Goal: Navigation & Orientation: Find specific page/section

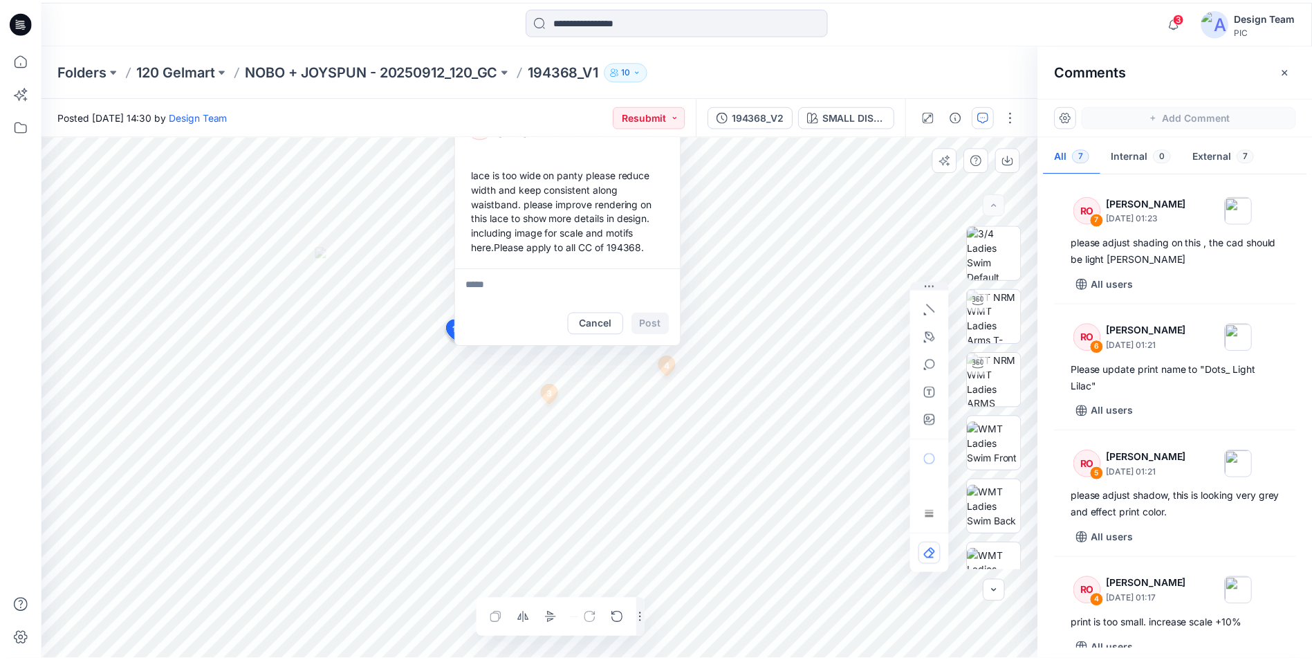
scroll to position [550, 0]
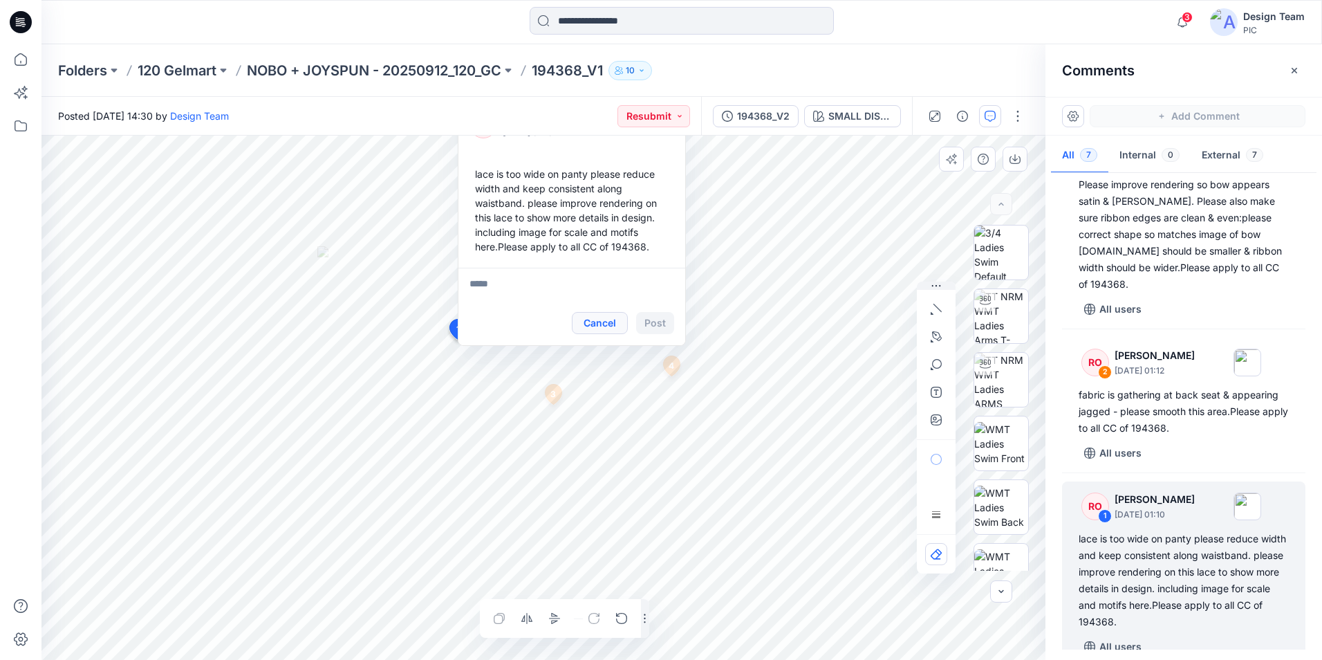
click at [608, 324] on button "Cancel" at bounding box center [600, 323] width 56 height 22
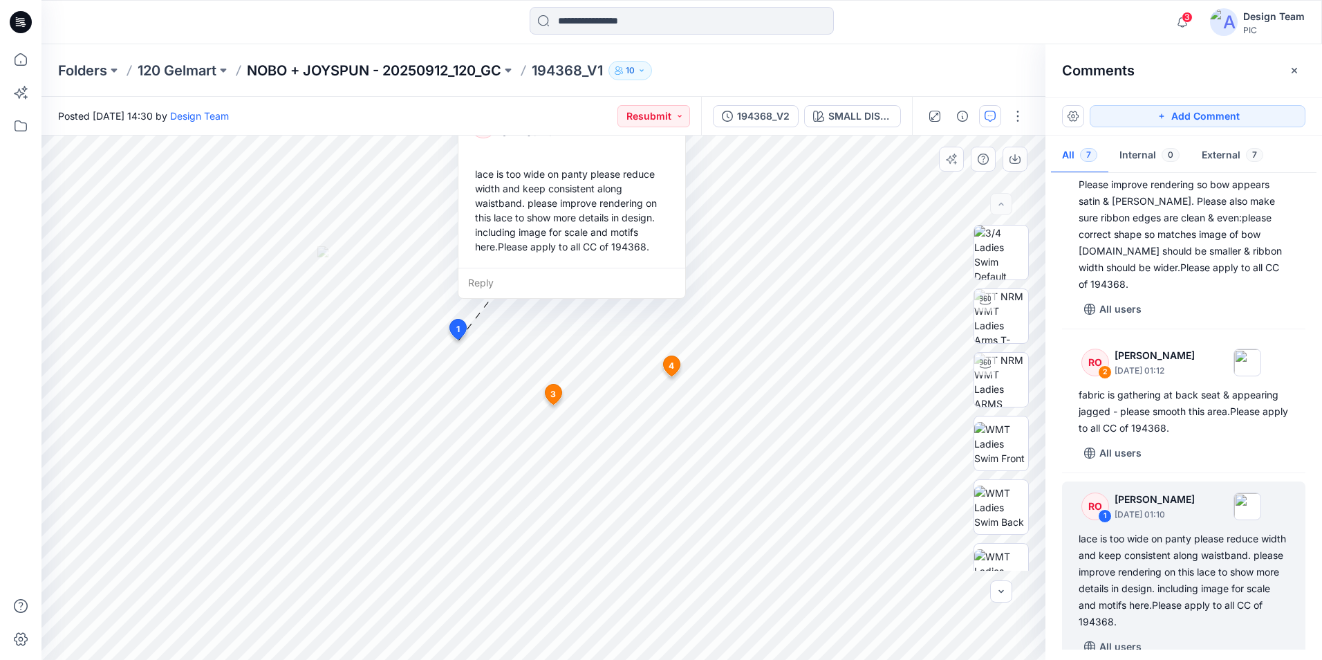
click at [355, 69] on p "NOBO + JOYSPUN - 20250912_120_GC" at bounding box center [374, 70] width 254 height 19
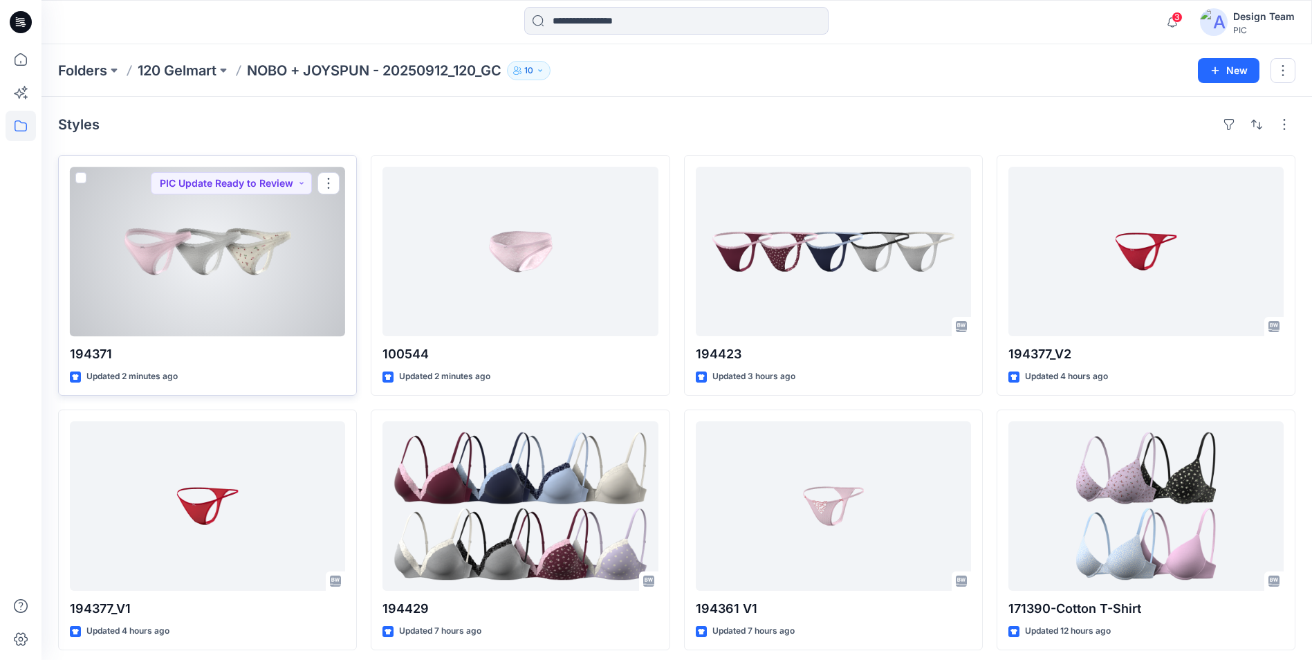
click at [313, 265] on div at bounding box center [207, 251] width 275 height 169
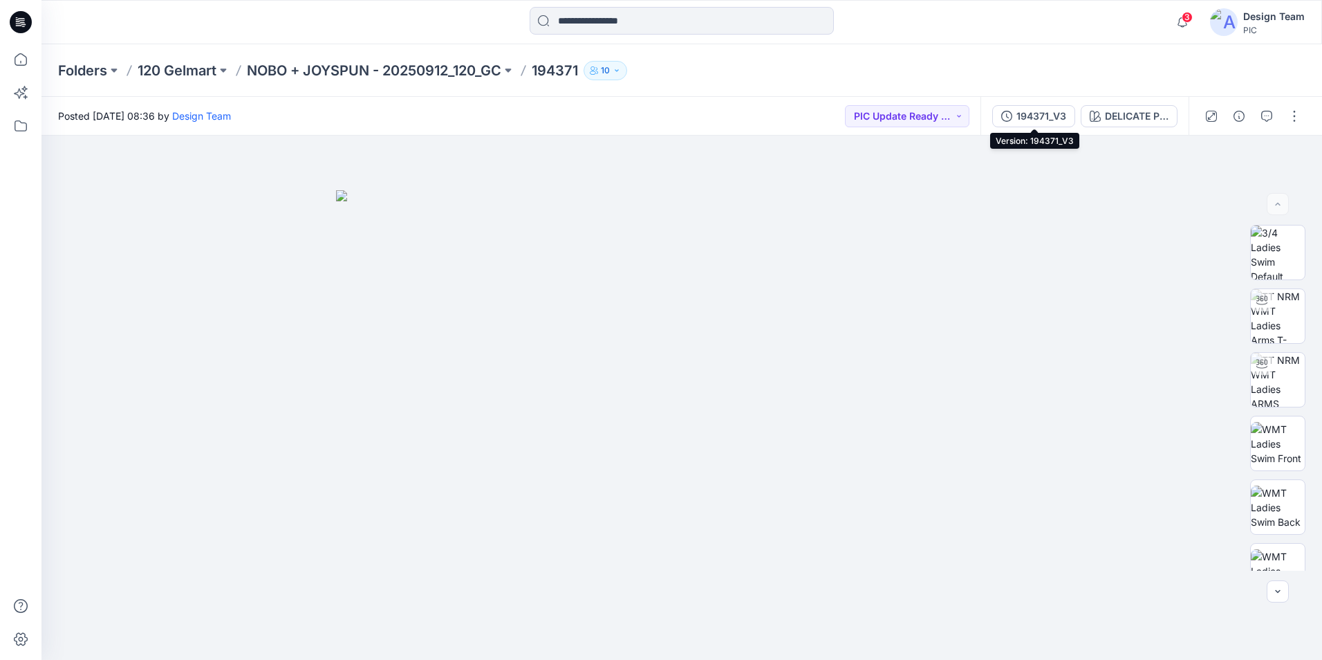
click at [1035, 118] on div "194371_V3" at bounding box center [1042, 116] width 50 height 15
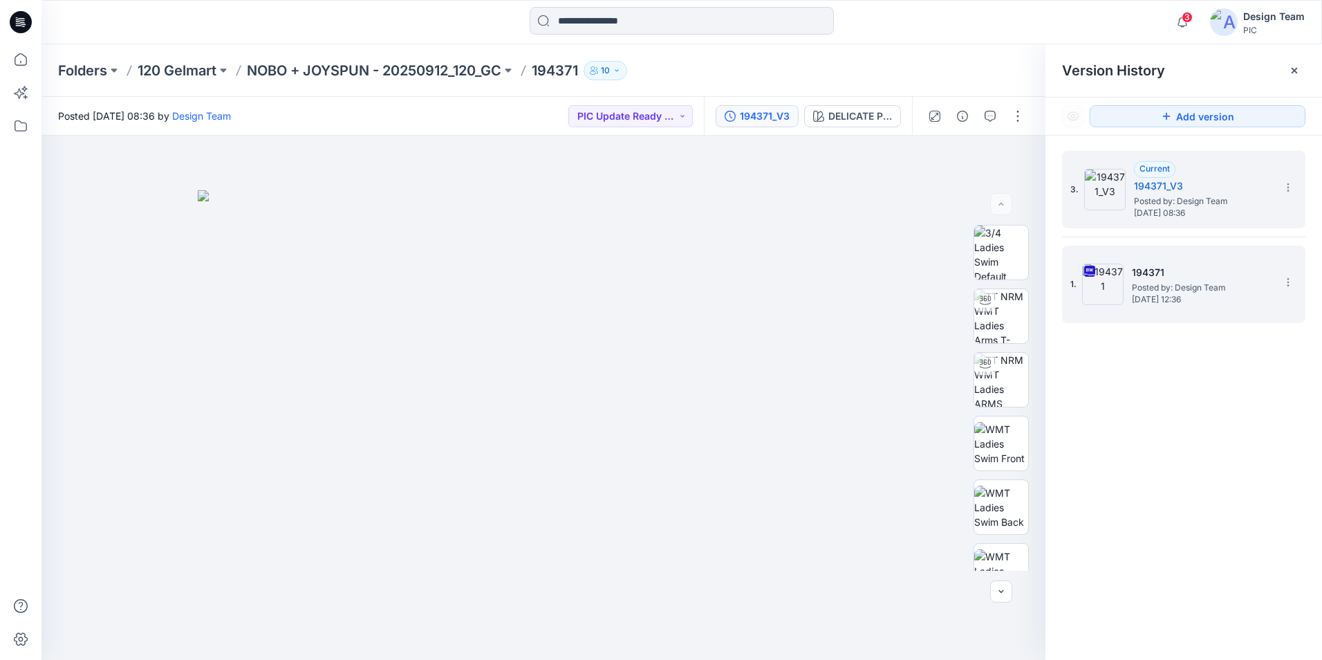
click at [1162, 271] on h5 "194371" at bounding box center [1201, 272] width 138 height 17
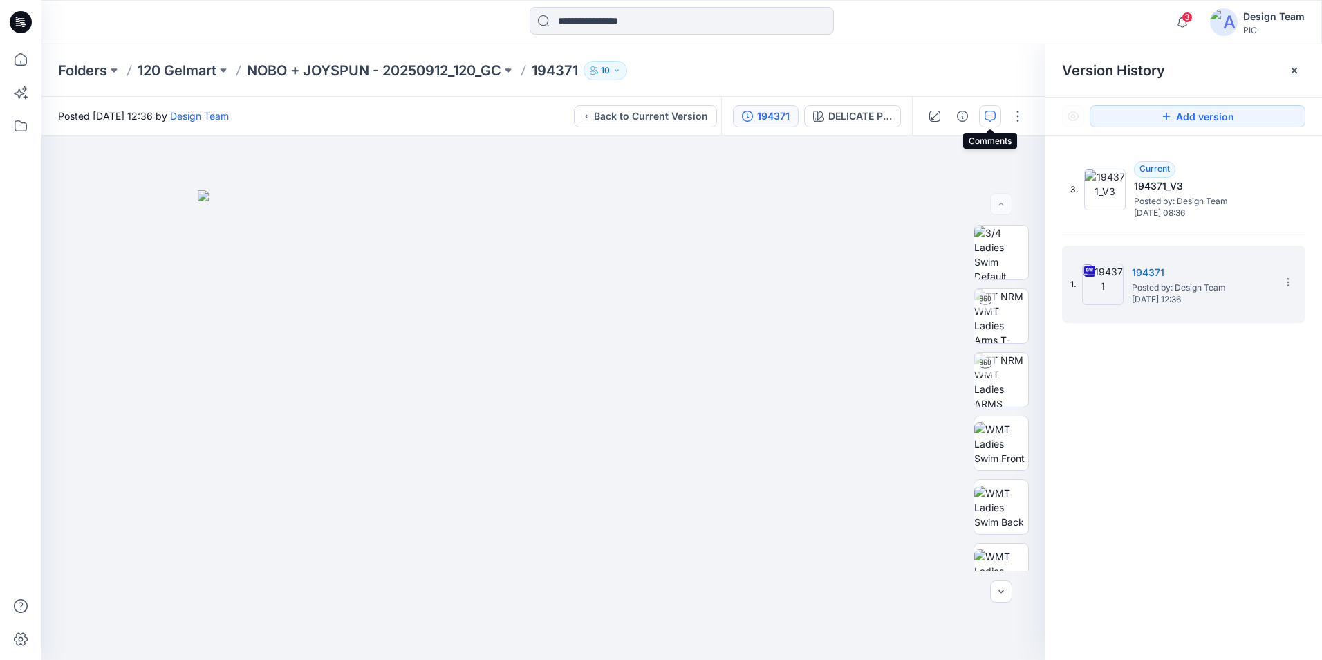
click at [992, 121] on icon "button" at bounding box center [990, 116] width 11 height 11
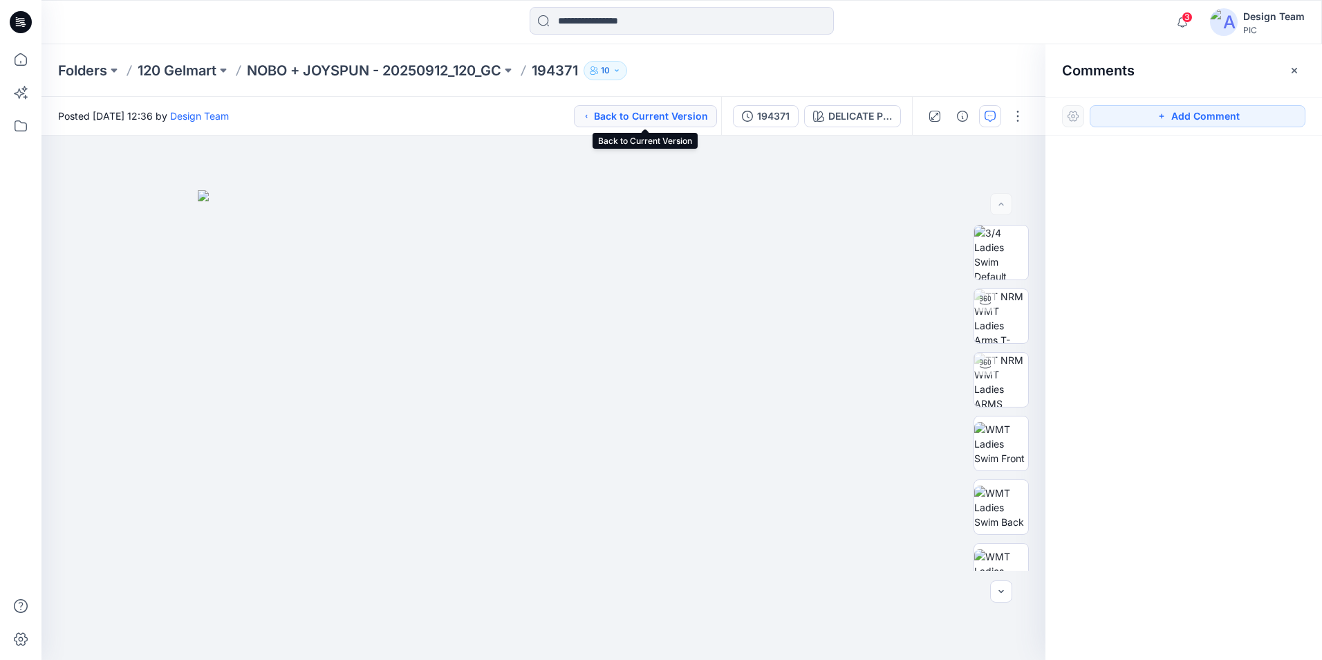
click at [595, 117] on button "Back to Current Version" at bounding box center [645, 116] width 143 height 22
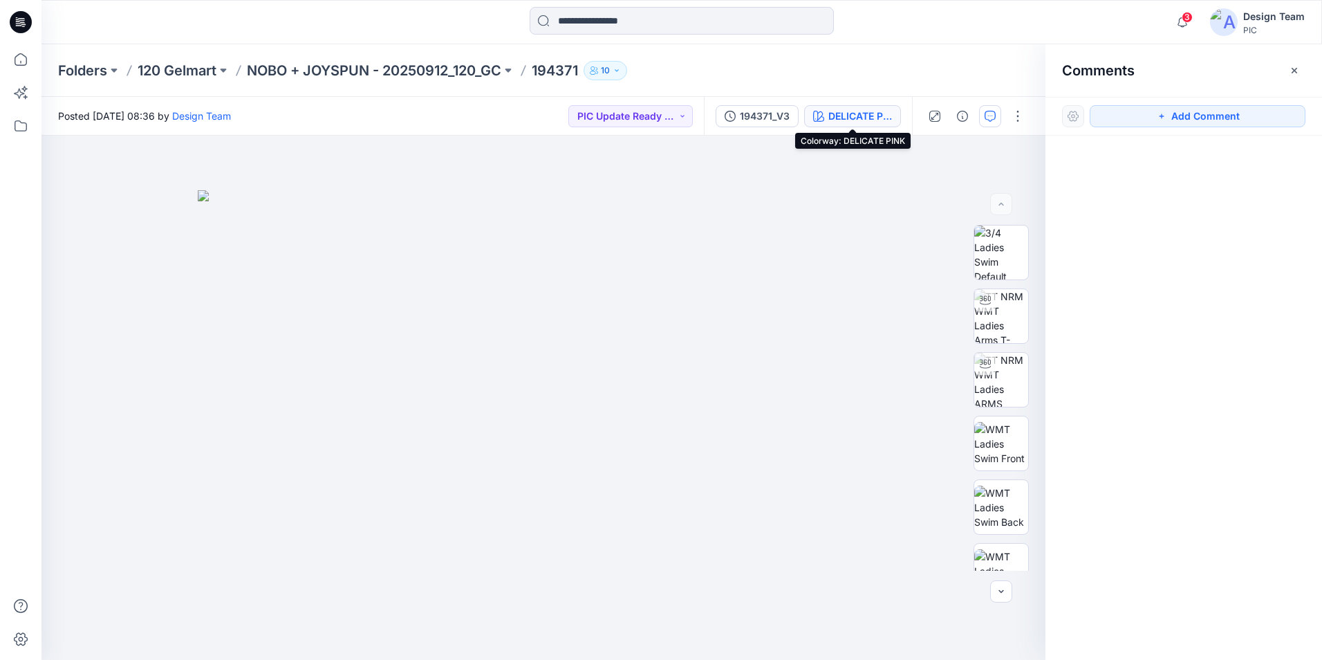
click at [844, 118] on div "DELICATE PINK" at bounding box center [860, 116] width 64 height 15
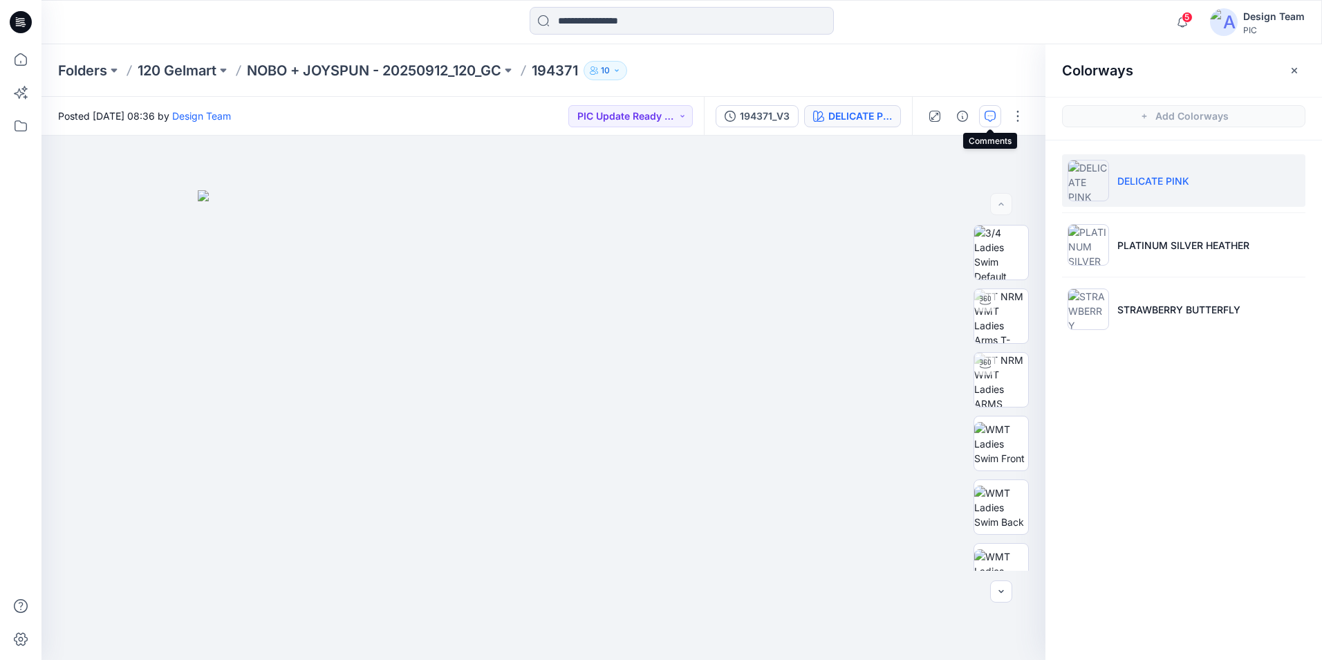
click at [998, 115] on button "button" at bounding box center [990, 116] width 22 height 22
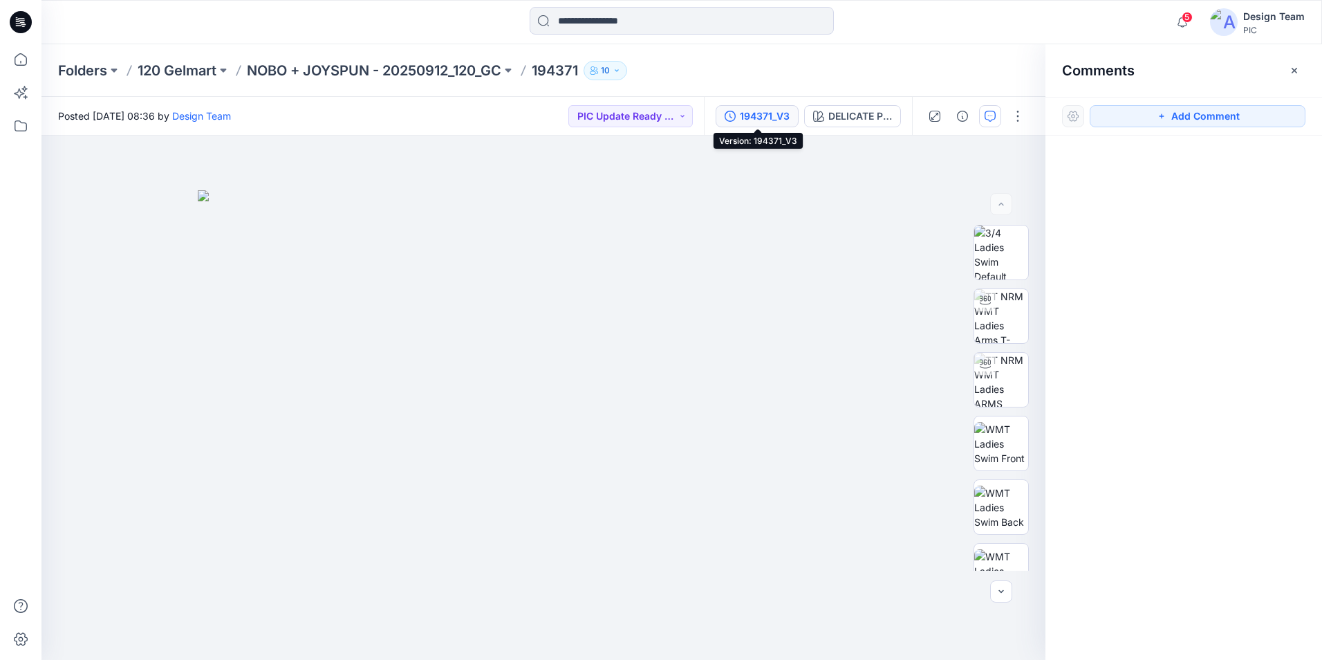
click at [758, 117] on div "194371_V3" at bounding box center [765, 116] width 50 height 15
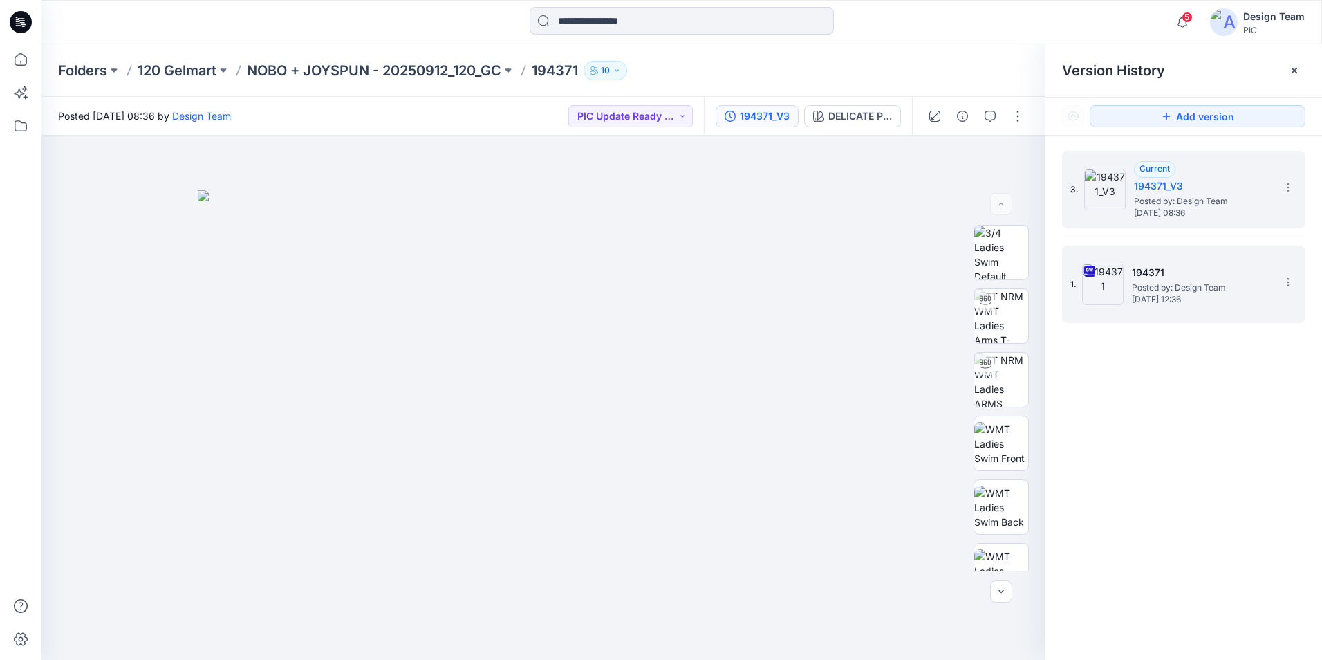
click at [1167, 278] on h5 "194371" at bounding box center [1201, 272] width 138 height 17
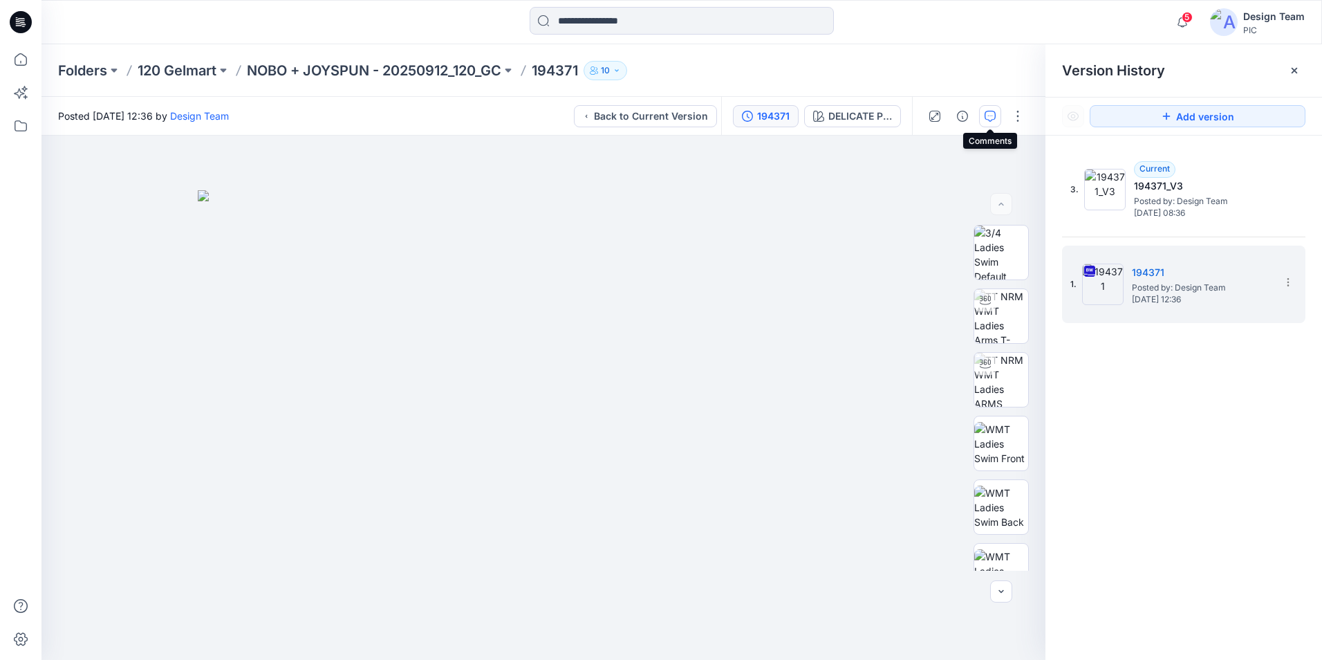
click at [990, 120] on icon "button" at bounding box center [990, 116] width 11 height 11
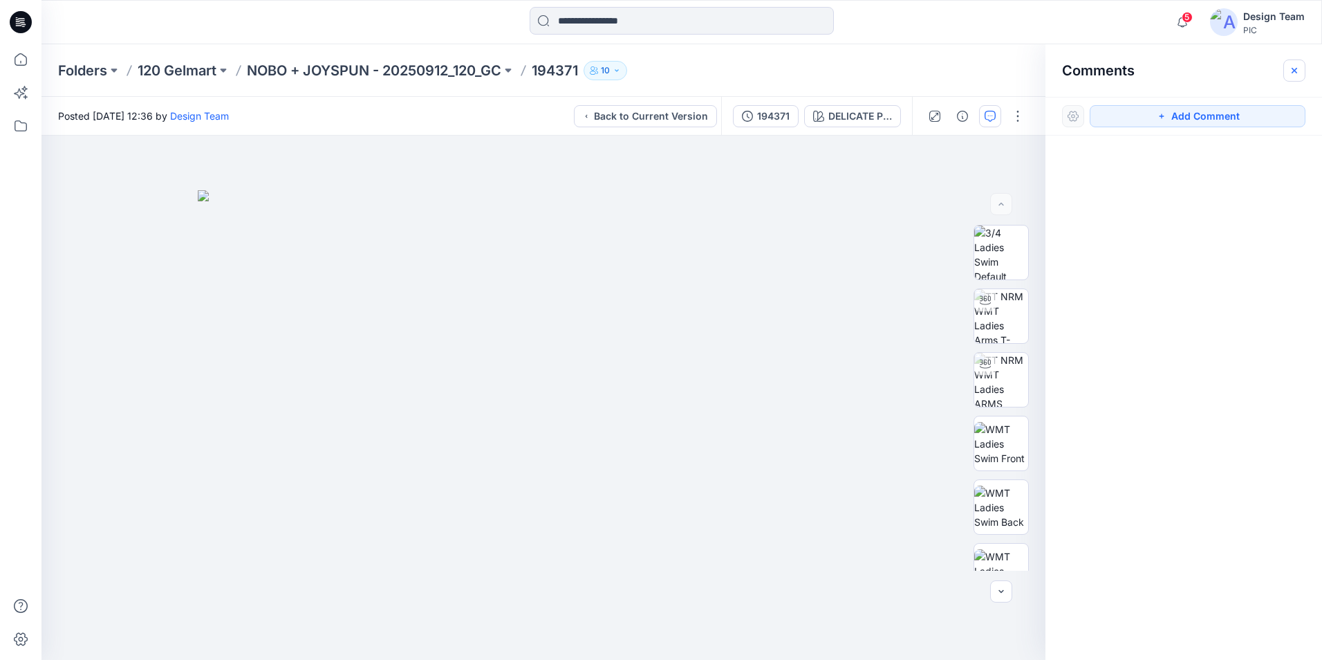
click at [1297, 71] on icon "button" at bounding box center [1294, 70] width 11 height 11
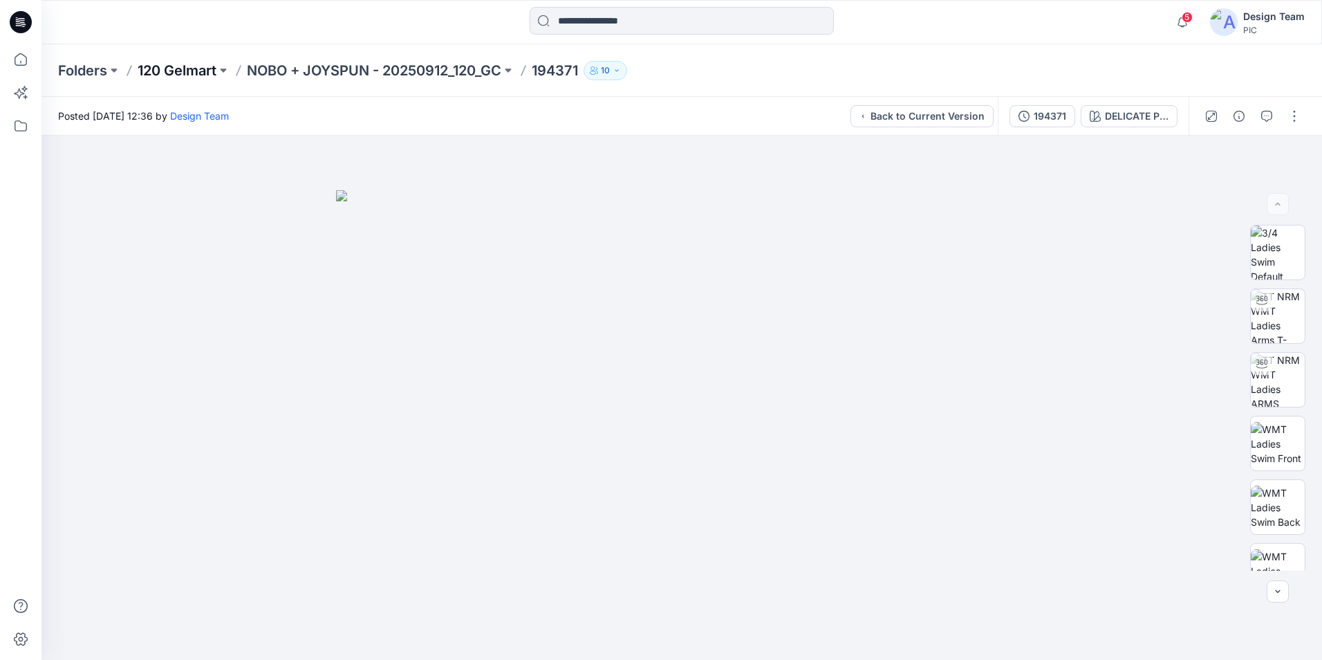
click at [189, 68] on p "120 Gelmart" at bounding box center [177, 70] width 79 height 19
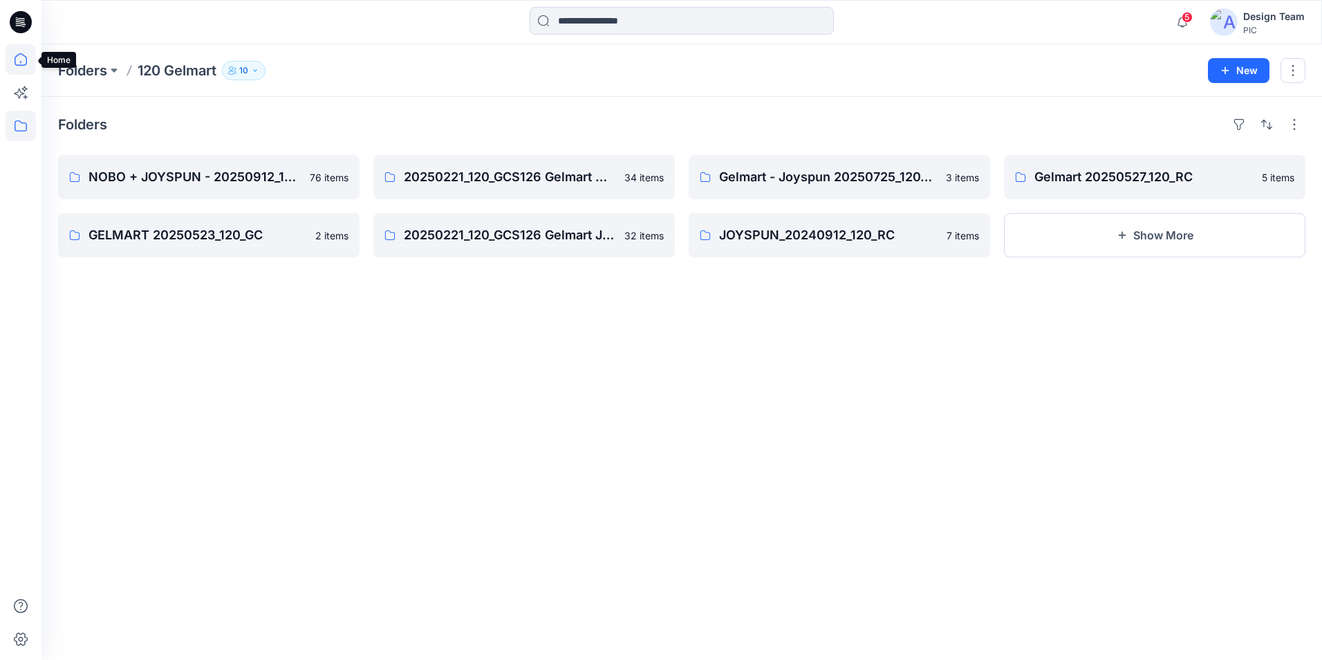
click at [27, 51] on icon at bounding box center [21, 59] width 30 height 30
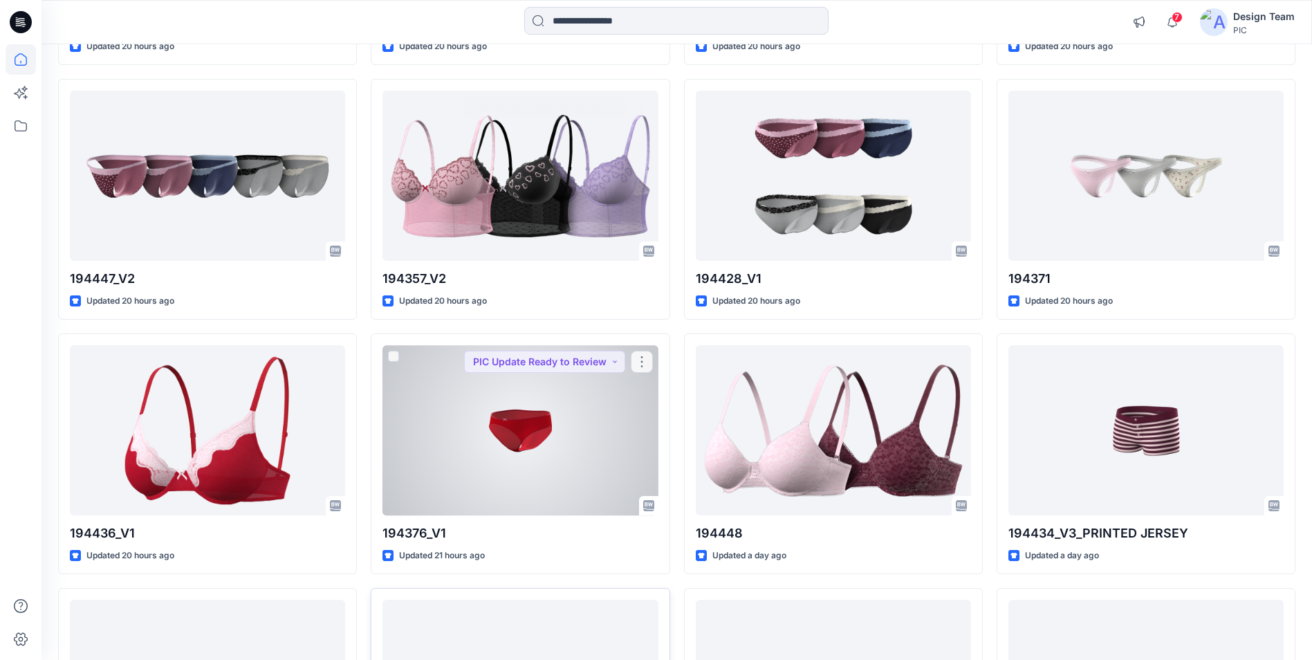
scroll to position [2566, 0]
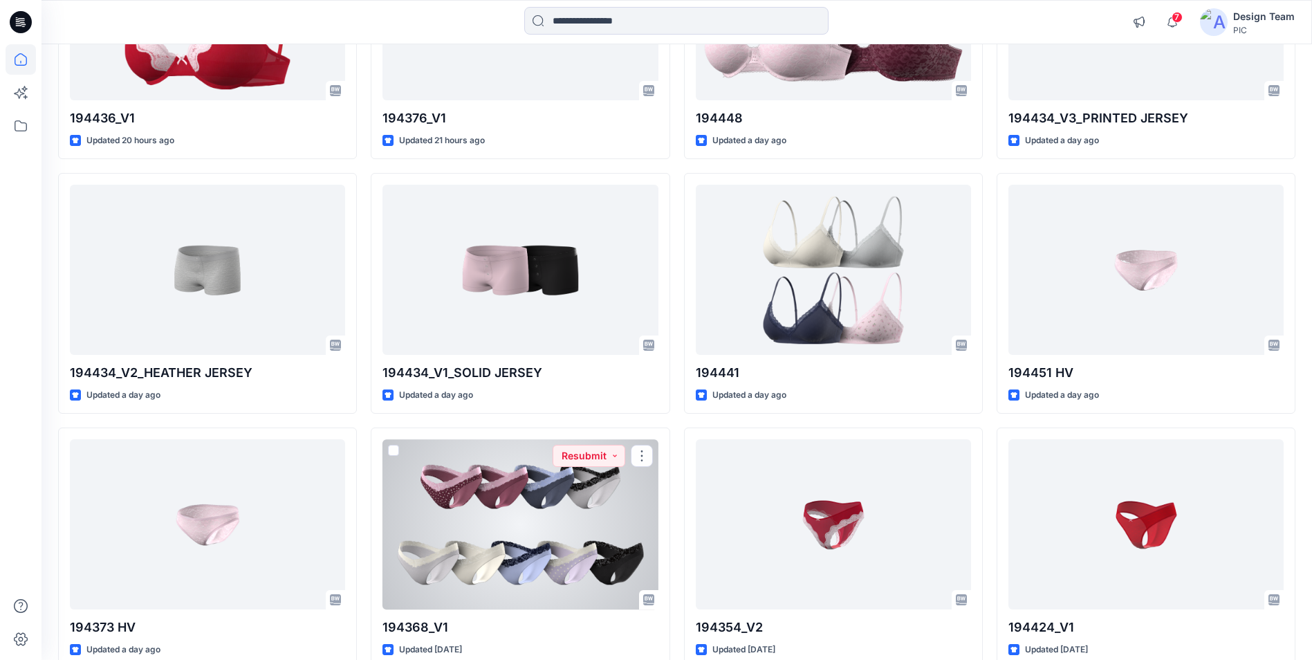
click at [488, 512] on div at bounding box center [519, 523] width 275 height 169
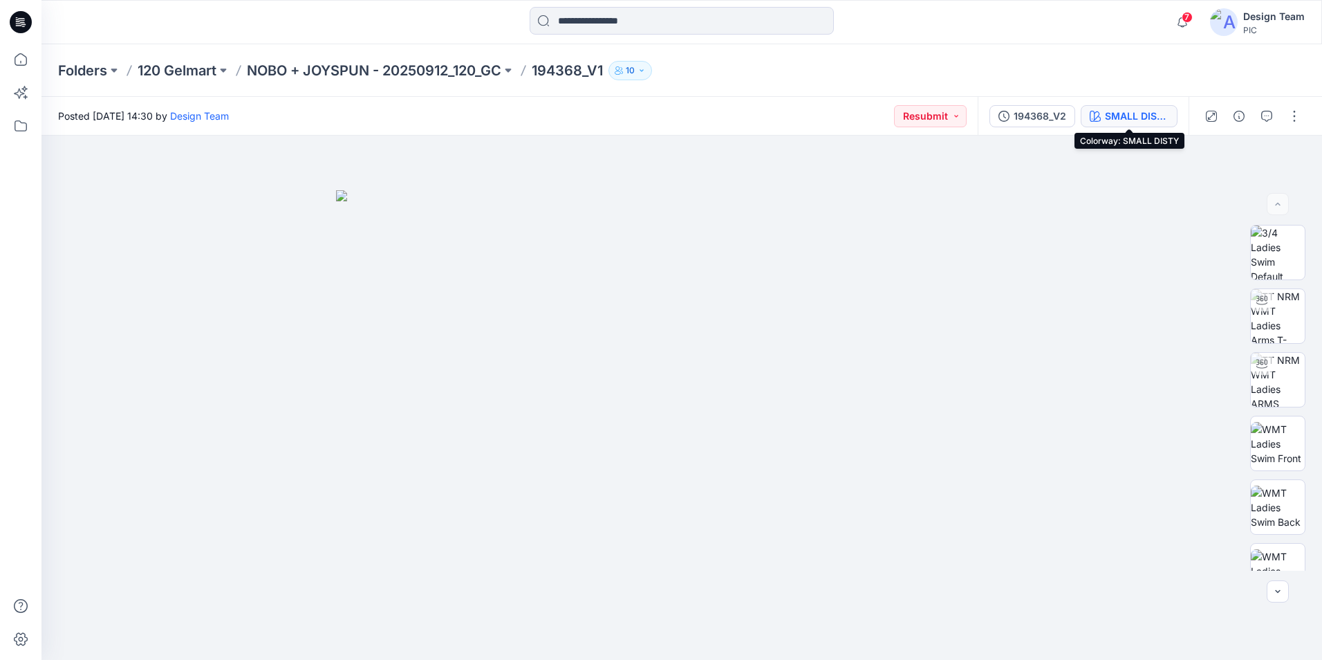
click at [1168, 120] on div "SMALL DISTY" at bounding box center [1137, 116] width 64 height 15
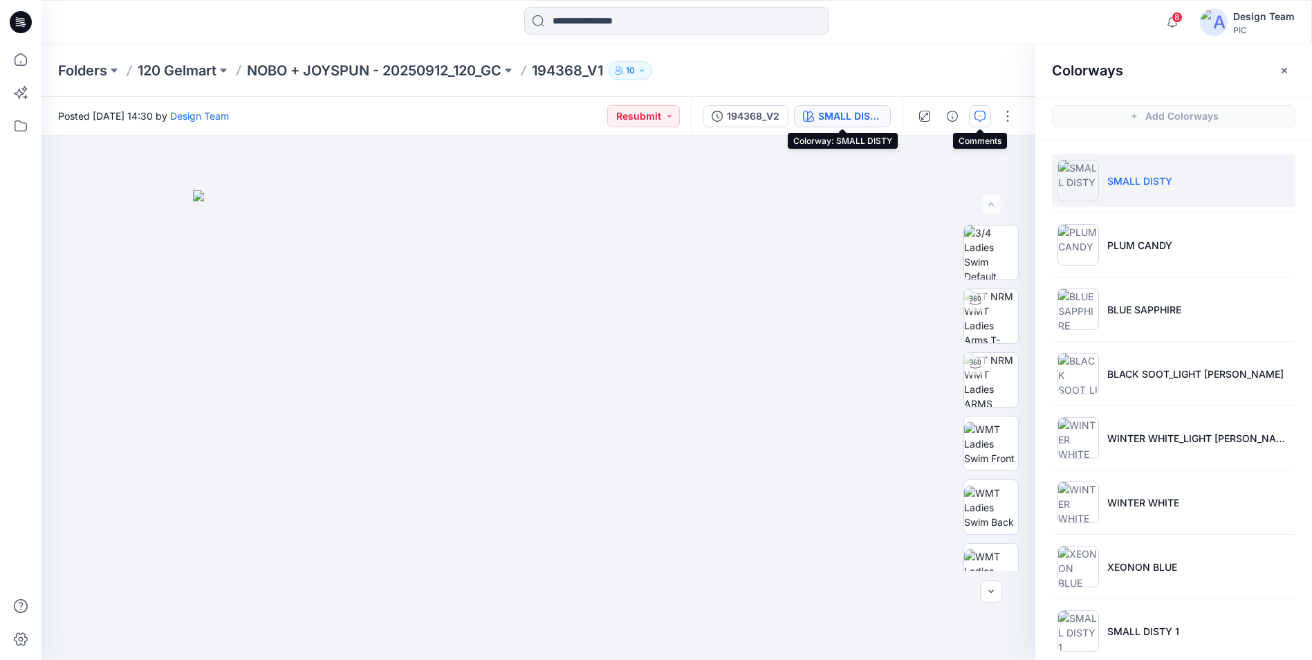
click at [974, 119] on button "button" at bounding box center [980, 116] width 22 height 22
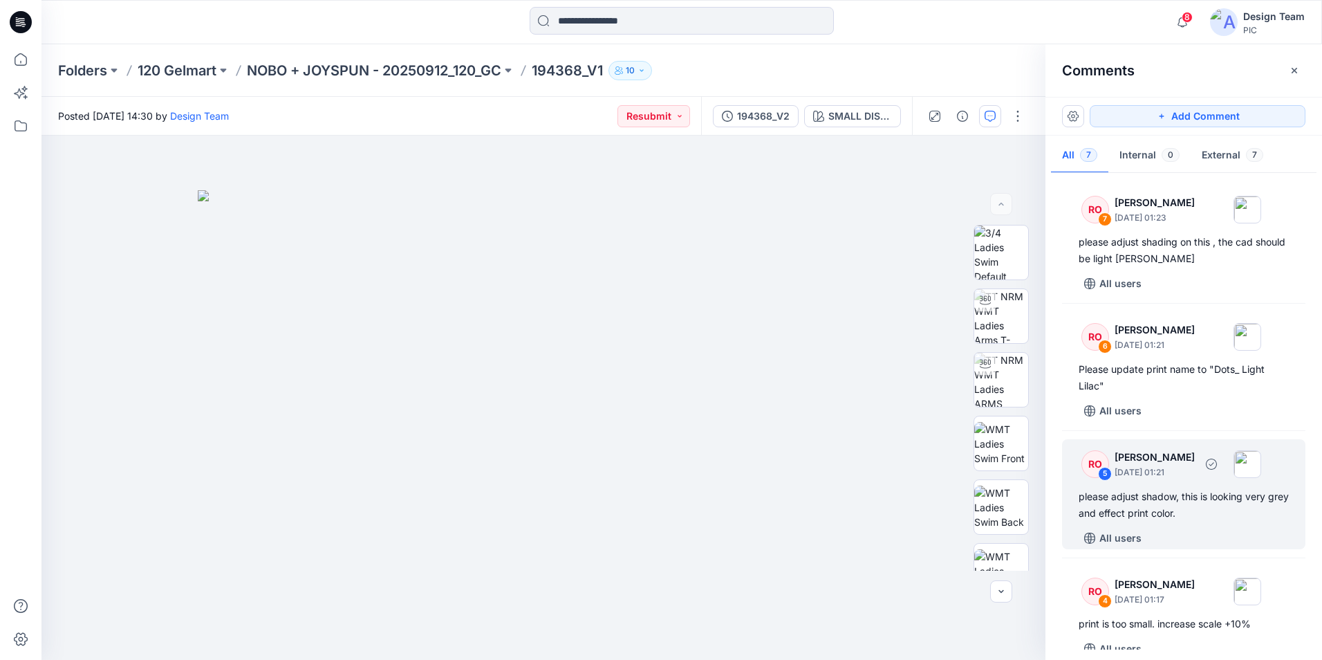
click at [1203, 515] on div "please adjust shadow, this is looking very grey and effect print color." at bounding box center [1184, 504] width 210 height 33
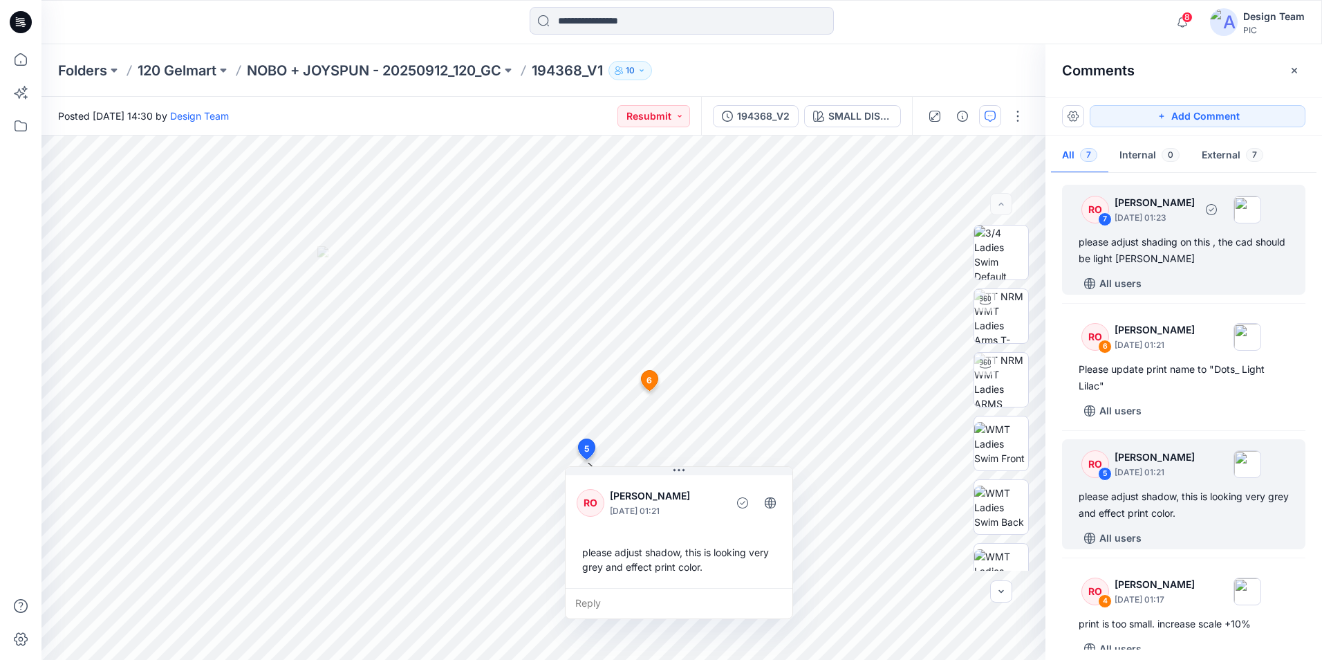
drag, startPoint x: 1199, startPoint y: 270, endPoint x: 1193, endPoint y: 275, distance: 7.5
click at [1198, 270] on div "RO 7 Raquel Ortiz October 03, 2025 01:23 please adjust shading on this , the ca…" at bounding box center [1183, 240] width 243 height 110
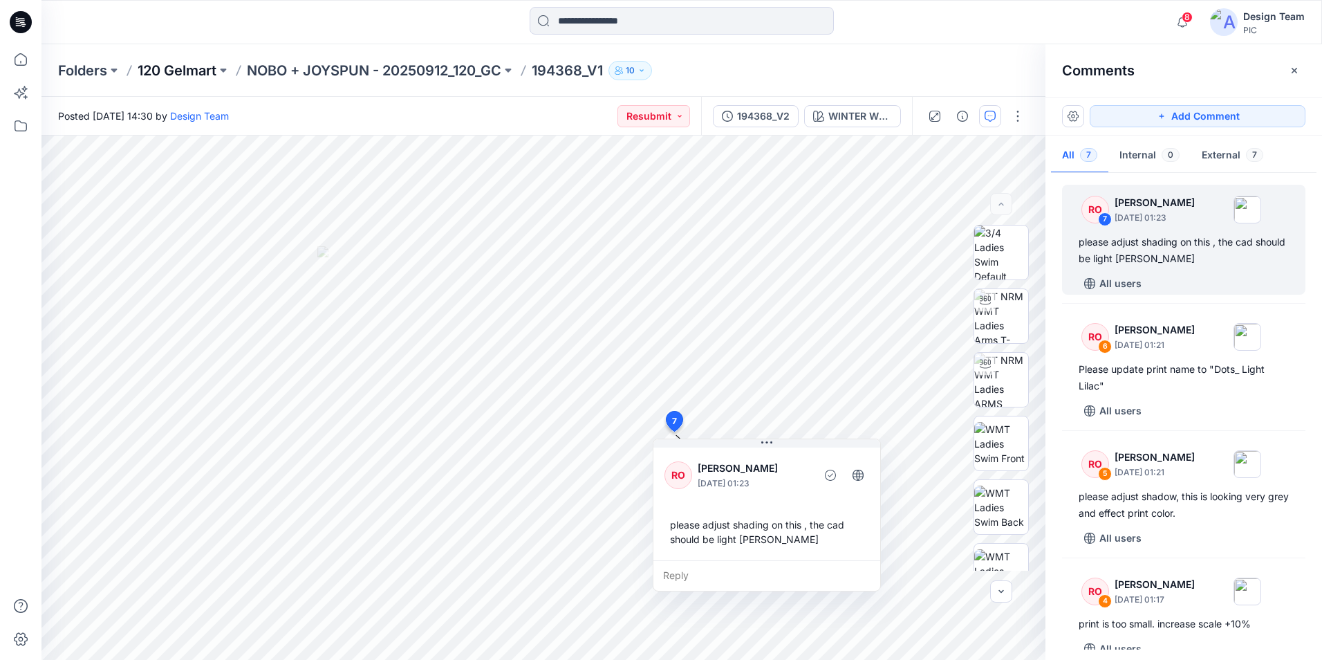
click at [184, 72] on p "120 Gelmart" at bounding box center [177, 70] width 79 height 19
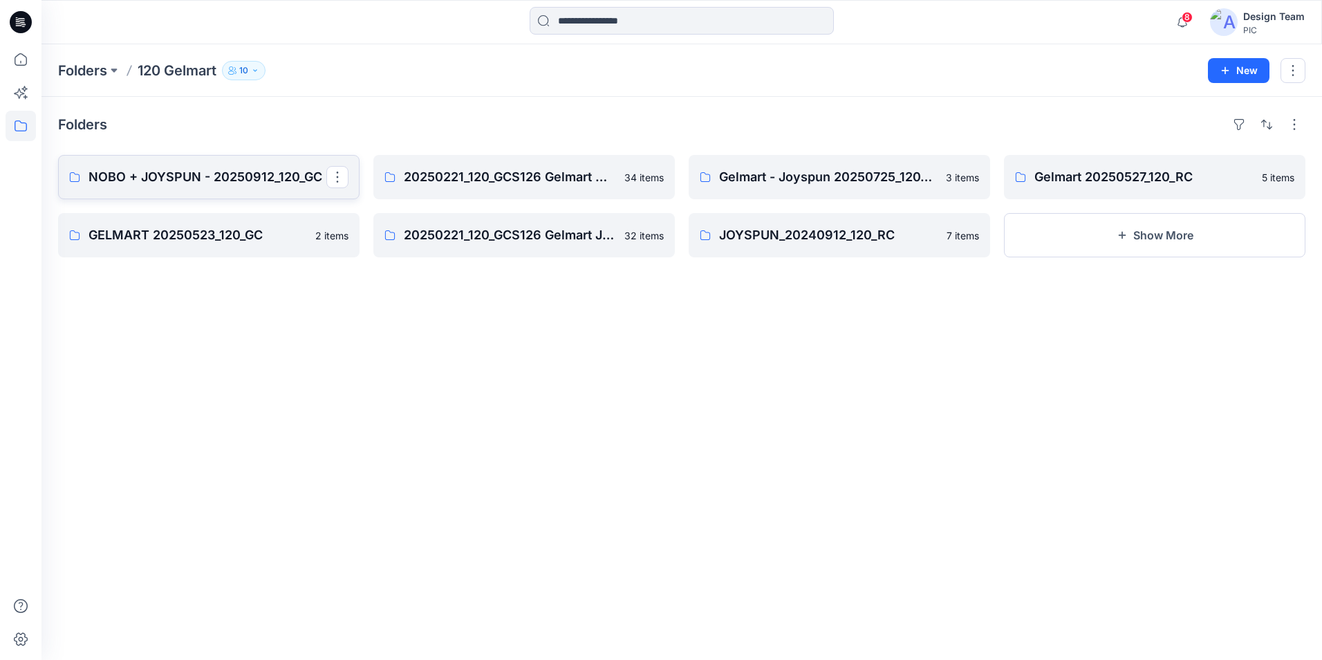
click at [131, 177] on p "NOBO + JOYSPUN - 20250912_120_GC" at bounding box center [208, 176] width 238 height 19
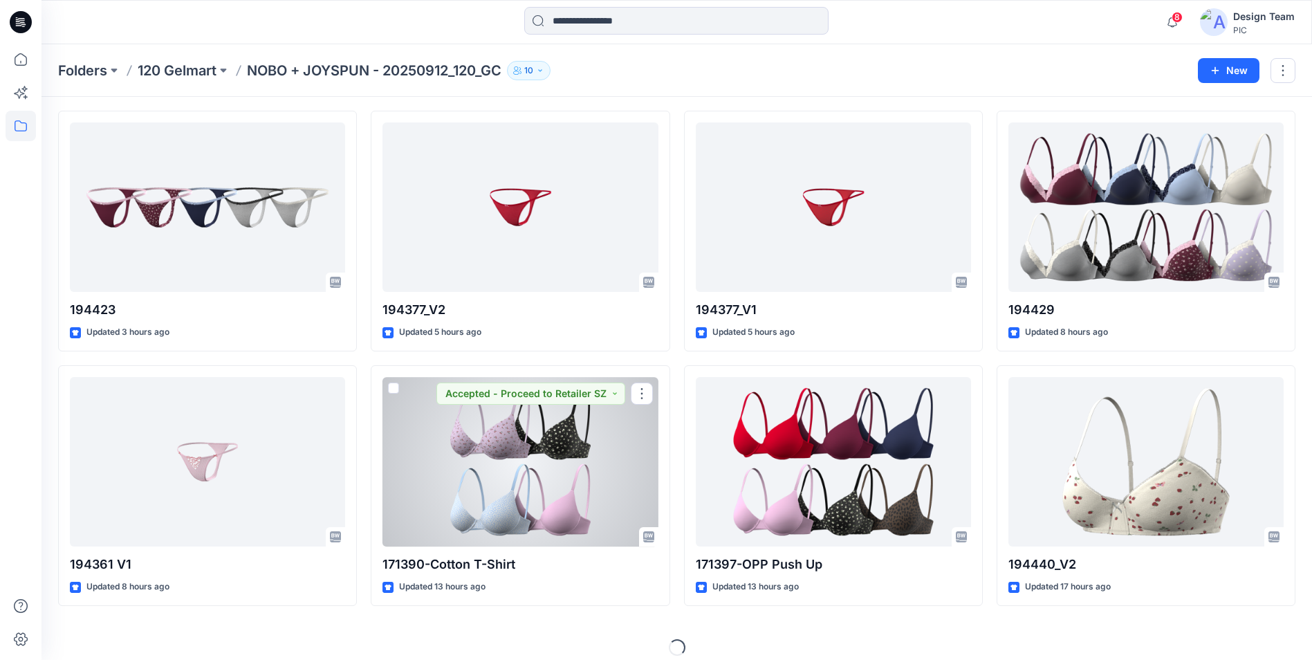
scroll to position [311, 0]
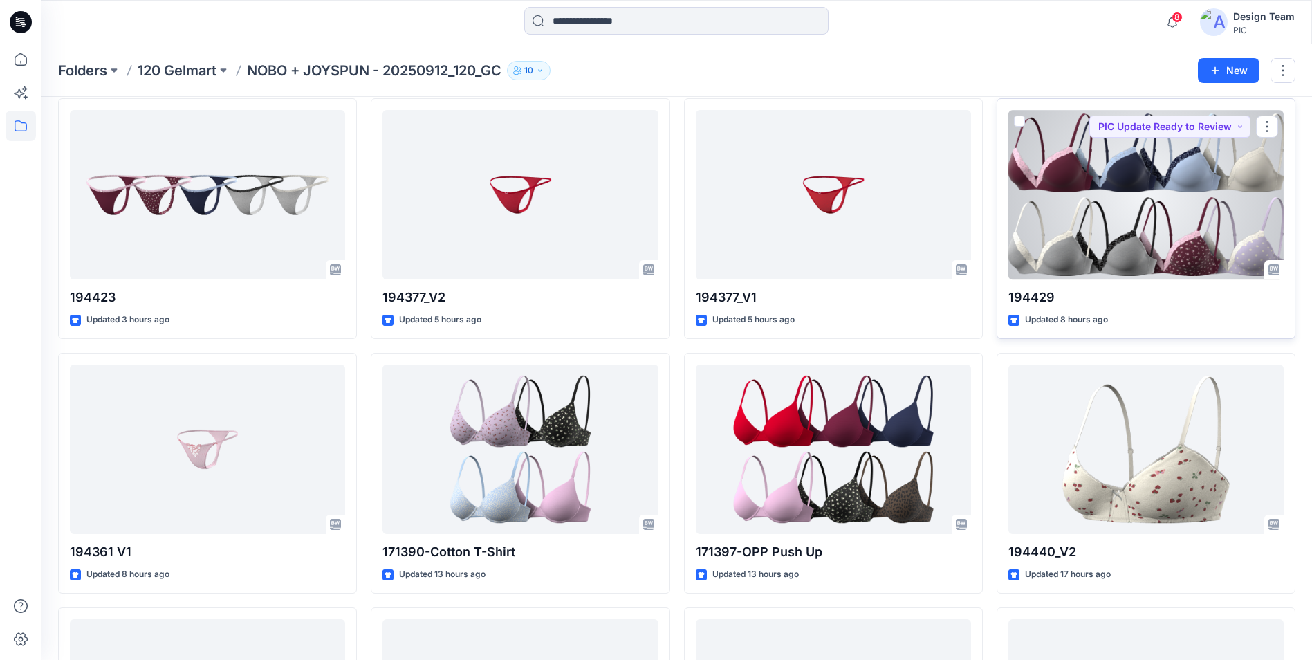
click at [1128, 245] on div at bounding box center [1145, 194] width 275 height 169
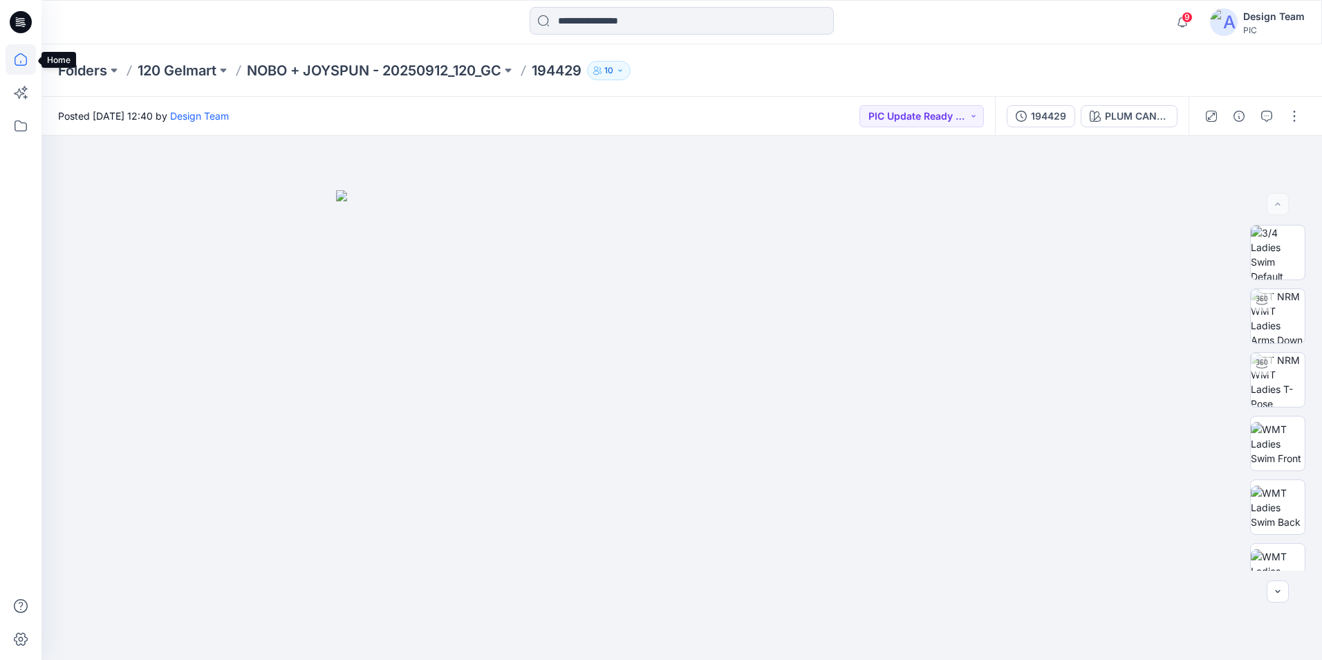
click at [12, 60] on icon at bounding box center [21, 59] width 30 height 30
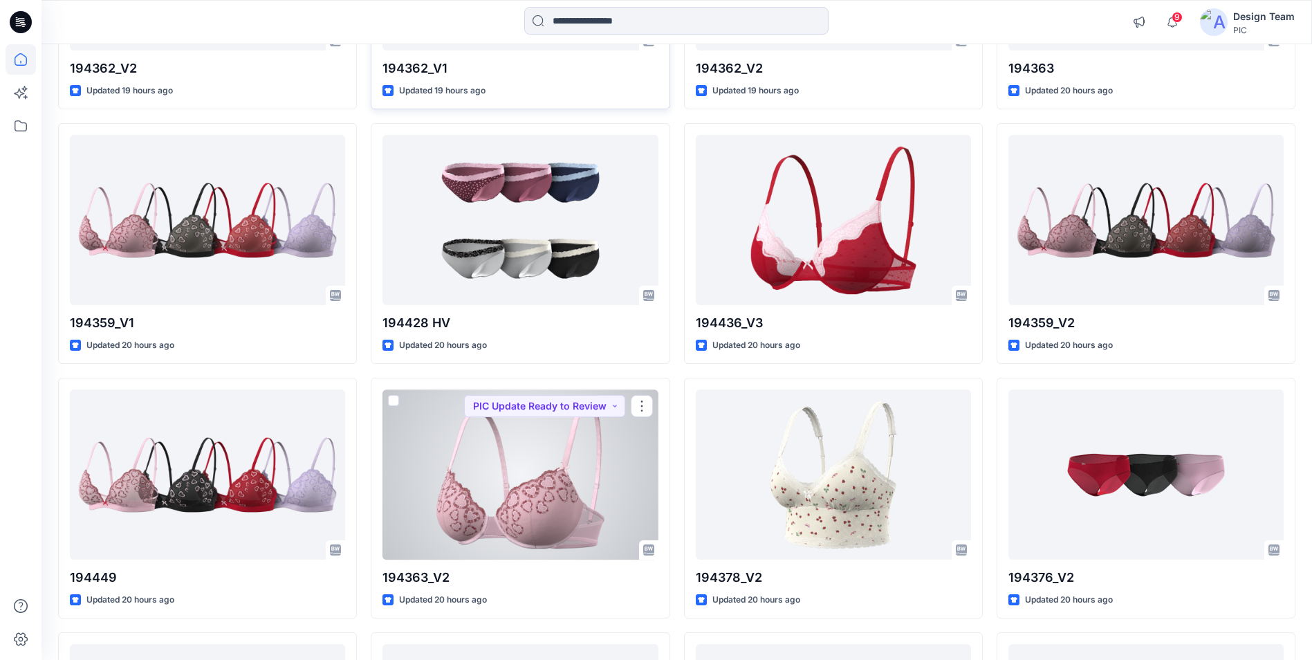
scroll to position [1805, 0]
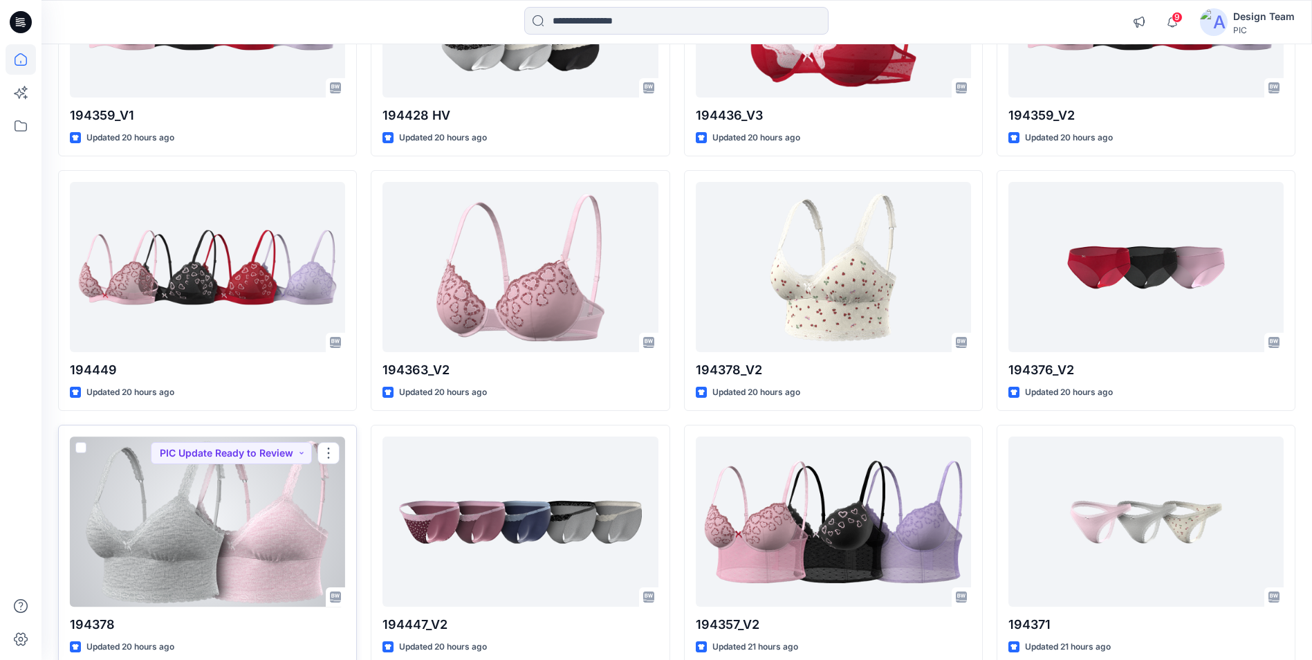
click at [195, 581] on div at bounding box center [207, 520] width 275 height 169
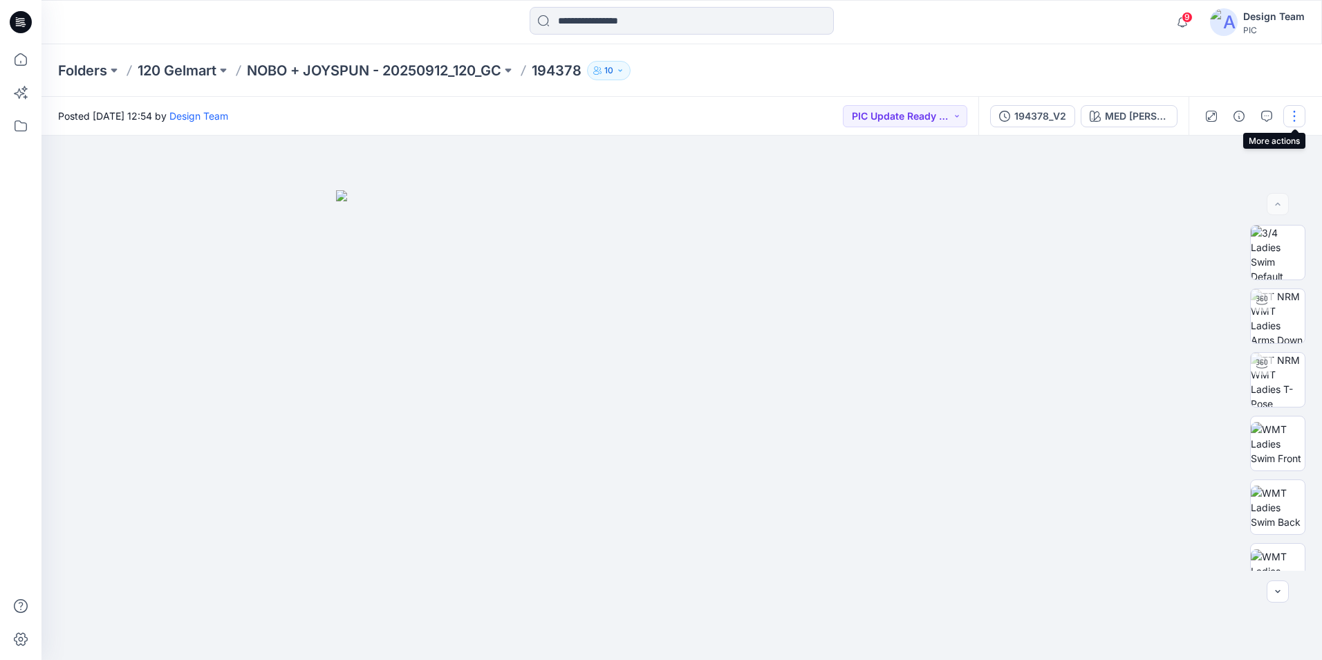
click at [1296, 115] on button "button" at bounding box center [1294, 116] width 22 height 22
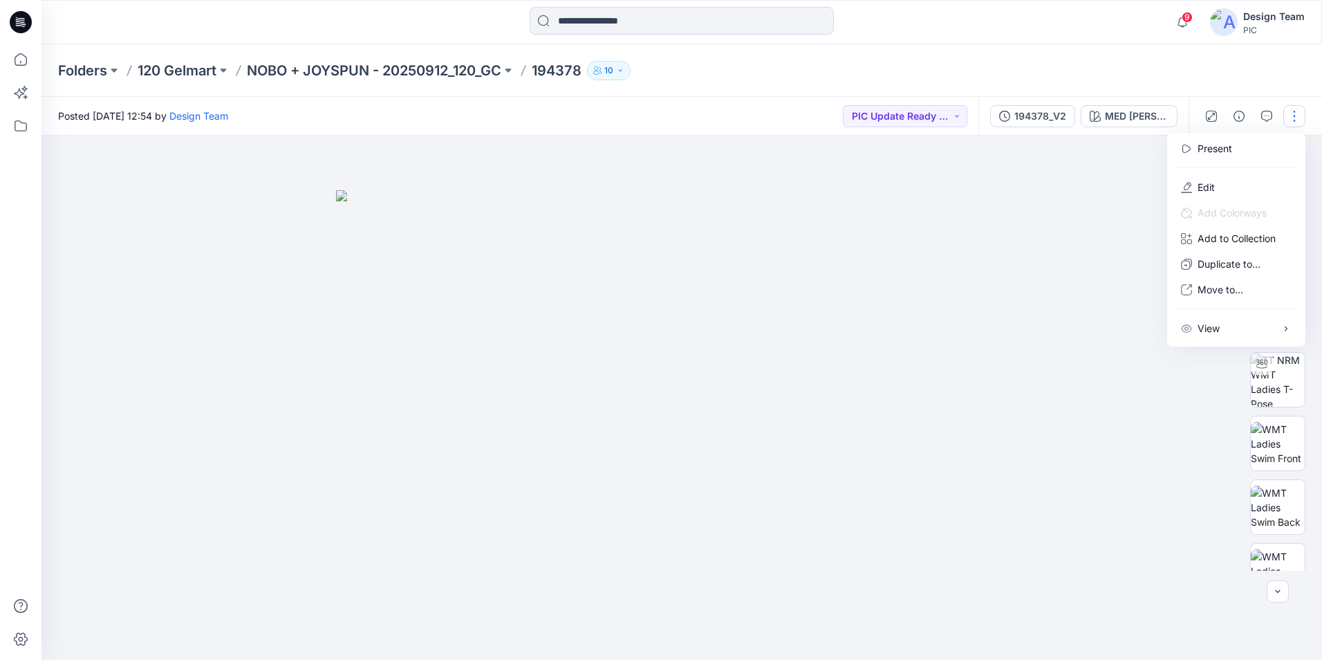
click at [387, 59] on div "Folders 120 Gelmart NOBO + JOYSPUN - 20250912_120_GC 194378 10" at bounding box center [681, 70] width 1281 height 53
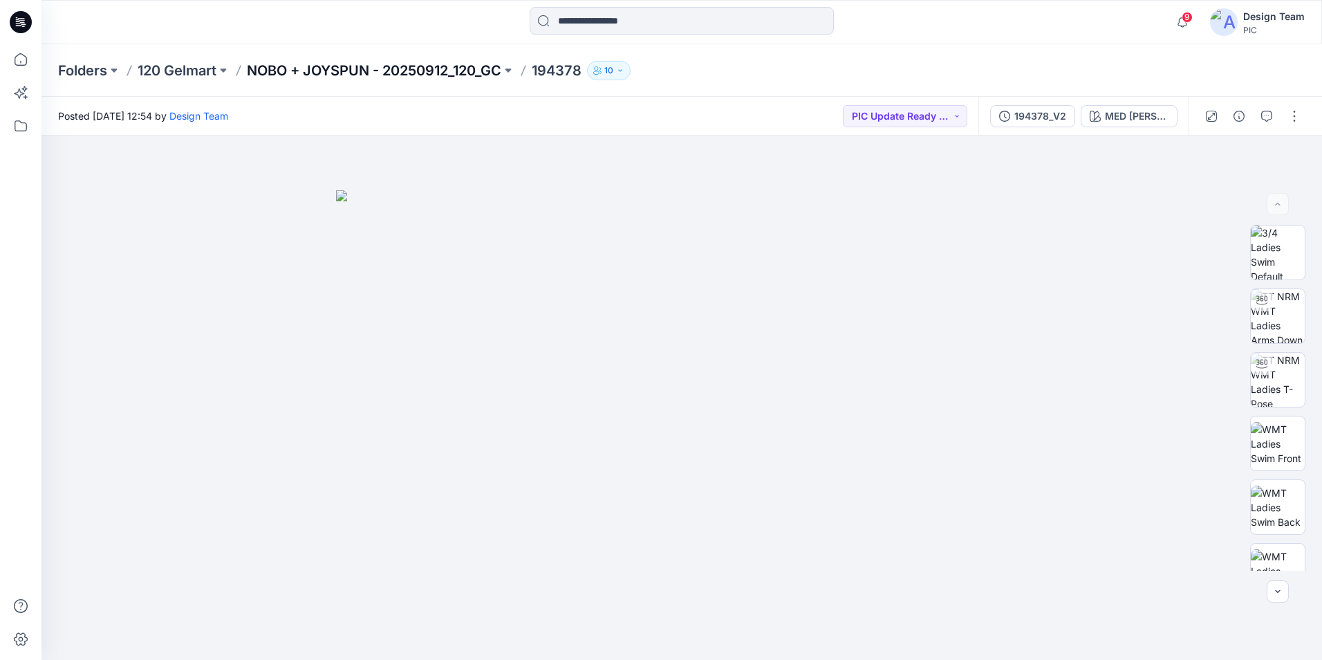
click at [389, 70] on p "NOBO + JOYSPUN - 20250912_120_GC" at bounding box center [374, 70] width 254 height 19
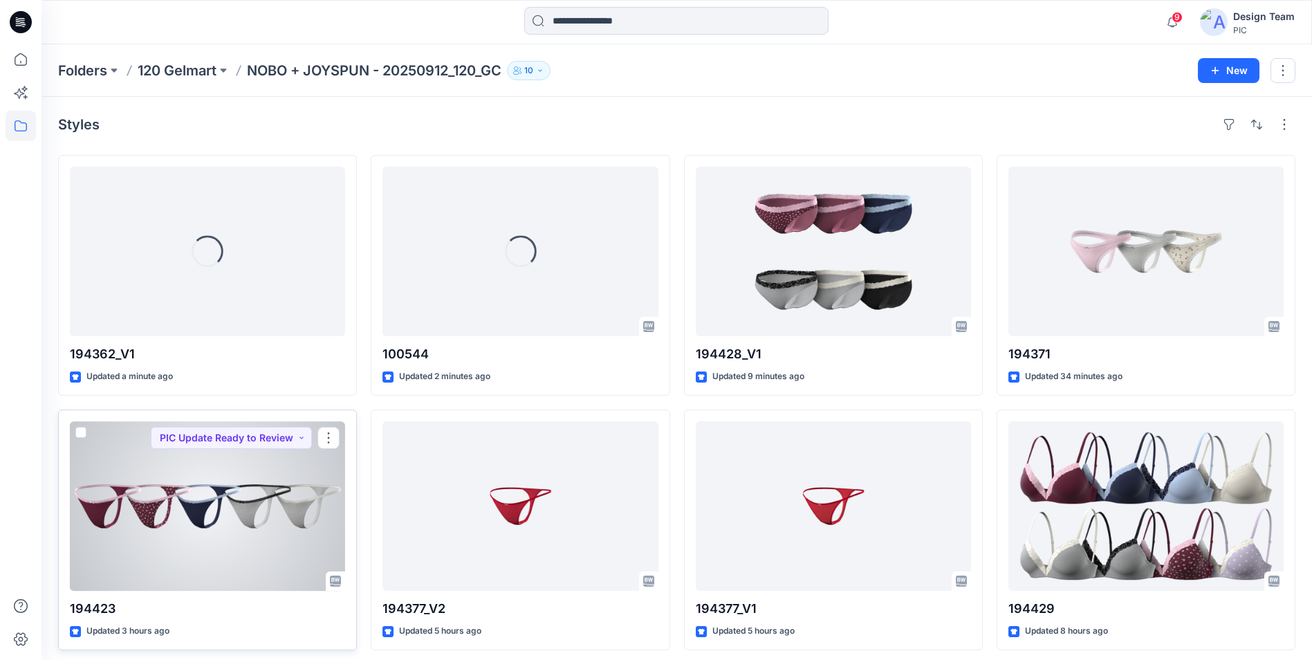
click at [294, 527] on div at bounding box center [207, 505] width 275 height 169
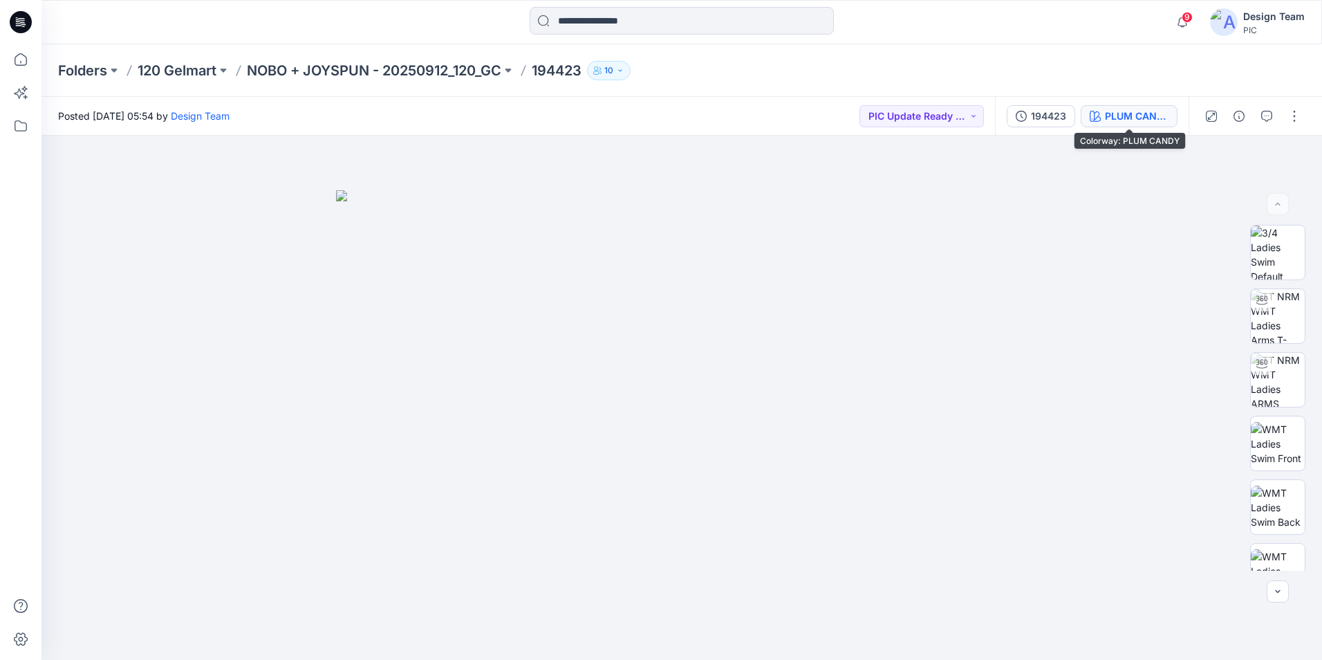
click at [1118, 112] on div "PLUM CANDY" at bounding box center [1137, 116] width 64 height 15
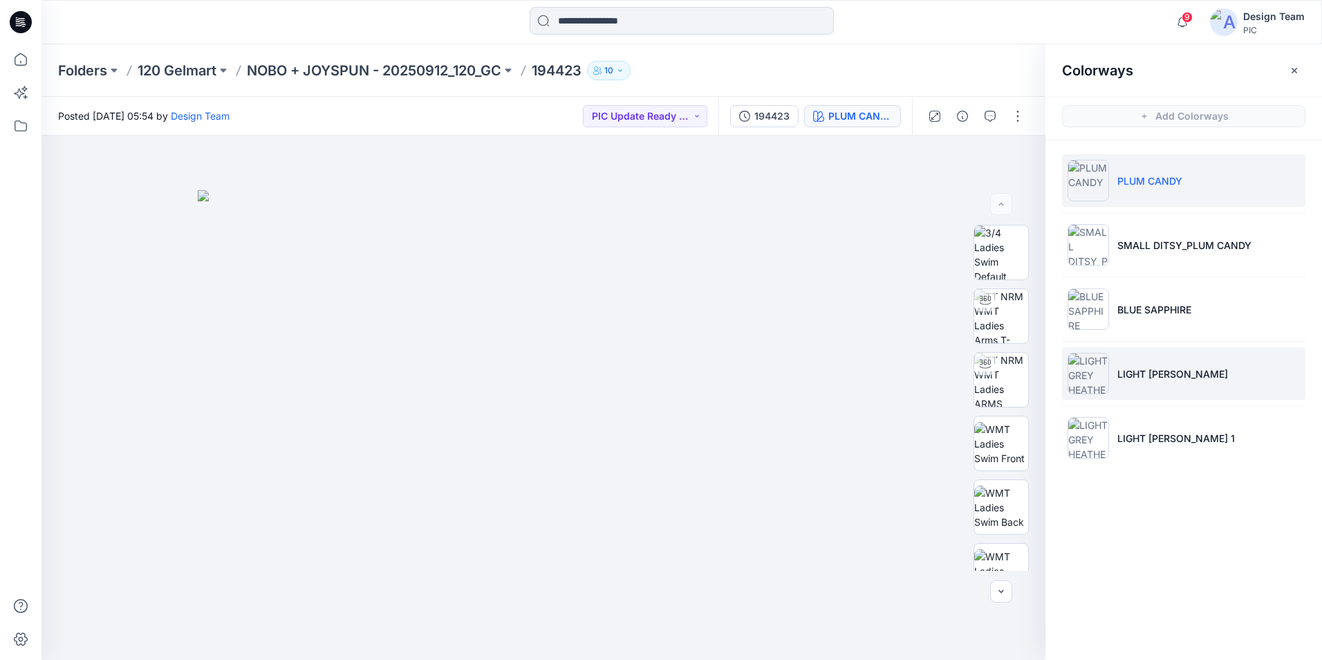
click at [1178, 384] on li "LIGHT GREY HEATHER" at bounding box center [1183, 373] width 243 height 53
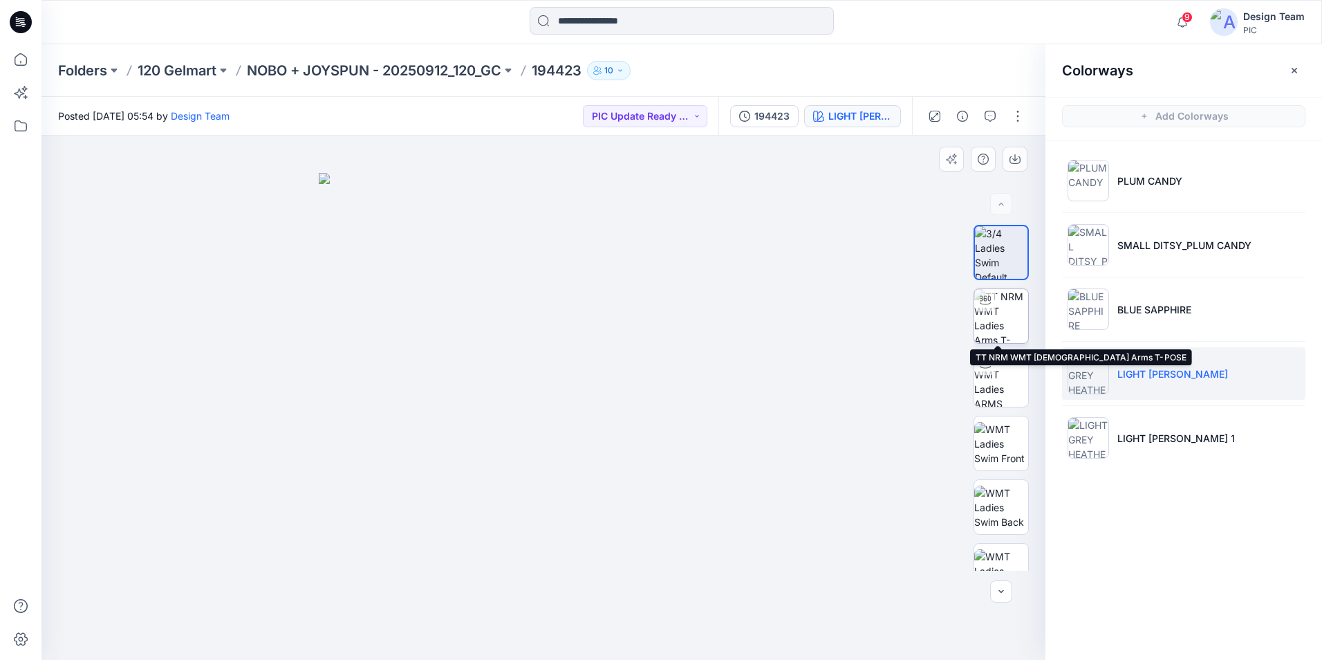
click at [1011, 315] on img at bounding box center [1001, 316] width 54 height 54
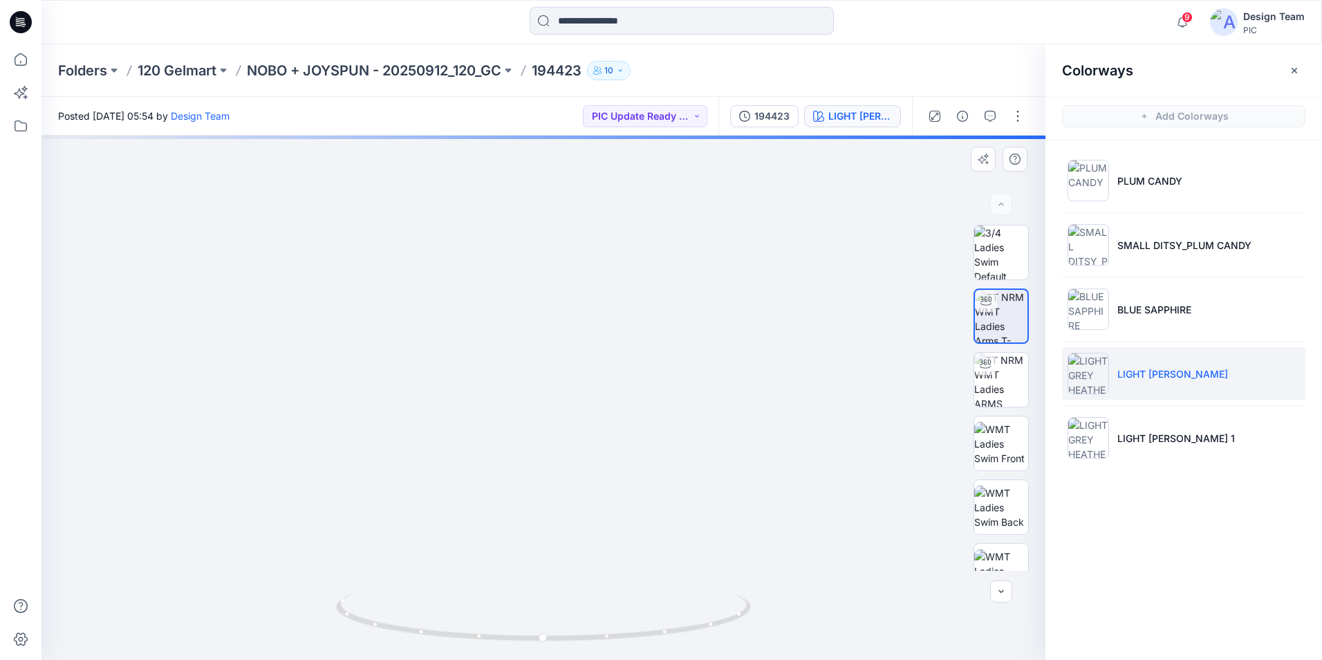
drag, startPoint x: 633, startPoint y: 449, endPoint x: 688, endPoint y: 224, distance: 231.5
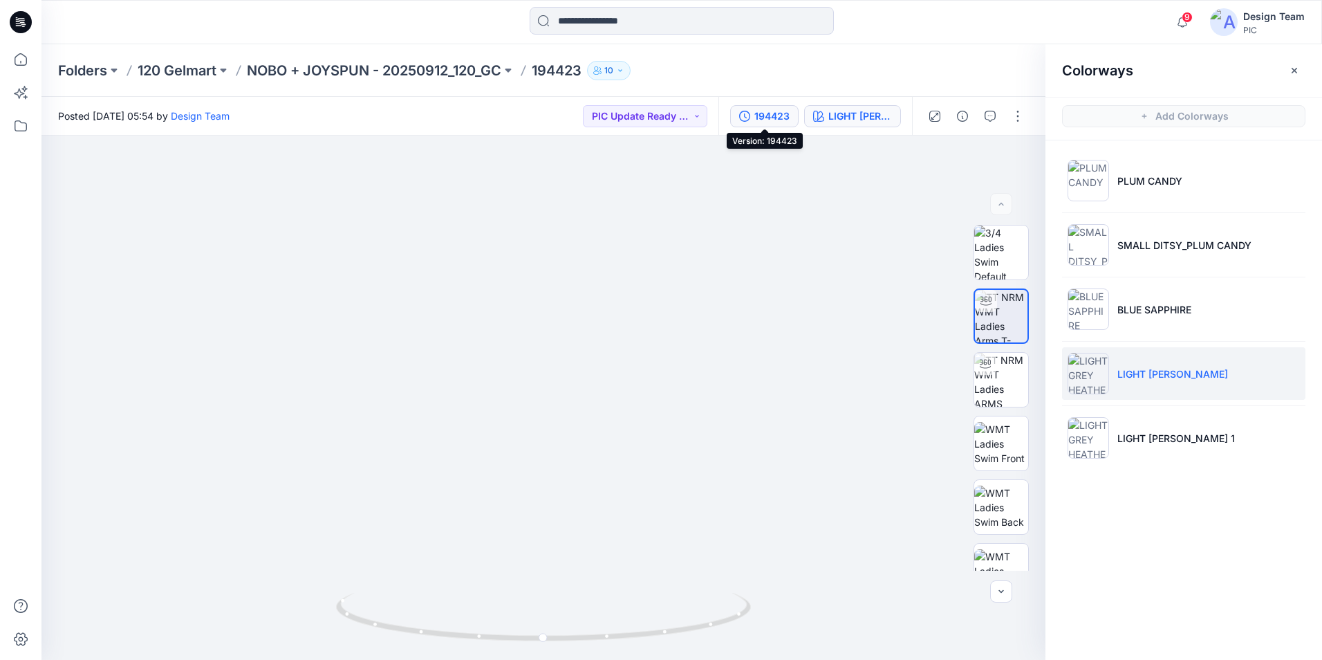
click at [762, 115] on div "194423" at bounding box center [771, 116] width 35 height 15
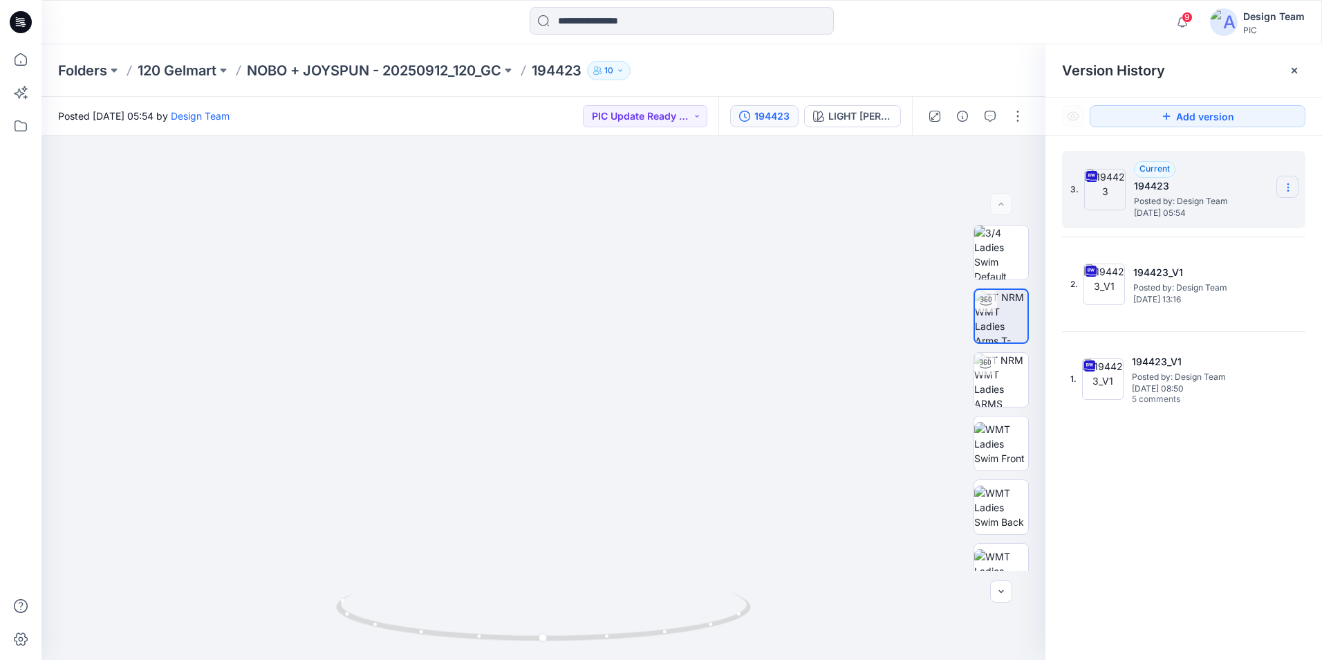
click at [1284, 193] on icon at bounding box center [1288, 187] width 11 height 11
click at [1223, 210] on span "Download Source BW File" at bounding box center [1218, 214] width 116 height 17
click at [280, 73] on p "NOBO + JOYSPUN - 20250912_120_GC" at bounding box center [374, 70] width 254 height 19
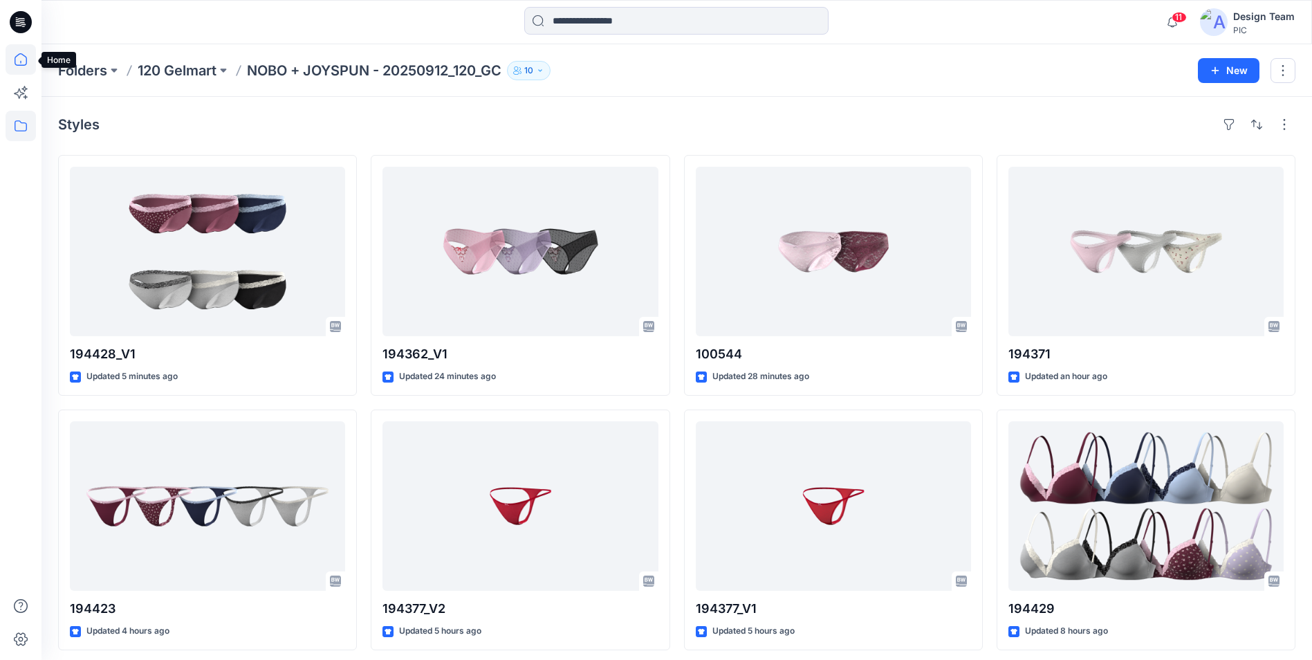
click at [18, 55] on icon at bounding box center [21, 59] width 12 height 12
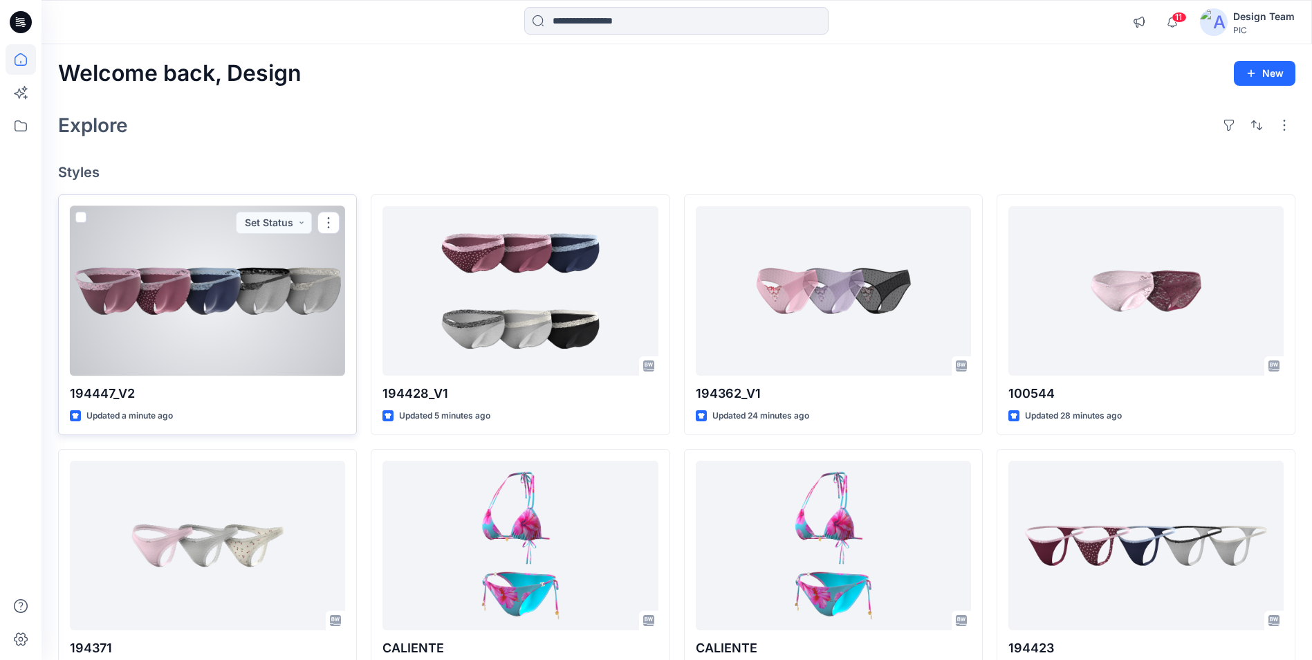
click at [278, 324] on div at bounding box center [207, 290] width 275 height 169
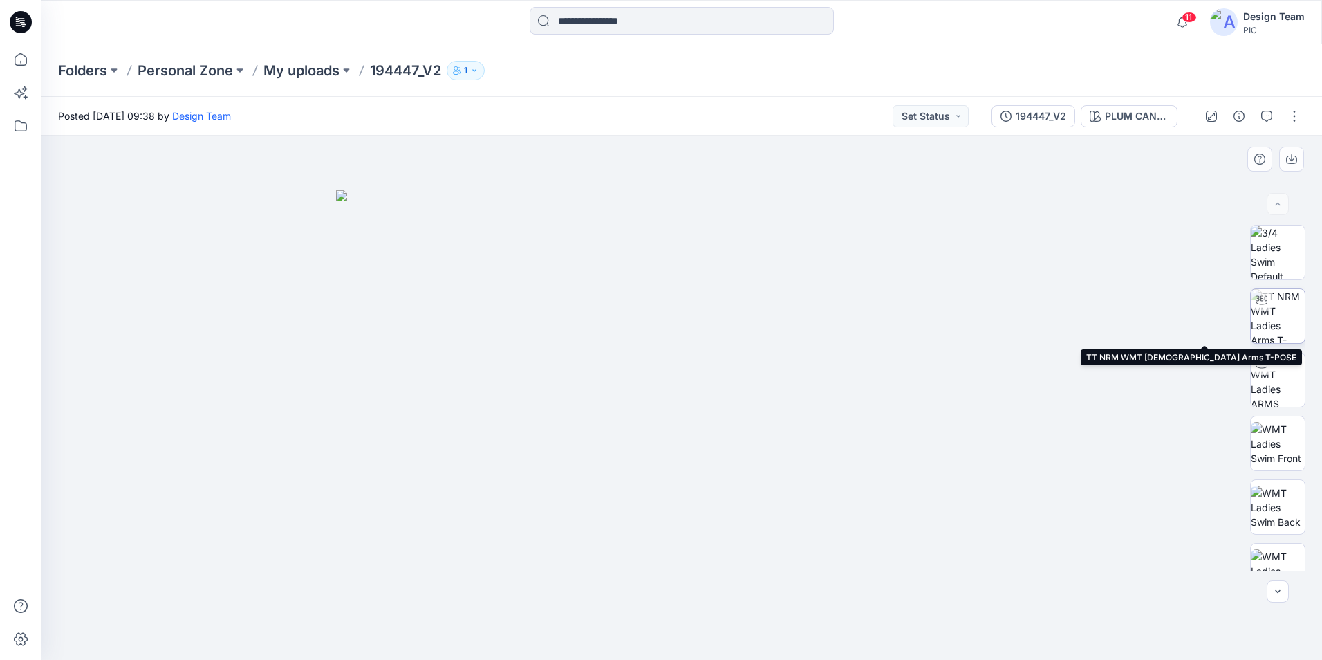
click at [1279, 324] on img at bounding box center [1278, 316] width 54 height 54
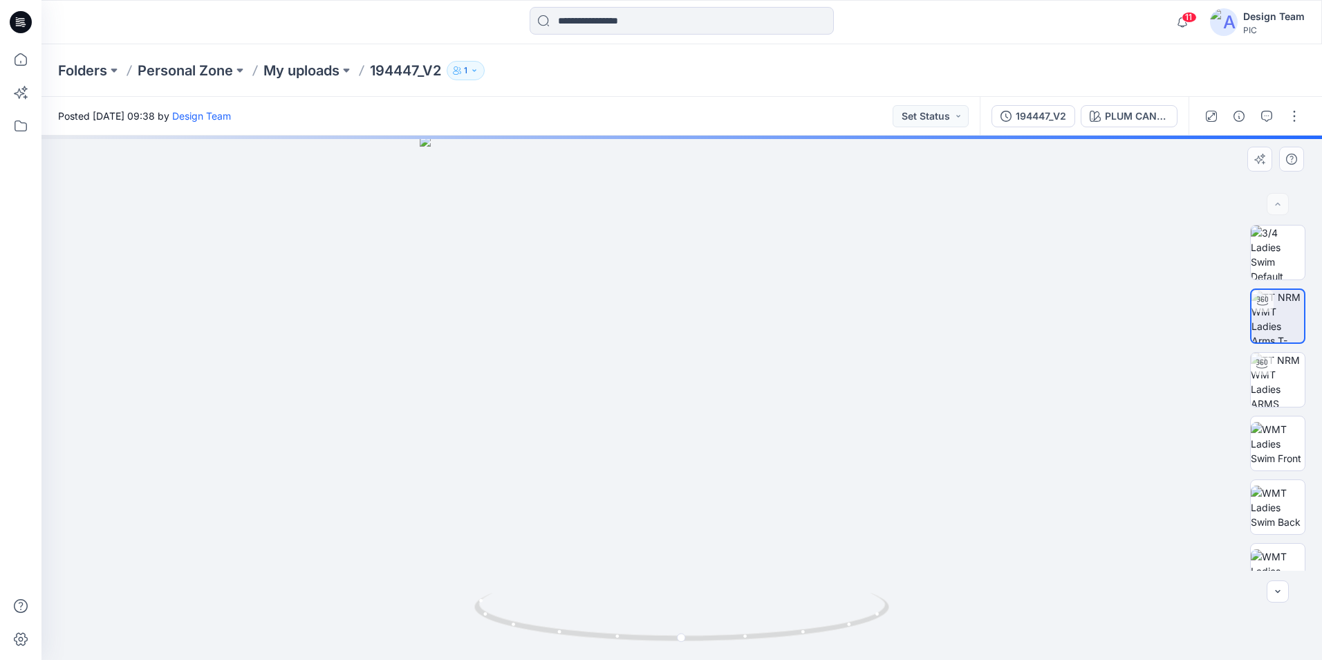
scroll to position [207, 0]
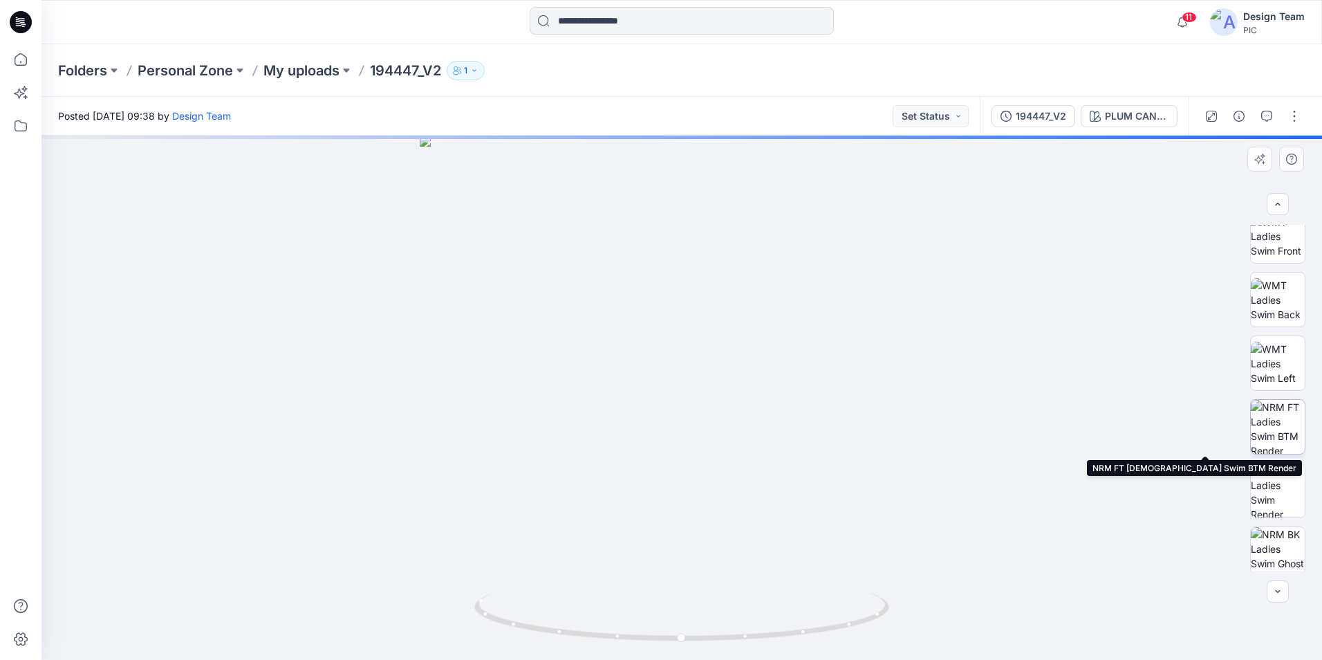
click at [1286, 430] on img at bounding box center [1278, 427] width 54 height 54
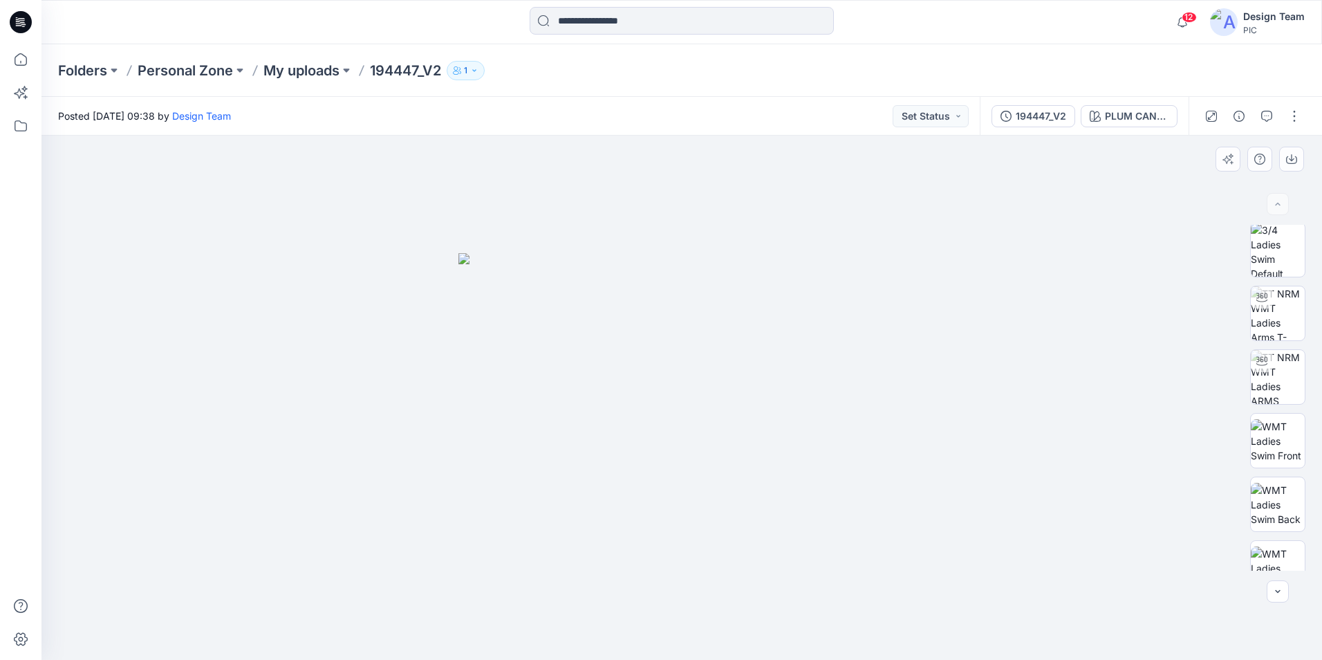
scroll to position [0, 0]
click at [1281, 308] on img at bounding box center [1278, 316] width 54 height 54
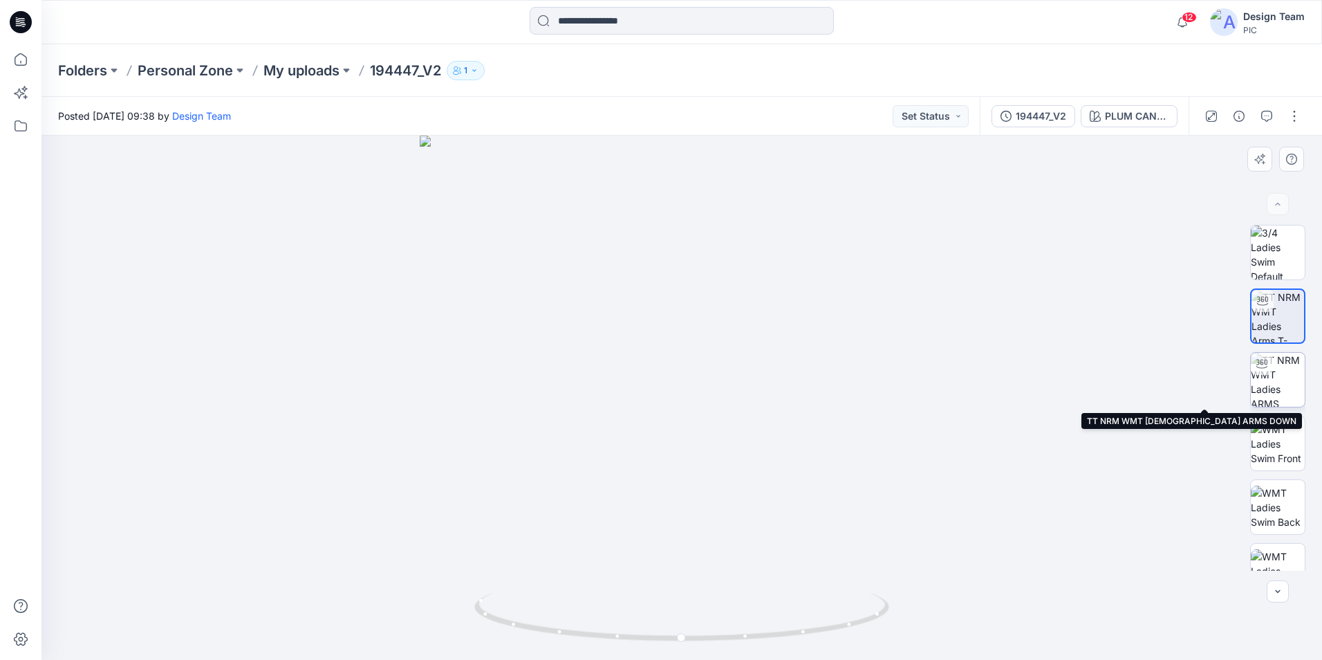
click at [1272, 387] on img at bounding box center [1278, 380] width 54 height 54
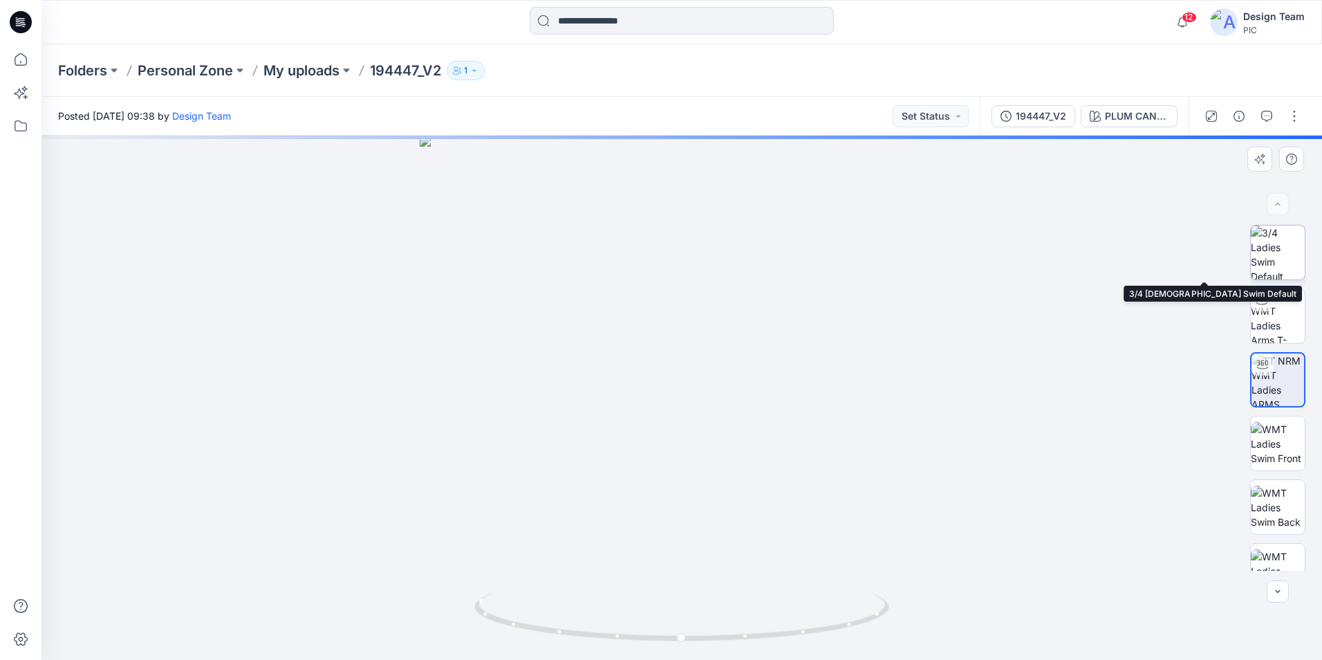
click at [1281, 245] on img at bounding box center [1278, 252] width 54 height 54
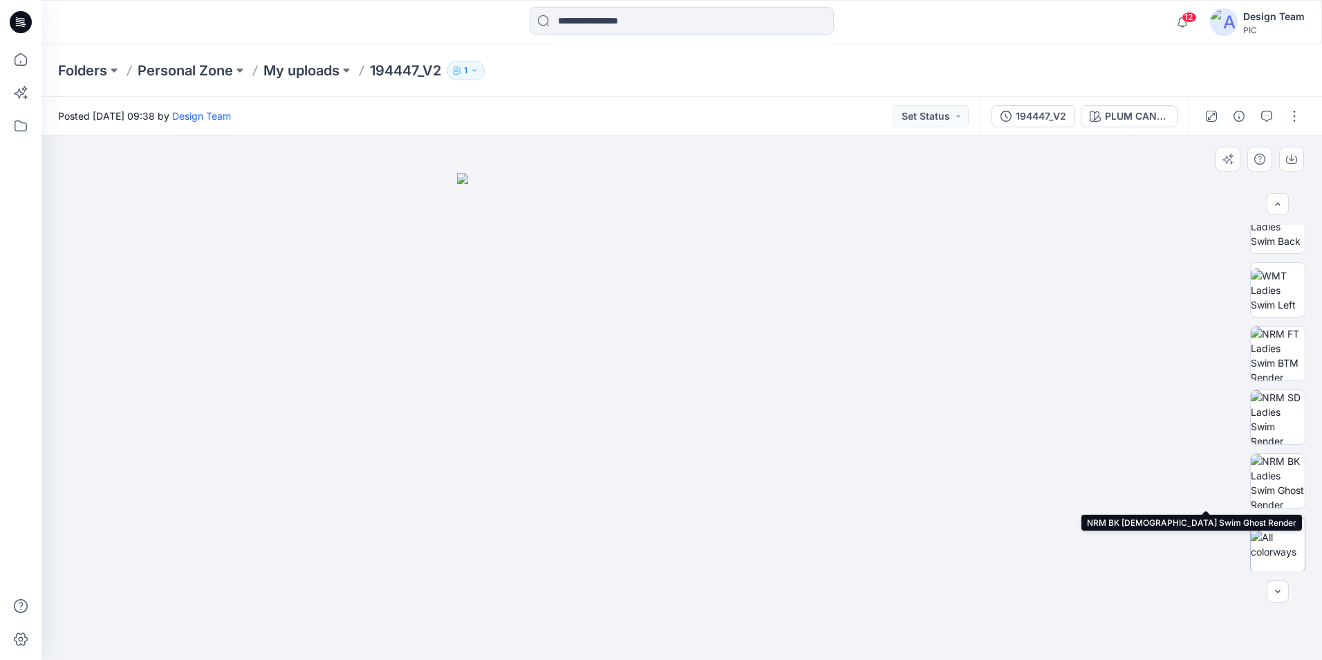
scroll to position [282, 0]
click at [1270, 531] on img at bounding box center [1278, 542] width 54 height 29
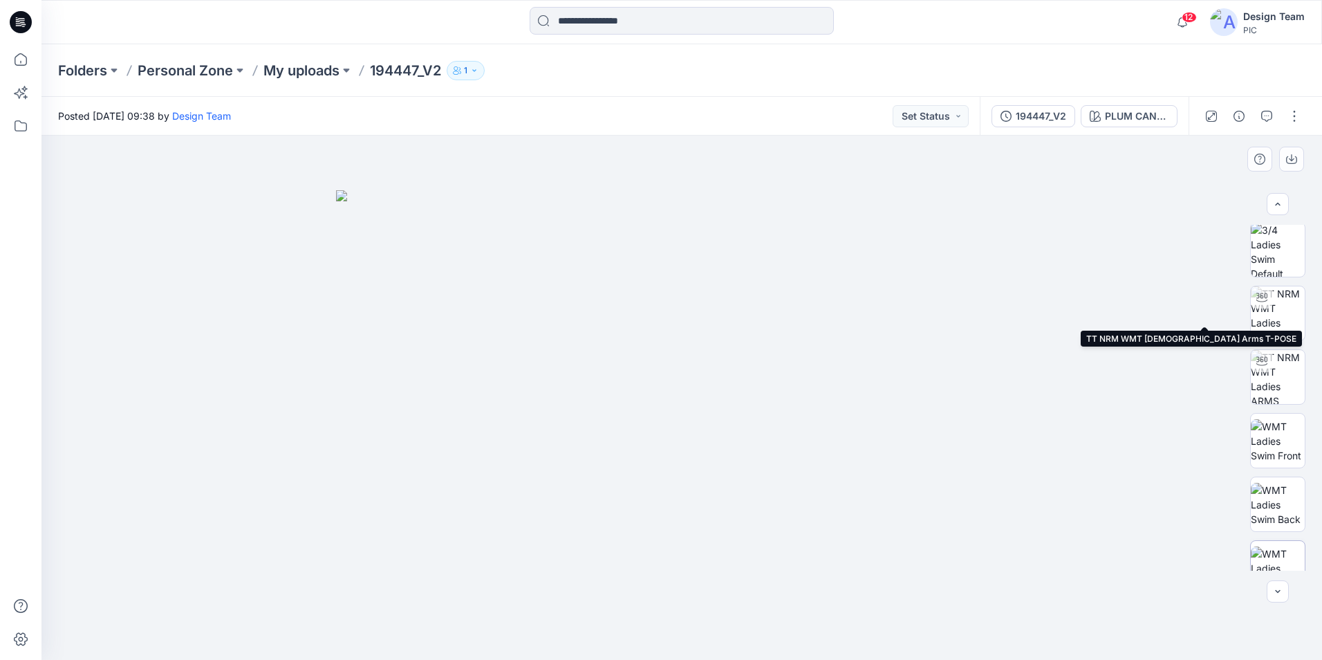
scroll to position [0, 0]
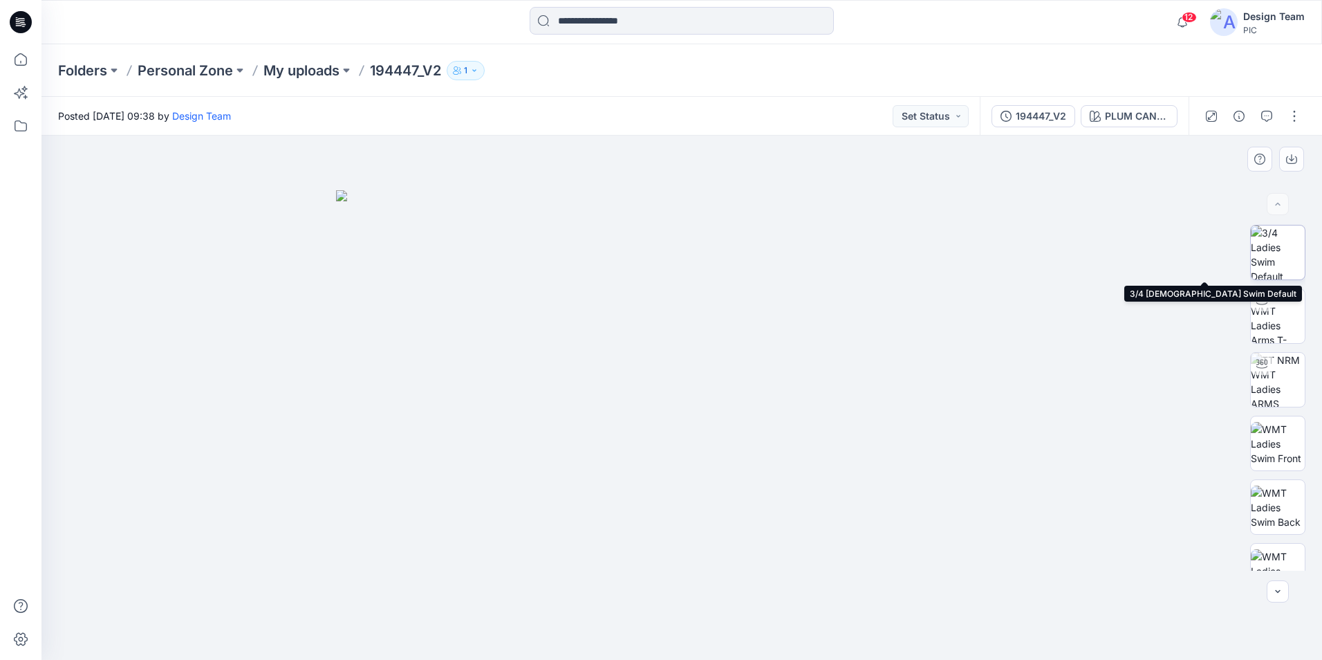
click at [1281, 267] on img at bounding box center [1278, 252] width 54 height 54
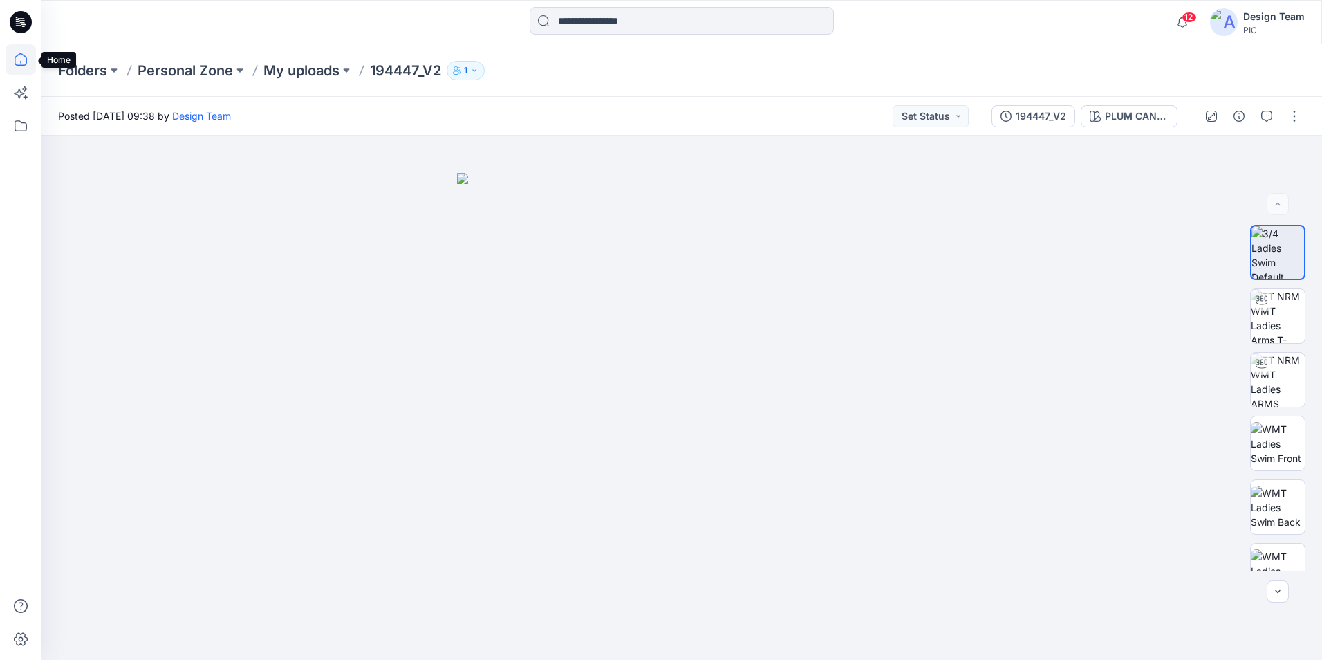
click at [15, 61] on icon at bounding box center [21, 59] width 30 height 30
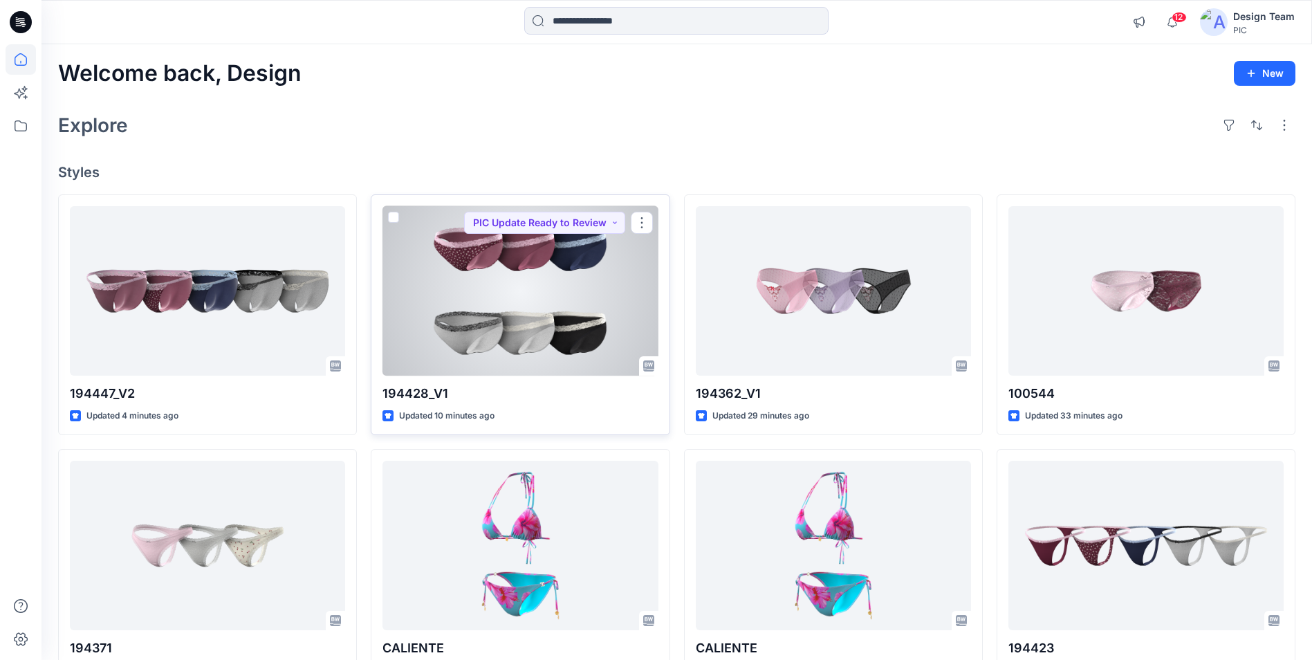
click at [507, 345] on div at bounding box center [519, 290] width 275 height 169
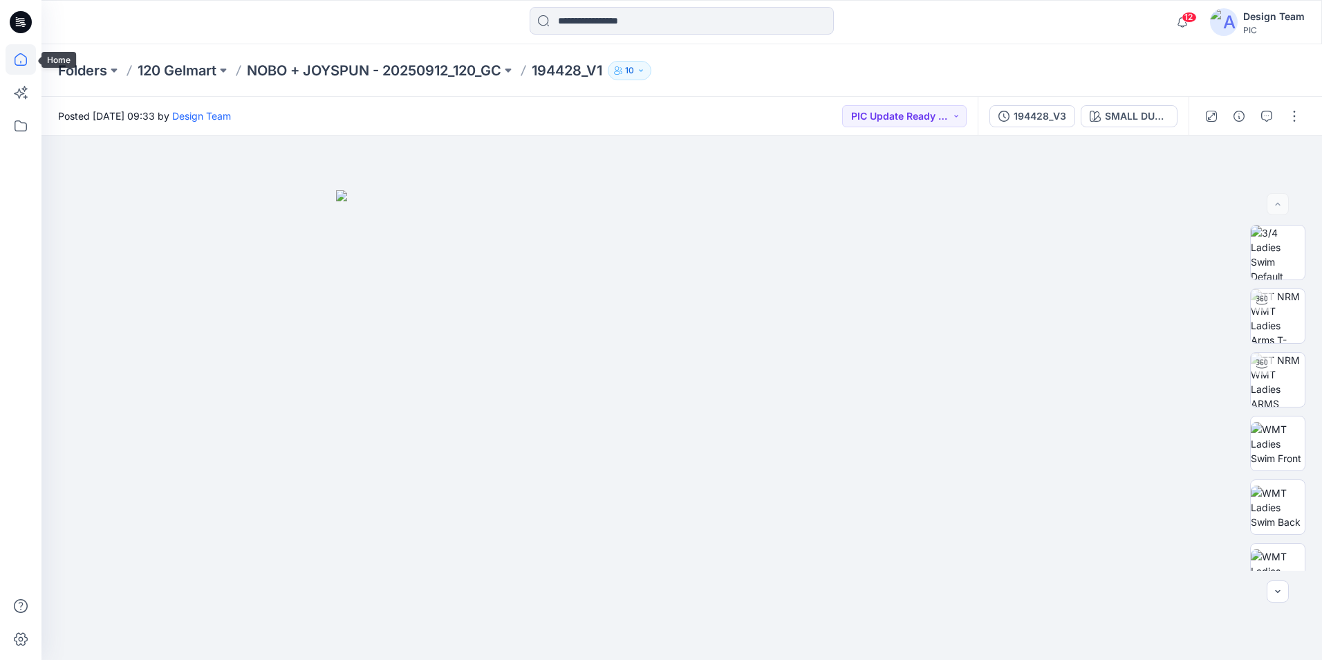
click at [23, 59] on icon at bounding box center [21, 59] width 30 height 30
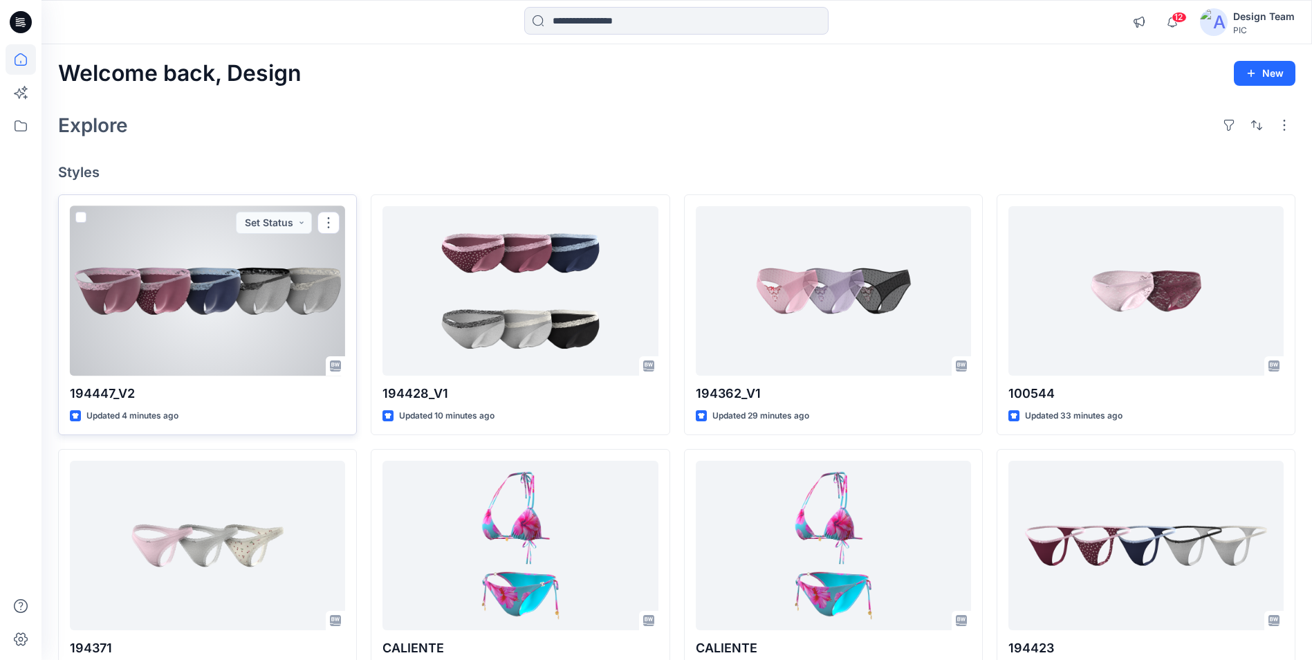
click at [261, 341] on div at bounding box center [207, 290] width 275 height 169
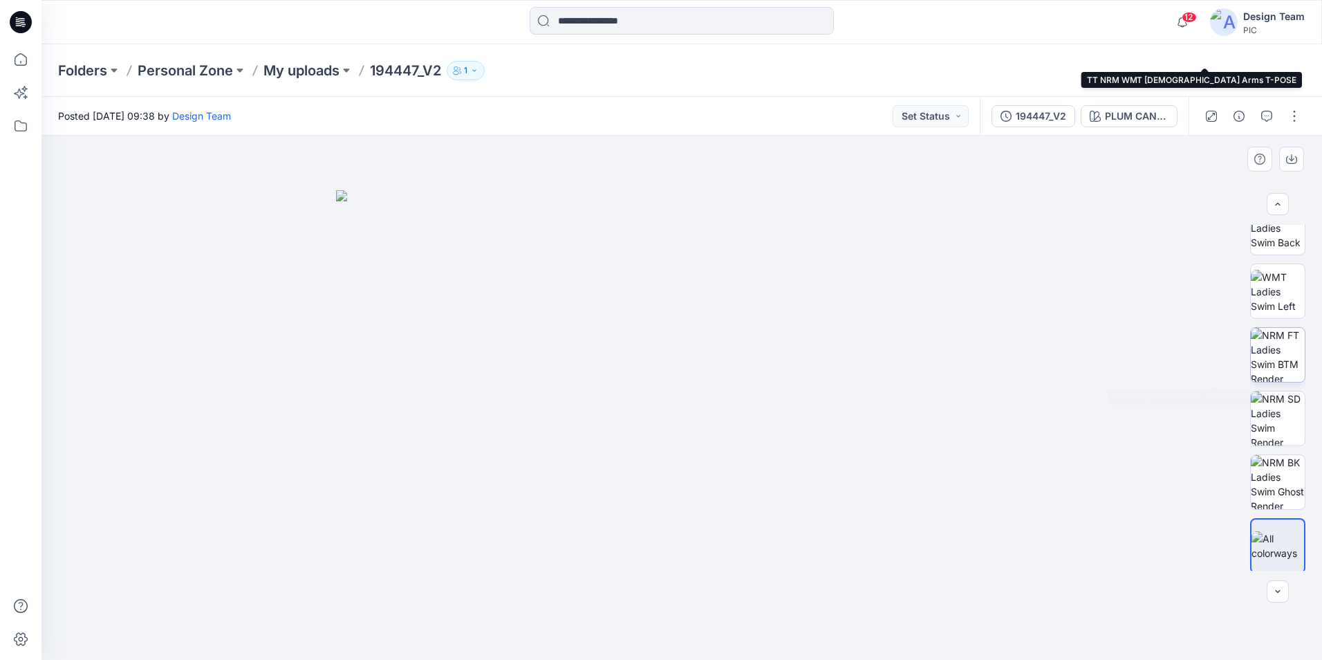
scroll to position [282, 0]
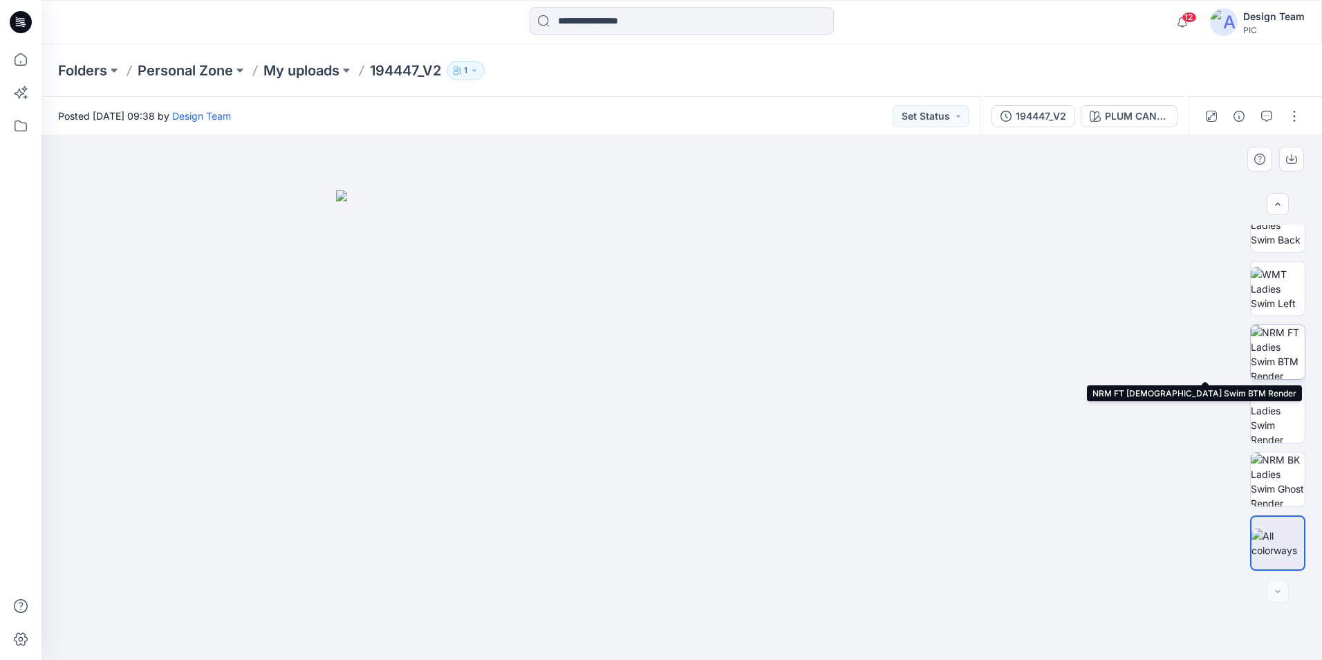
click at [1272, 357] on img at bounding box center [1278, 352] width 54 height 54
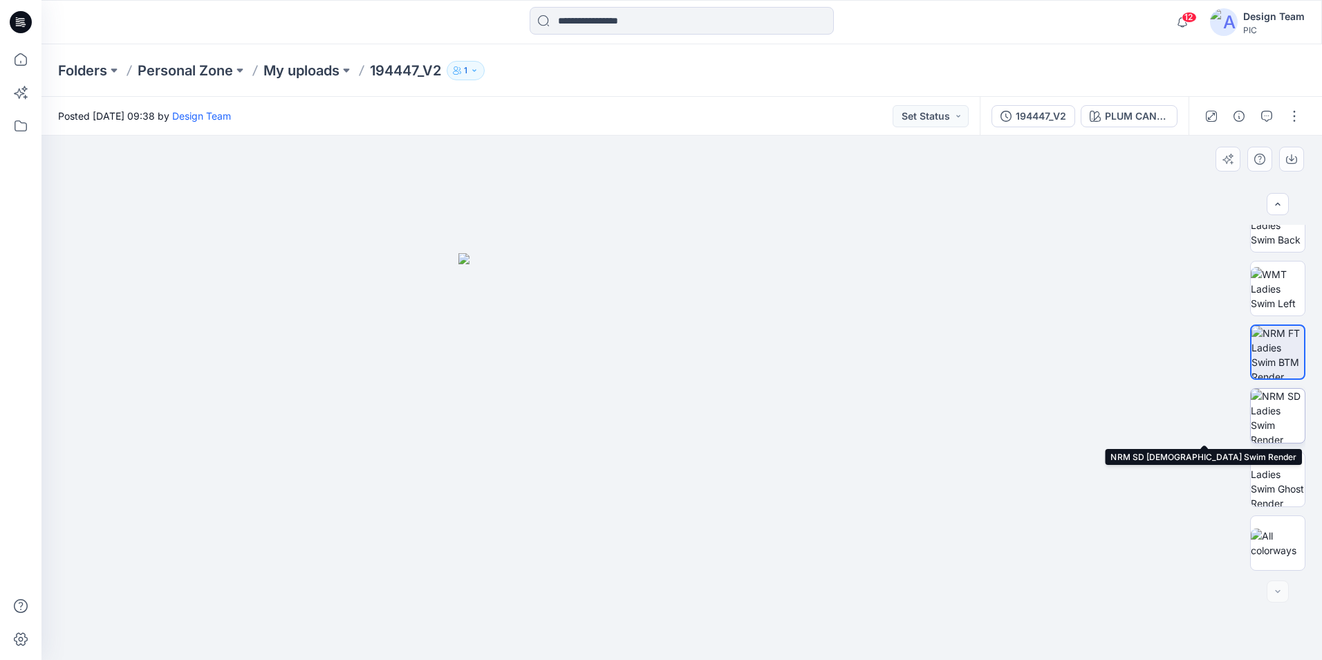
click at [1261, 405] on img at bounding box center [1278, 416] width 54 height 54
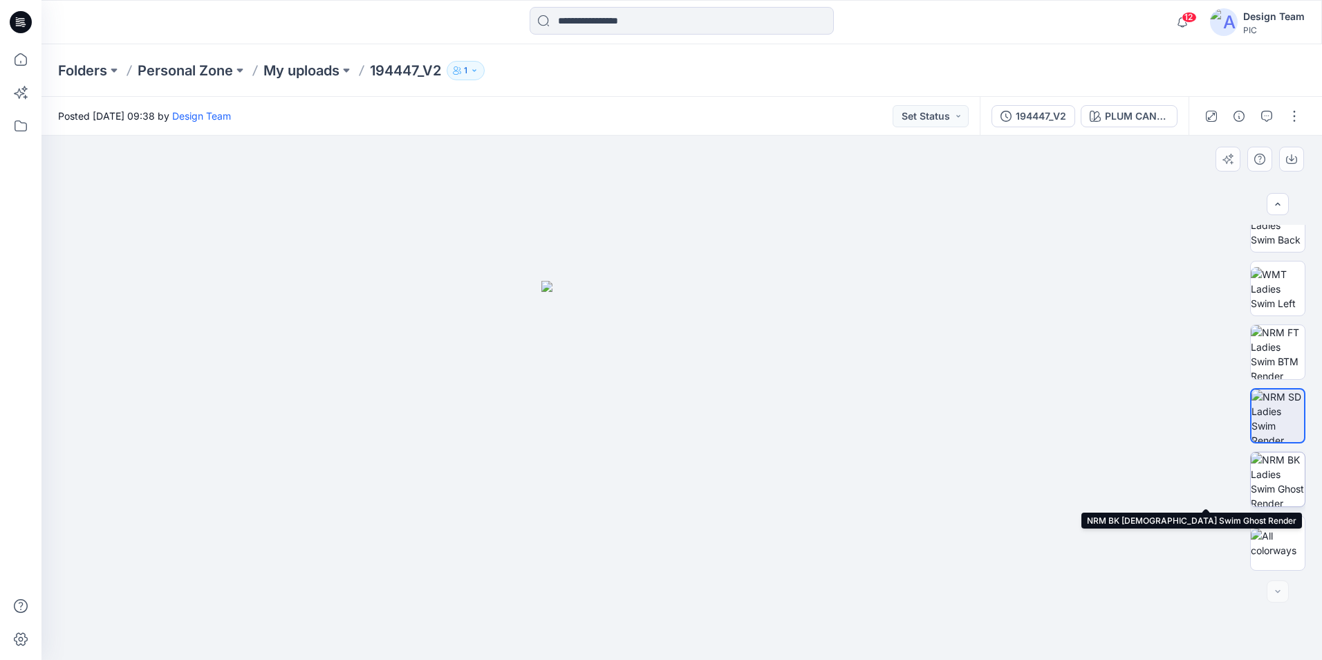
click at [1270, 488] on img at bounding box center [1278, 479] width 54 height 54
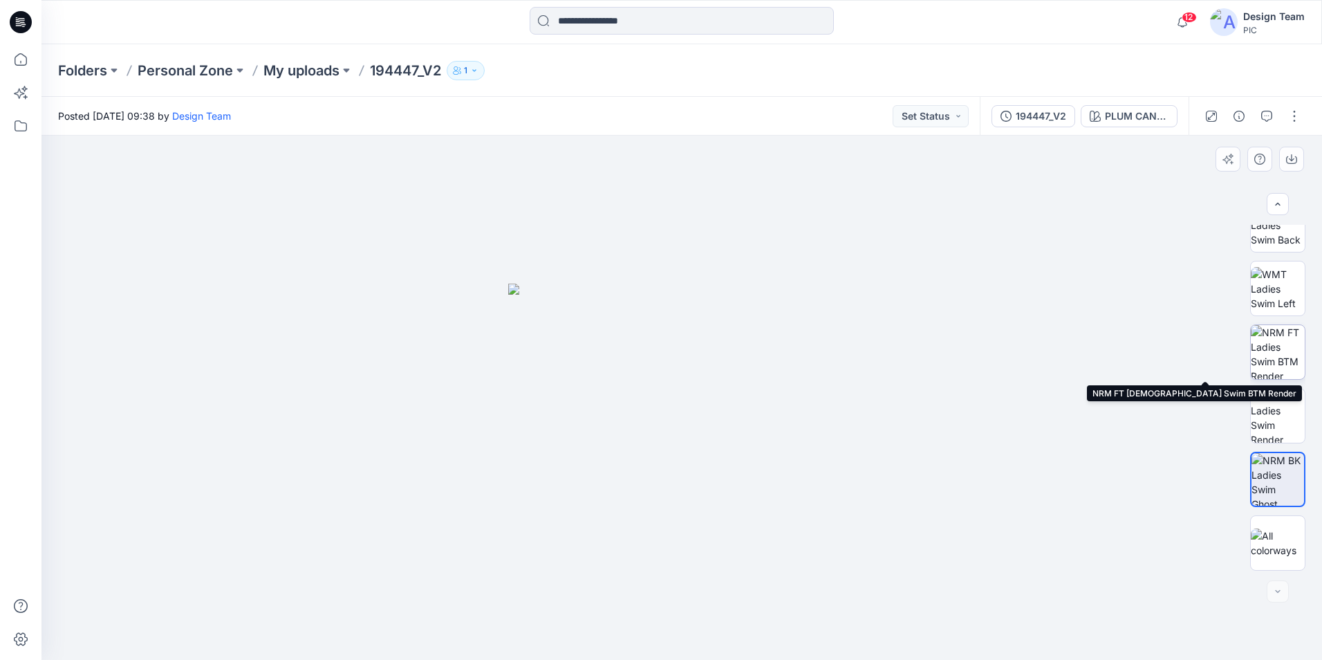
click at [1283, 359] on img at bounding box center [1278, 352] width 54 height 54
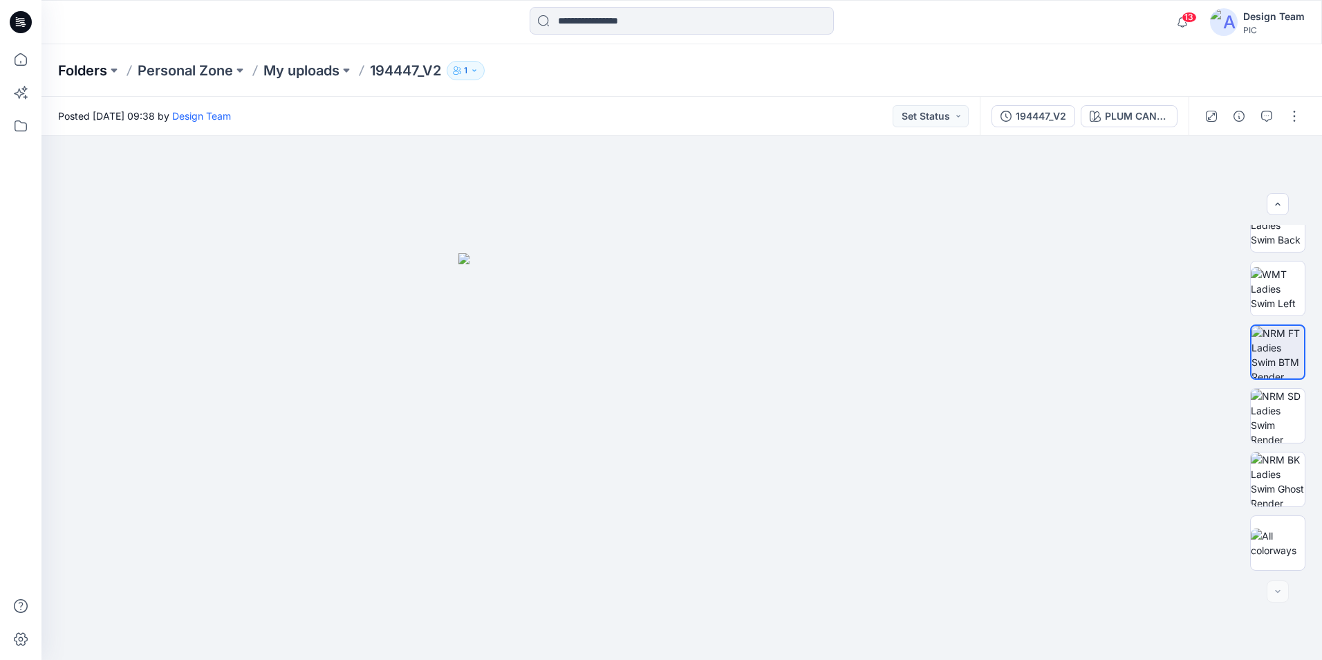
click at [76, 68] on p "Folders" at bounding box center [82, 70] width 49 height 19
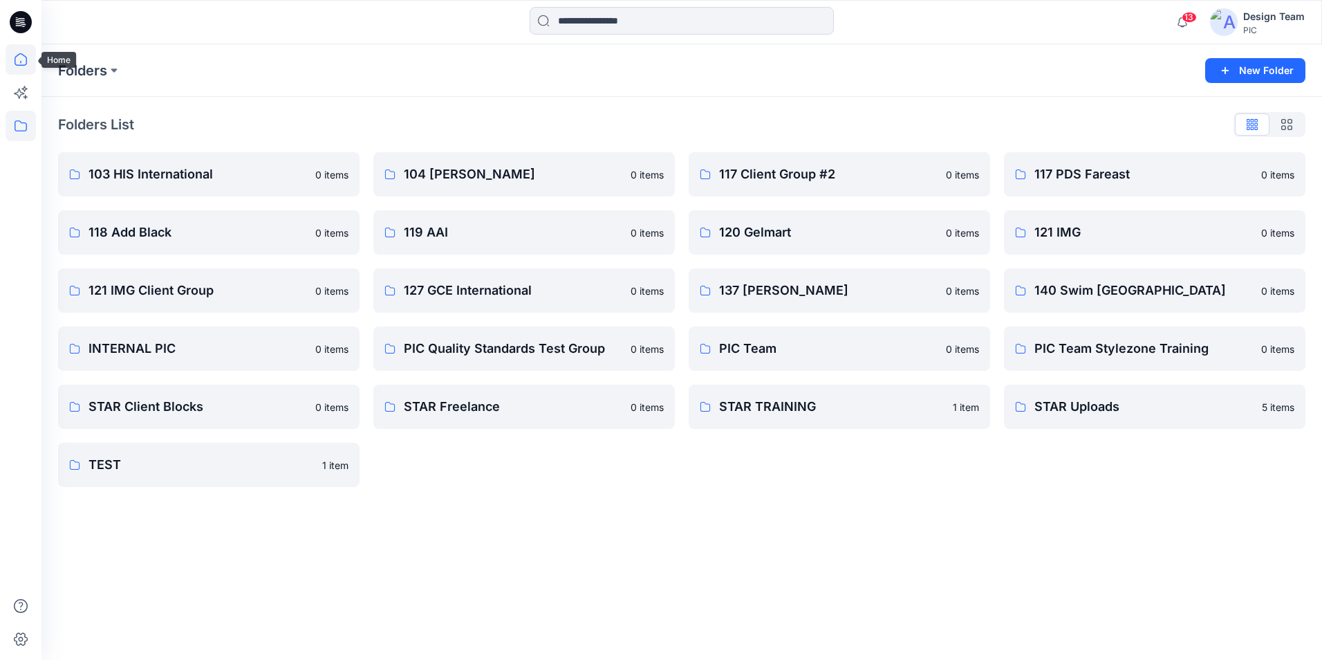
click at [24, 57] on icon at bounding box center [21, 59] width 30 height 30
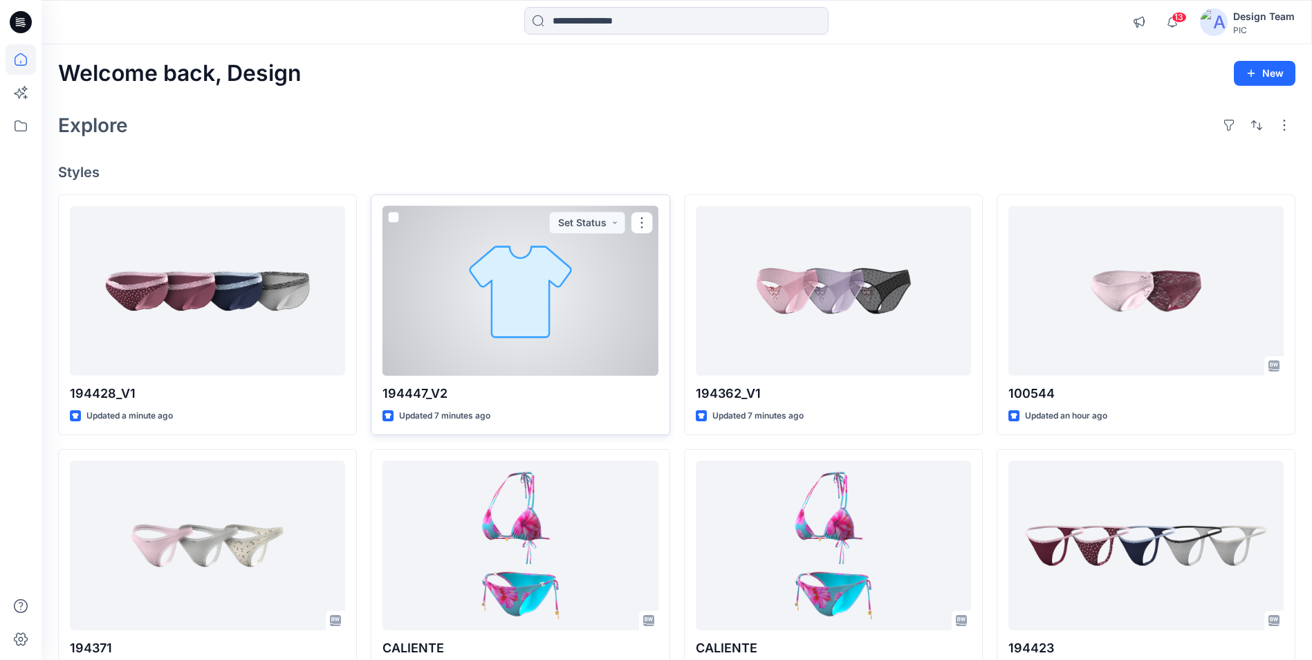
click at [584, 322] on div at bounding box center [519, 290] width 275 height 169
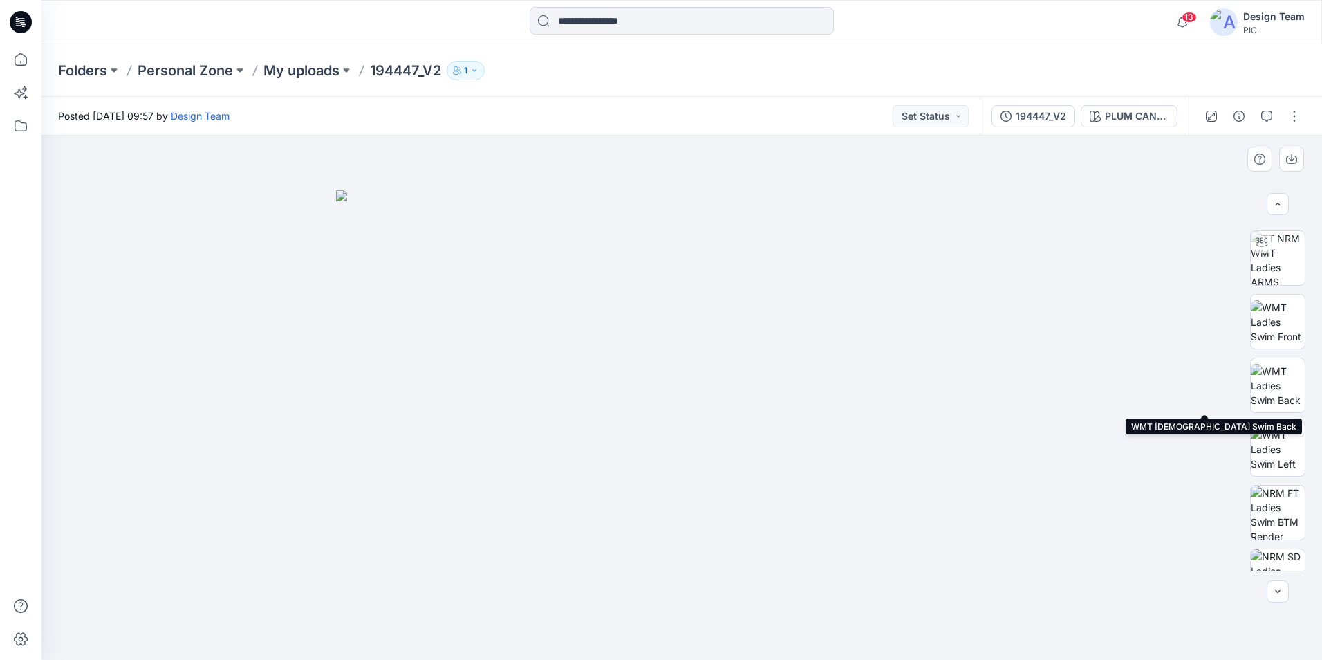
scroll to position [277, 0]
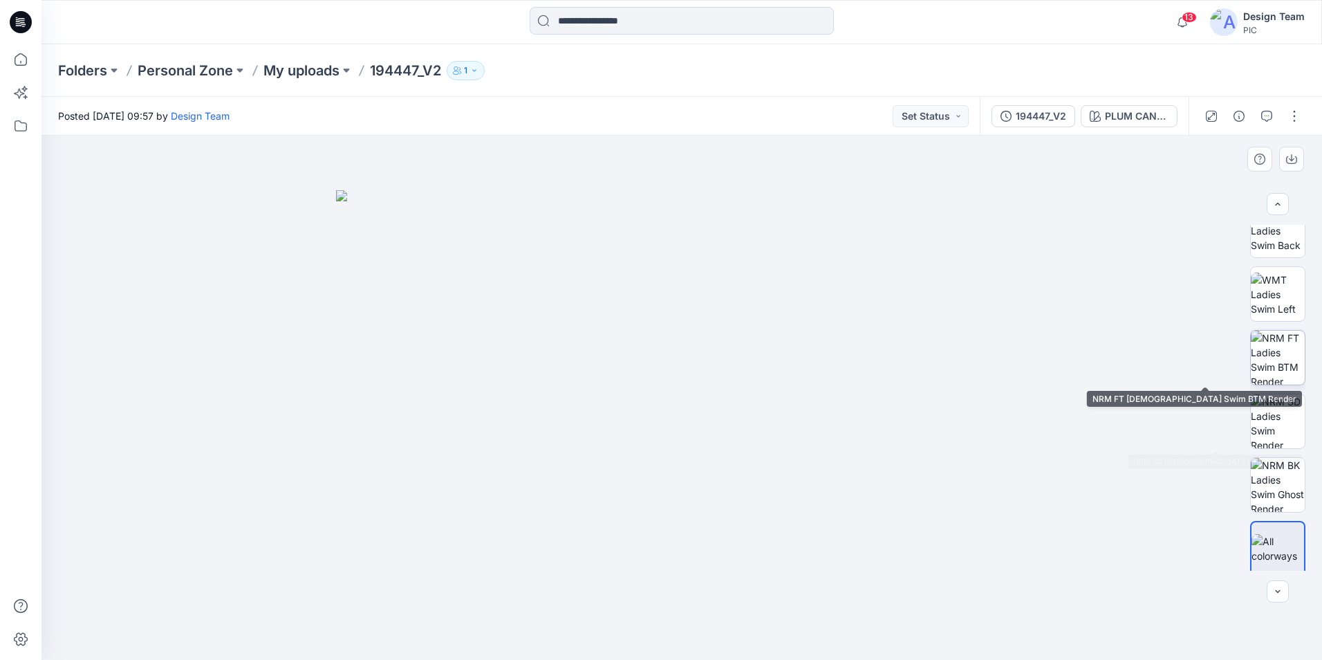
click at [1280, 362] on img at bounding box center [1278, 358] width 54 height 54
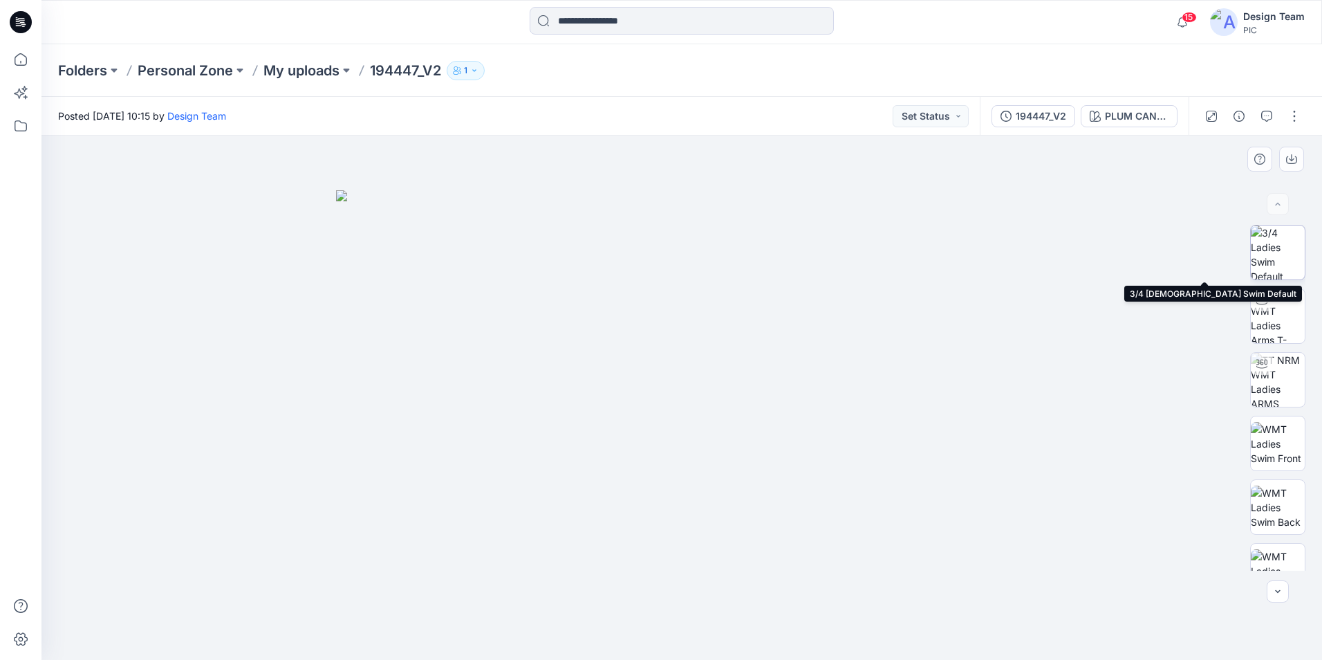
click at [1279, 258] on img at bounding box center [1278, 252] width 54 height 54
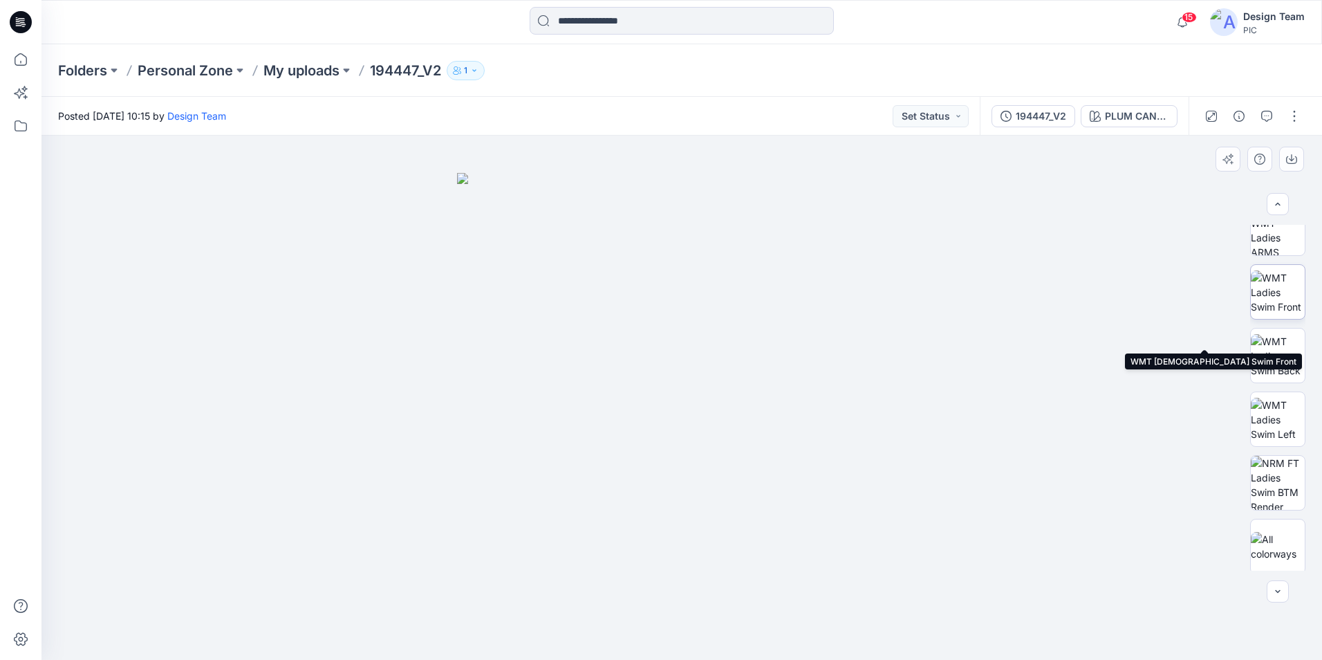
scroll to position [155, 0]
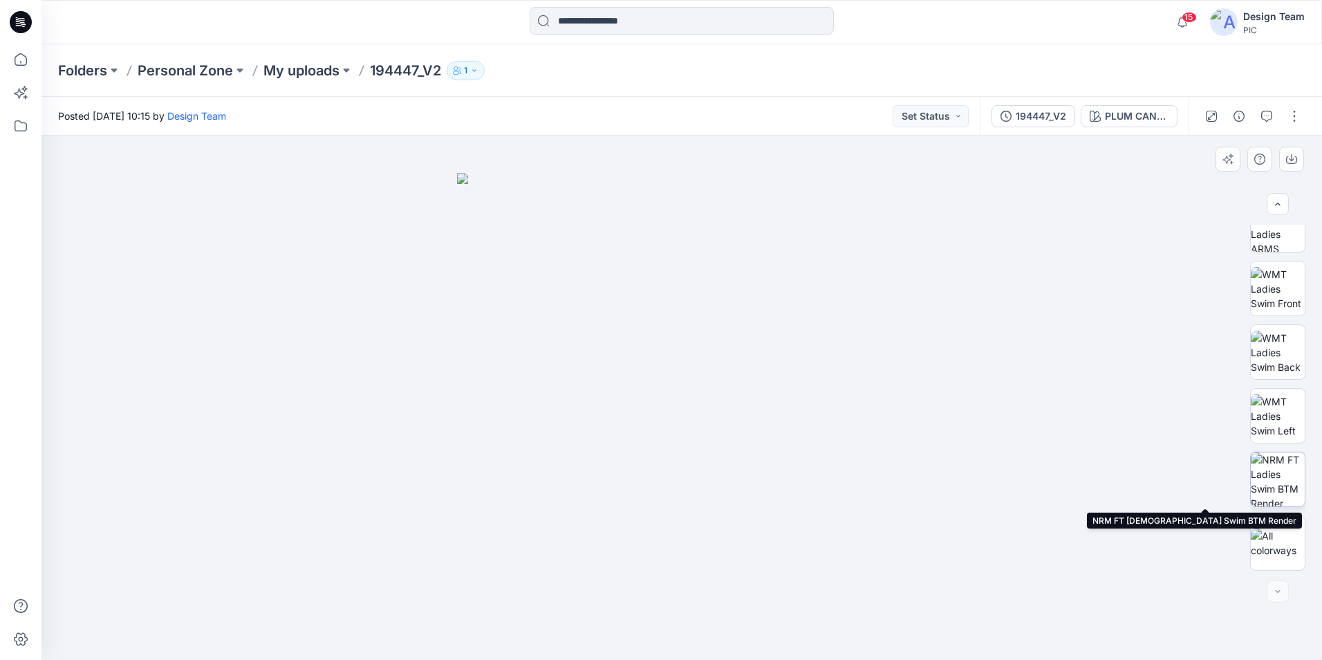
click at [1281, 476] on img at bounding box center [1278, 479] width 54 height 54
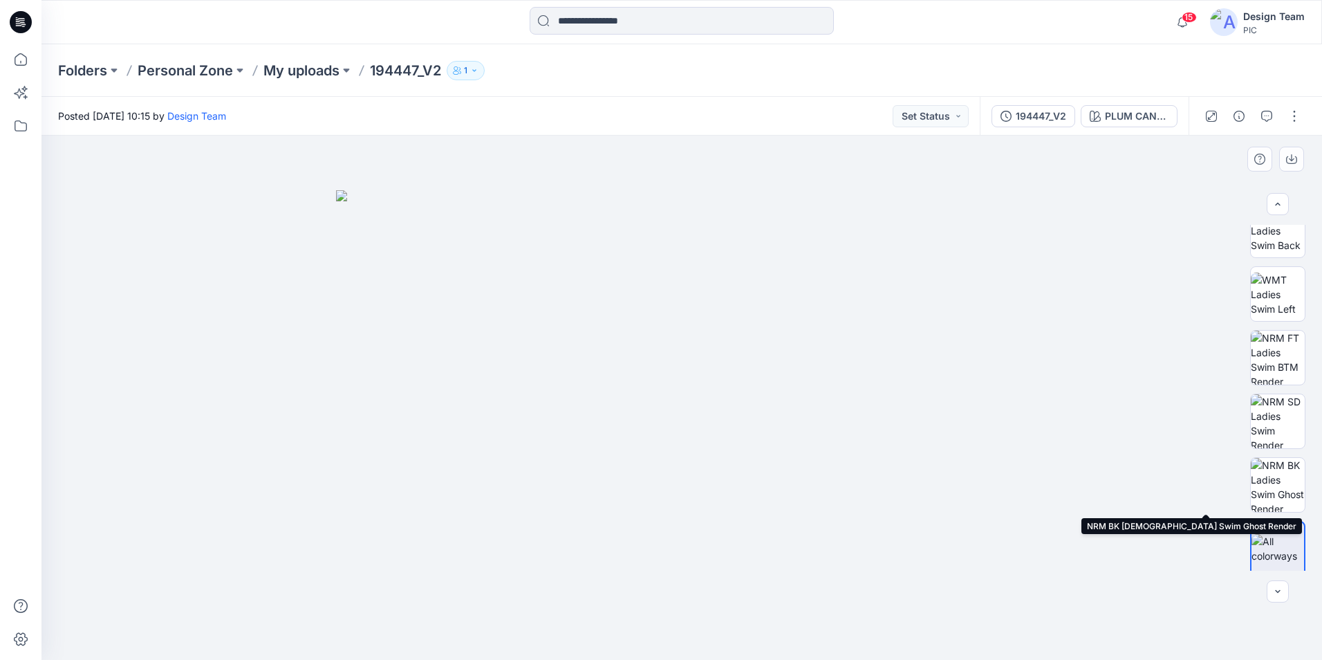
scroll to position [282, 0]
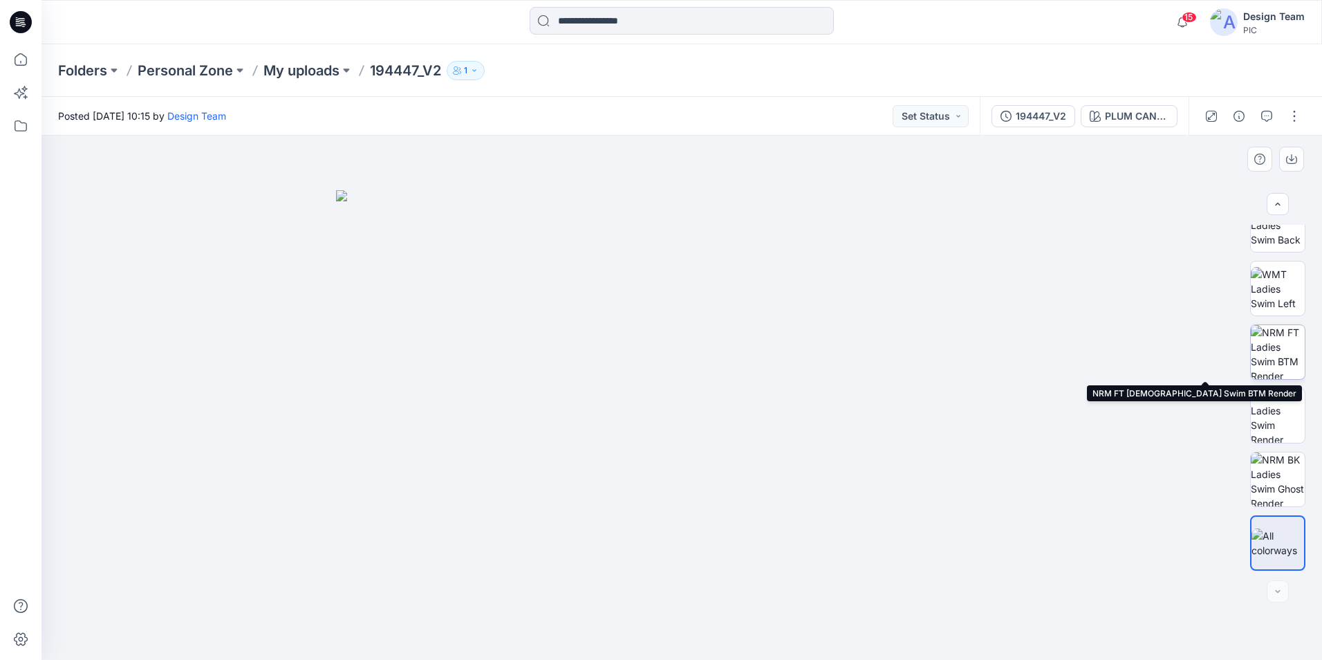
click at [1285, 342] on img at bounding box center [1278, 352] width 54 height 54
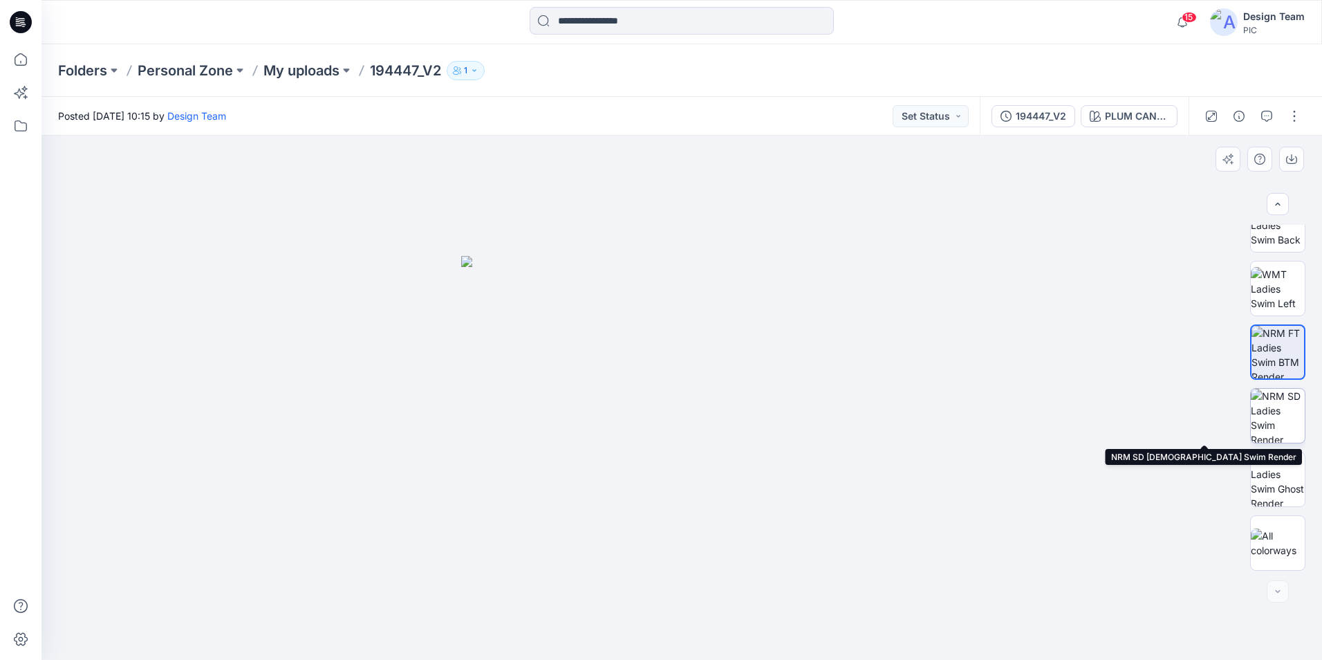
click at [1282, 434] on img at bounding box center [1278, 416] width 54 height 54
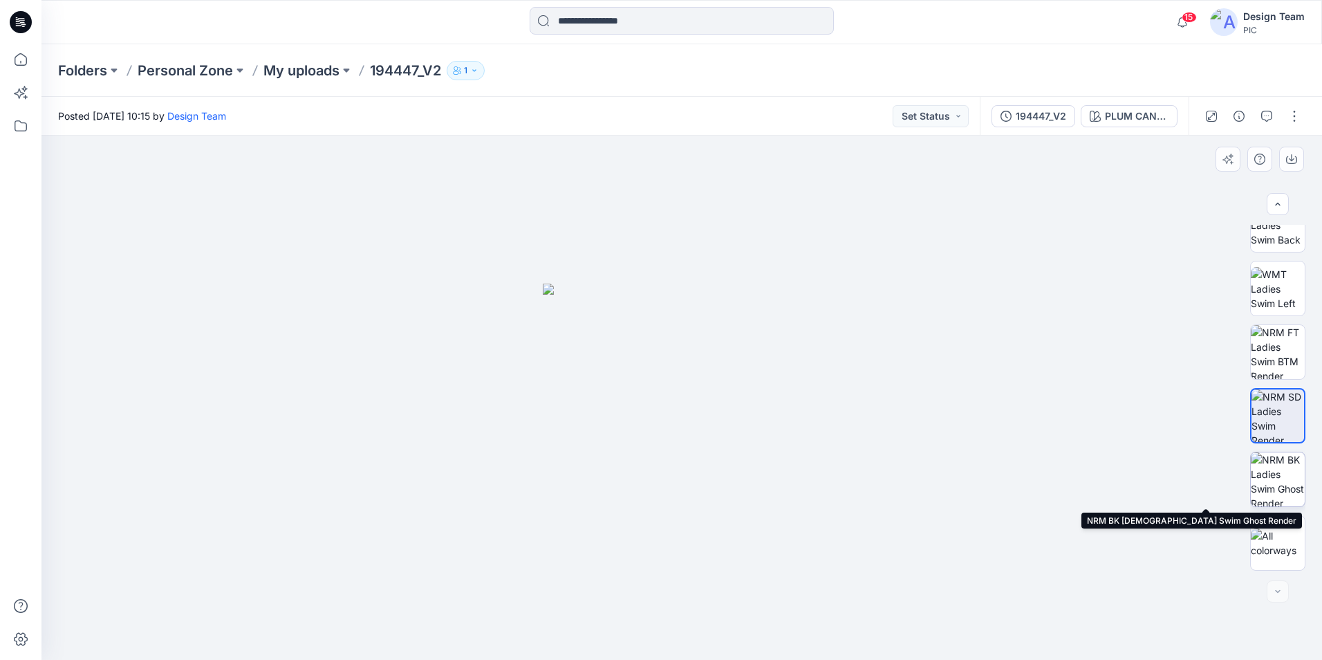
click at [1266, 486] on img at bounding box center [1278, 479] width 54 height 54
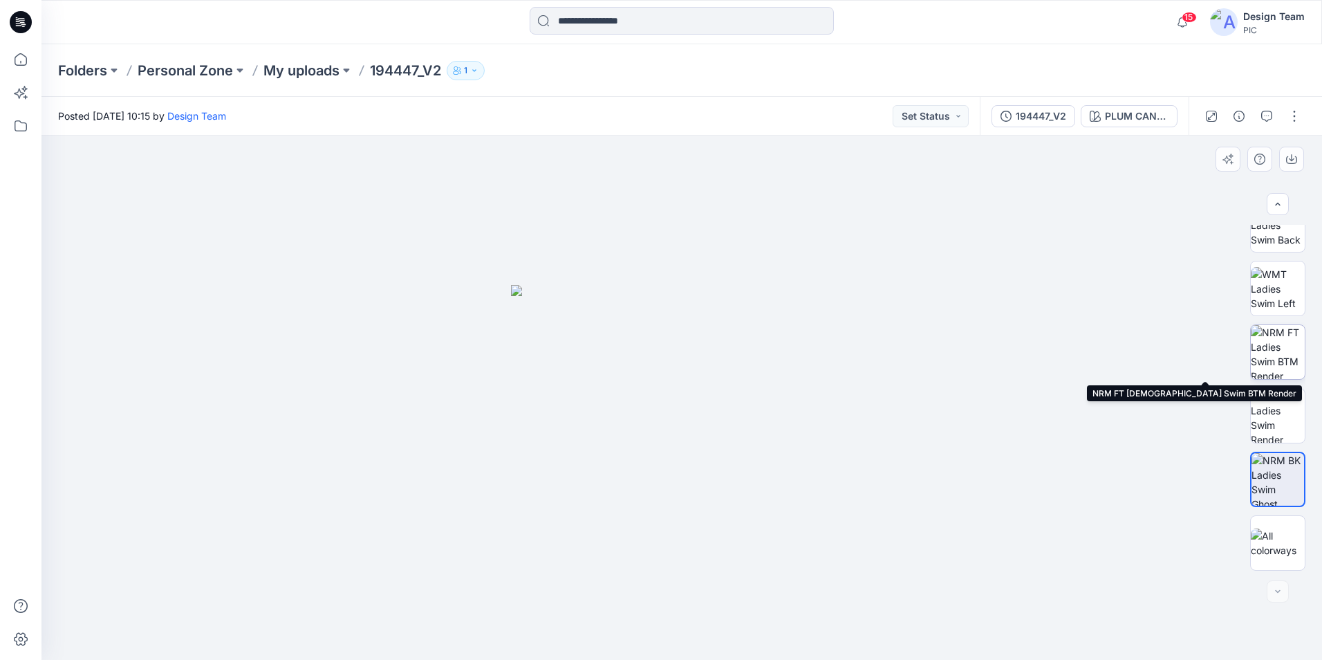
click at [1272, 351] on img at bounding box center [1278, 352] width 54 height 54
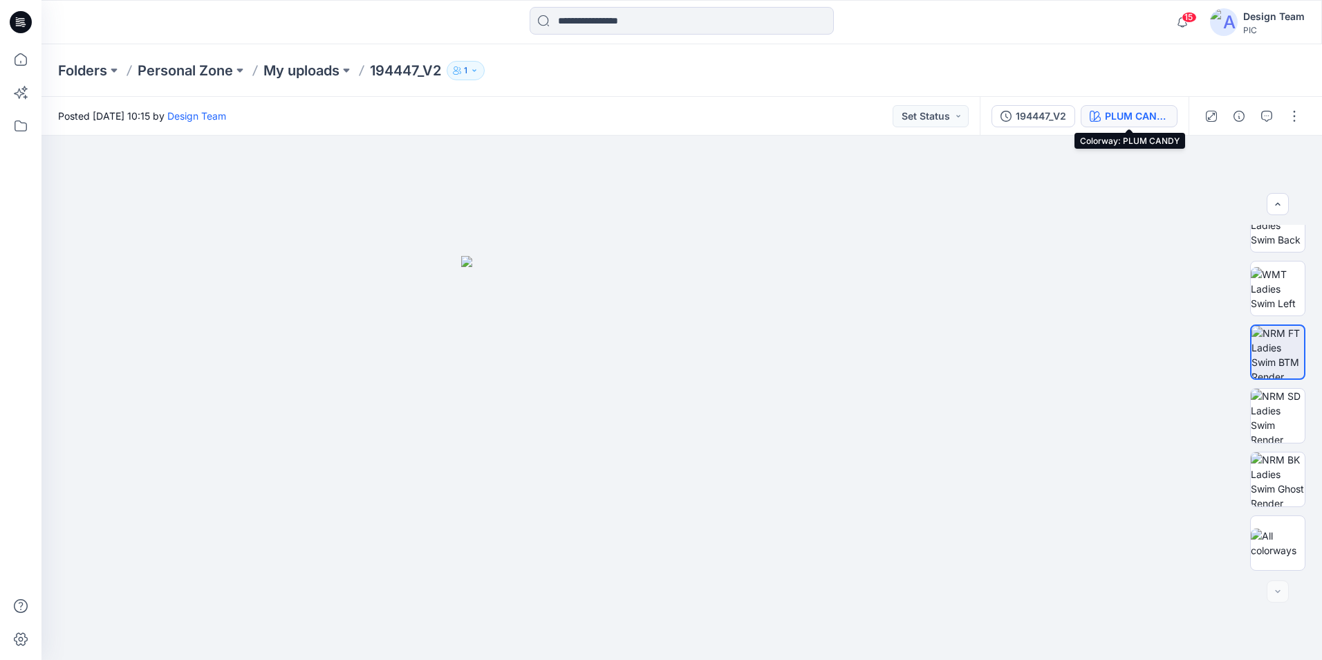
click at [1151, 113] on div "PLUM CANDY" at bounding box center [1137, 116] width 64 height 15
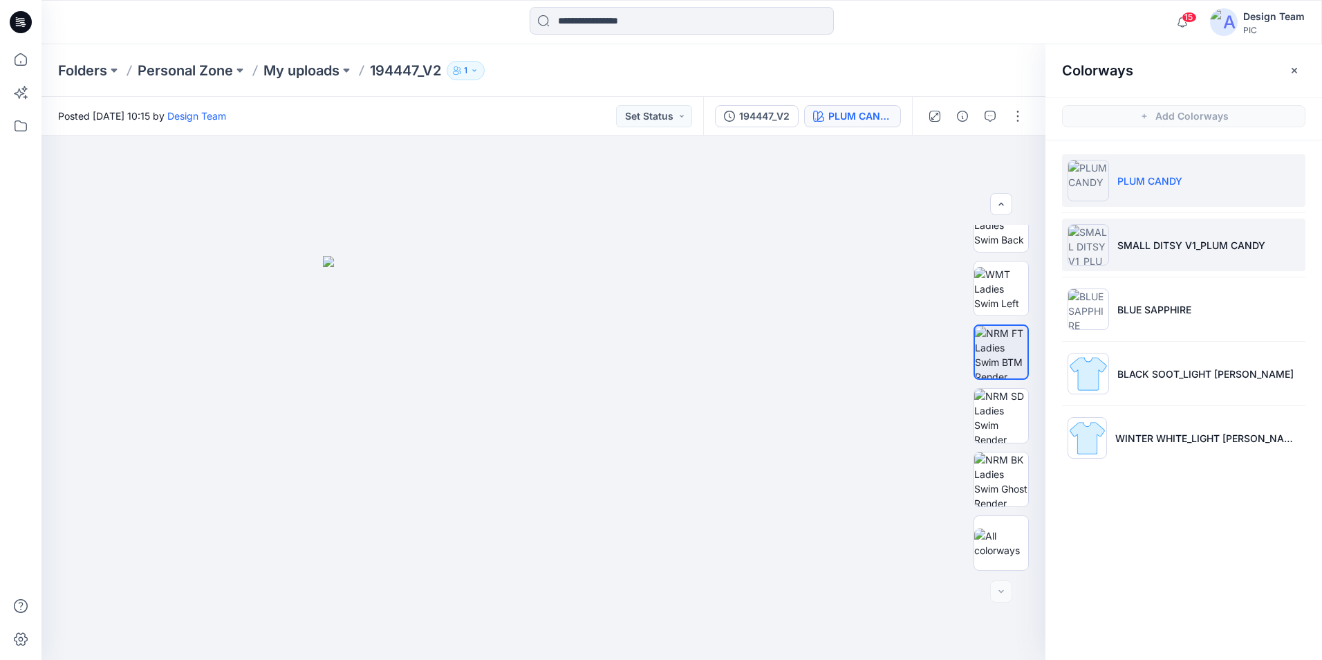
click at [1192, 232] on li "SMALL DITSY V1_PLUM CANDY" at bounding box center [1183, 245] width 243 height 53
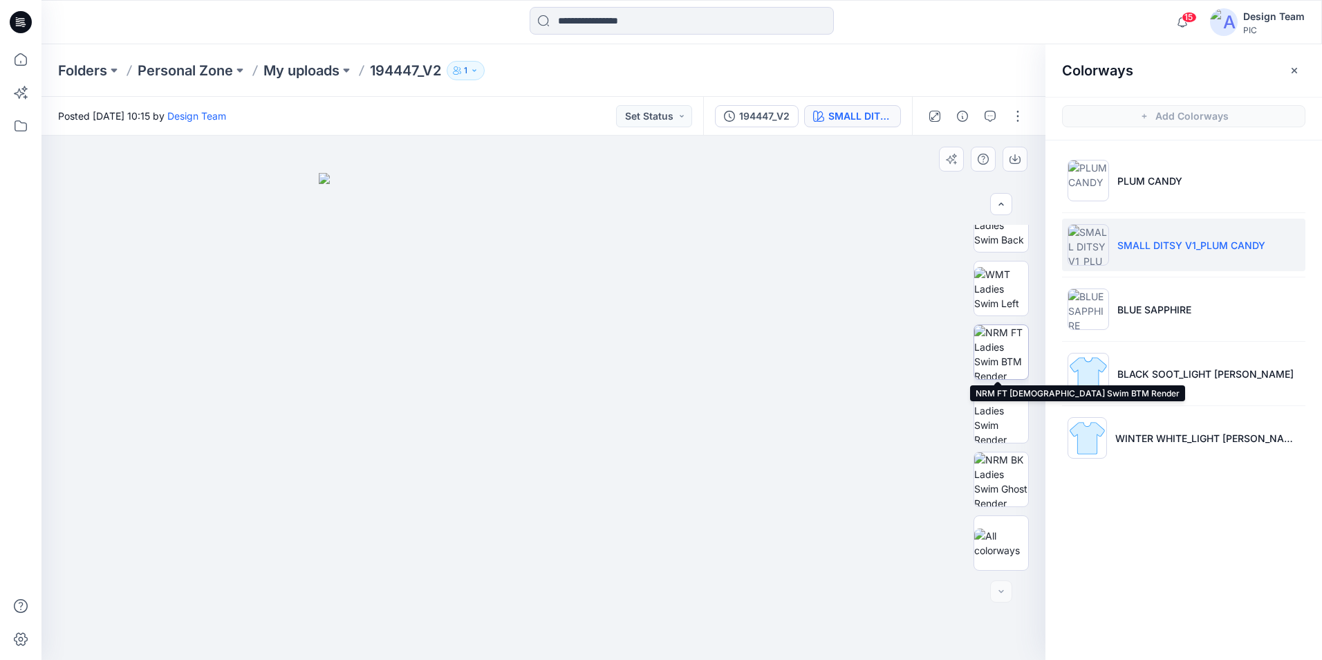
click at [1014, 362] on img at bounding box center [1001, 352] width 54 height 54
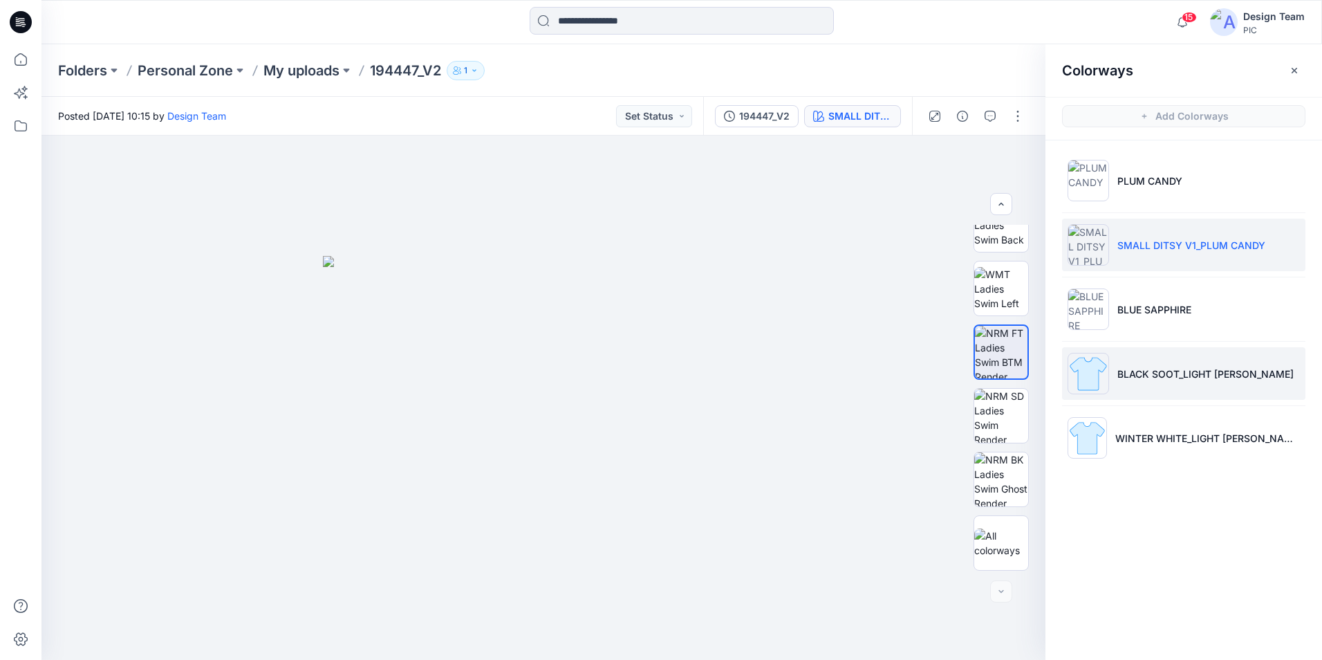
click at [1158, 380] on p "BLACK SOOT_LIGHT GREY HEATHER" at bounding box center [1206, 374] width 176 height 15
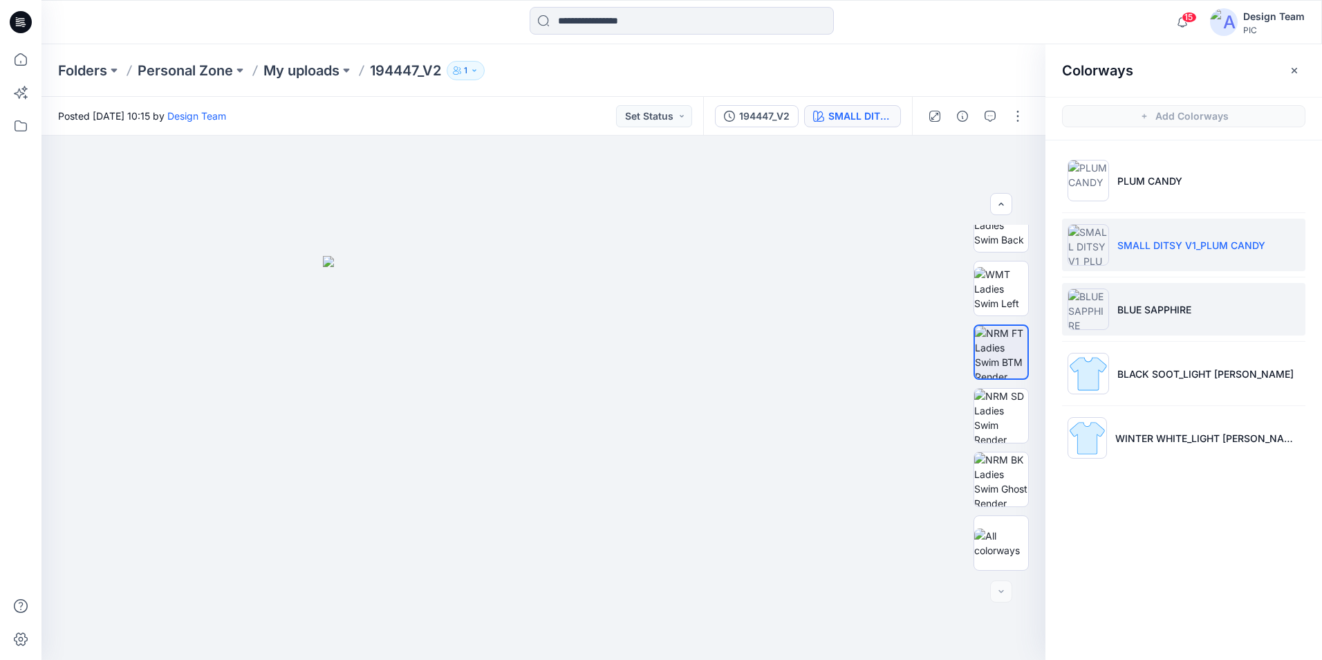
scroll to position [0, 0]
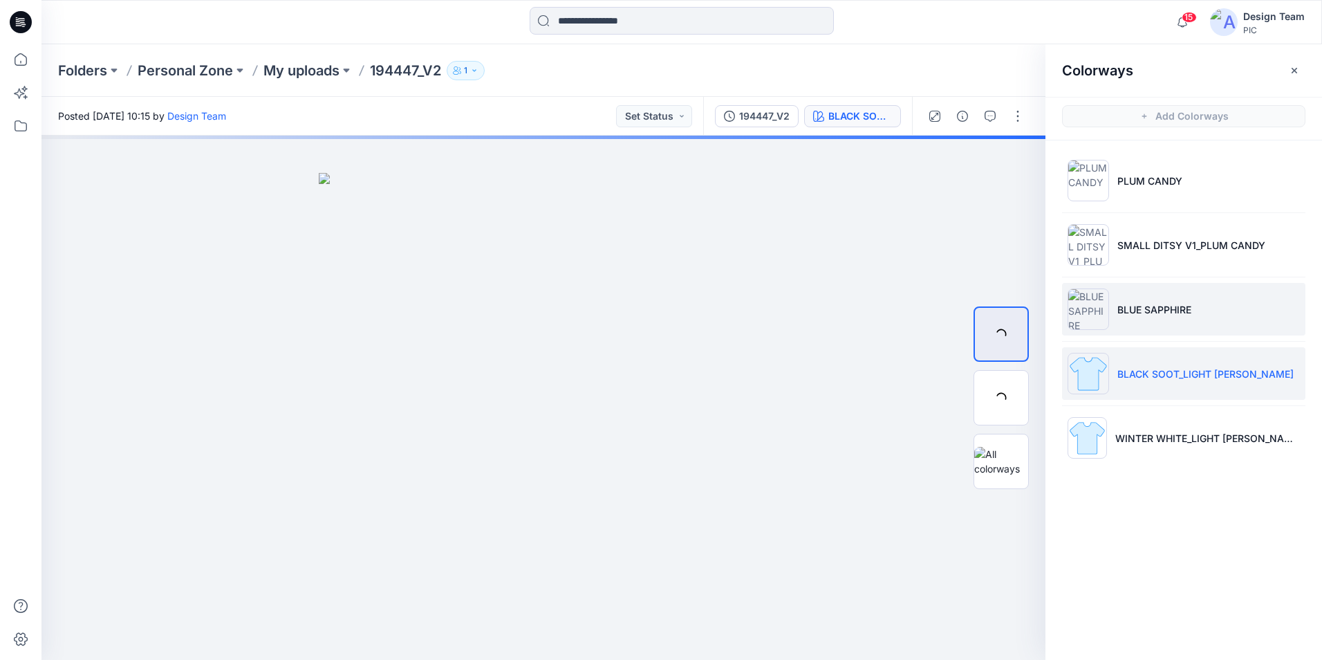
click at [1156, 308] on p "BLUE SAPPHIRE" at bounding box center [1155, 309] width 74 height 15
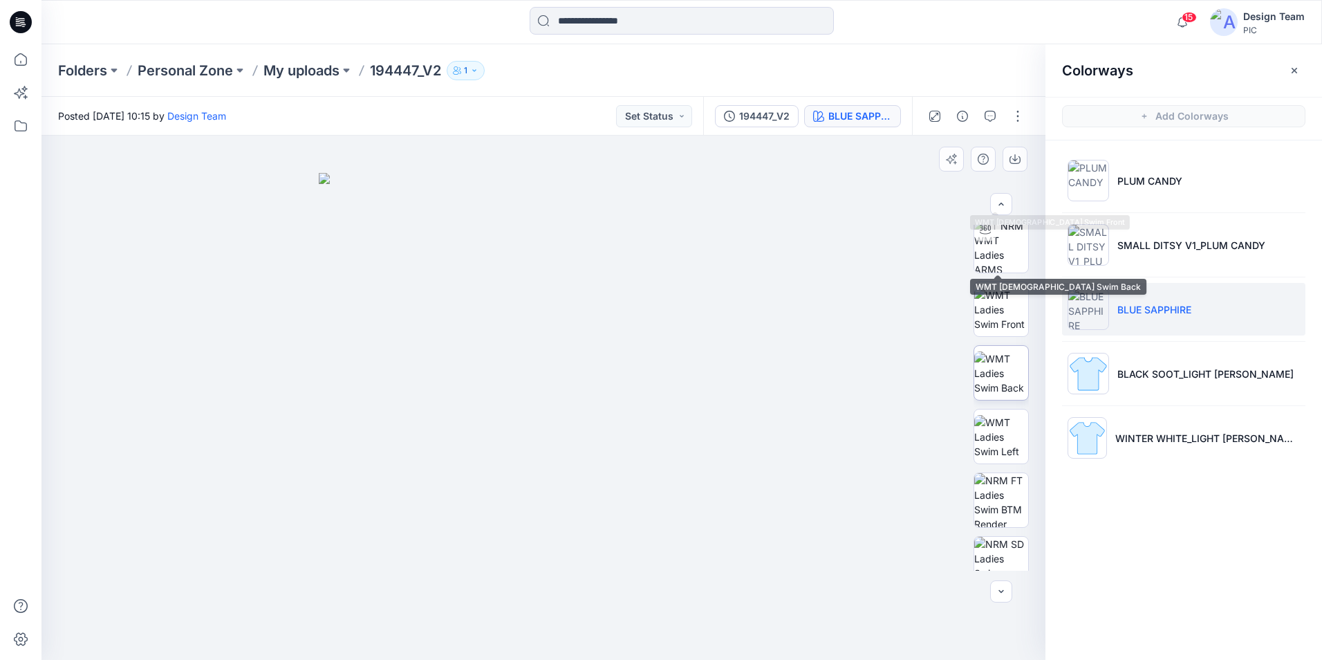
scroll to position [277, 0]
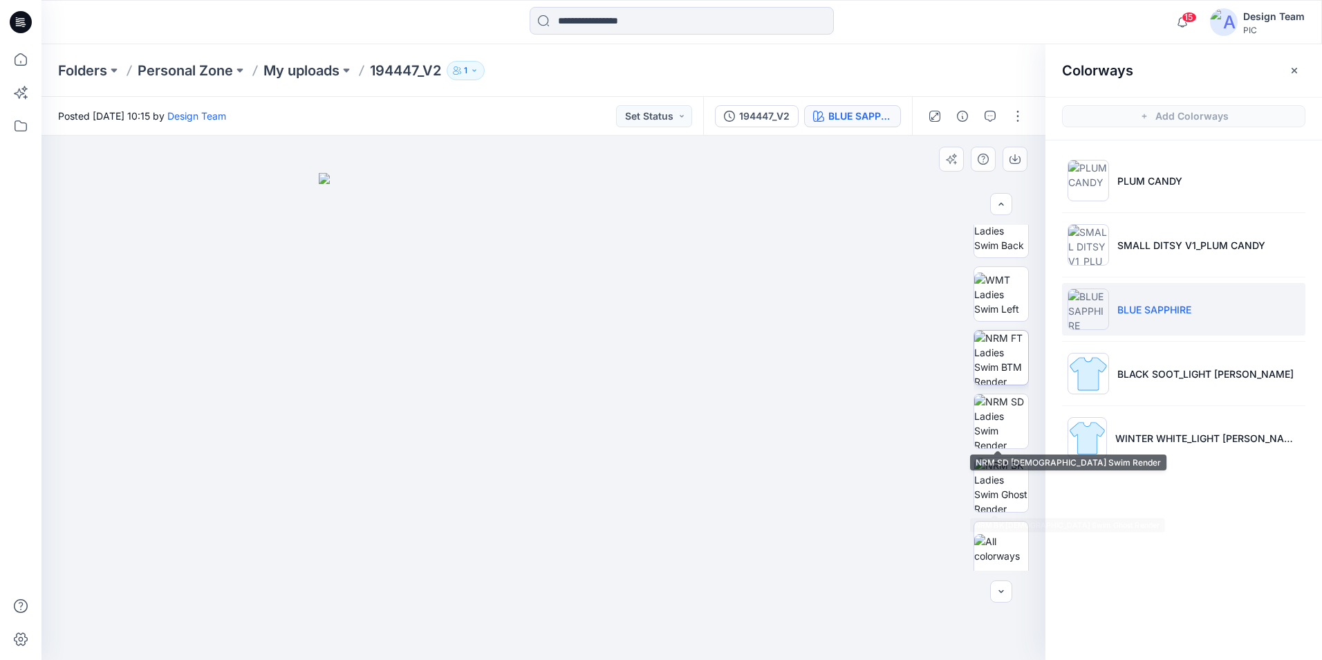
click at [1003, 356] on img at bounding box center [1001, 358] width 54 height 54
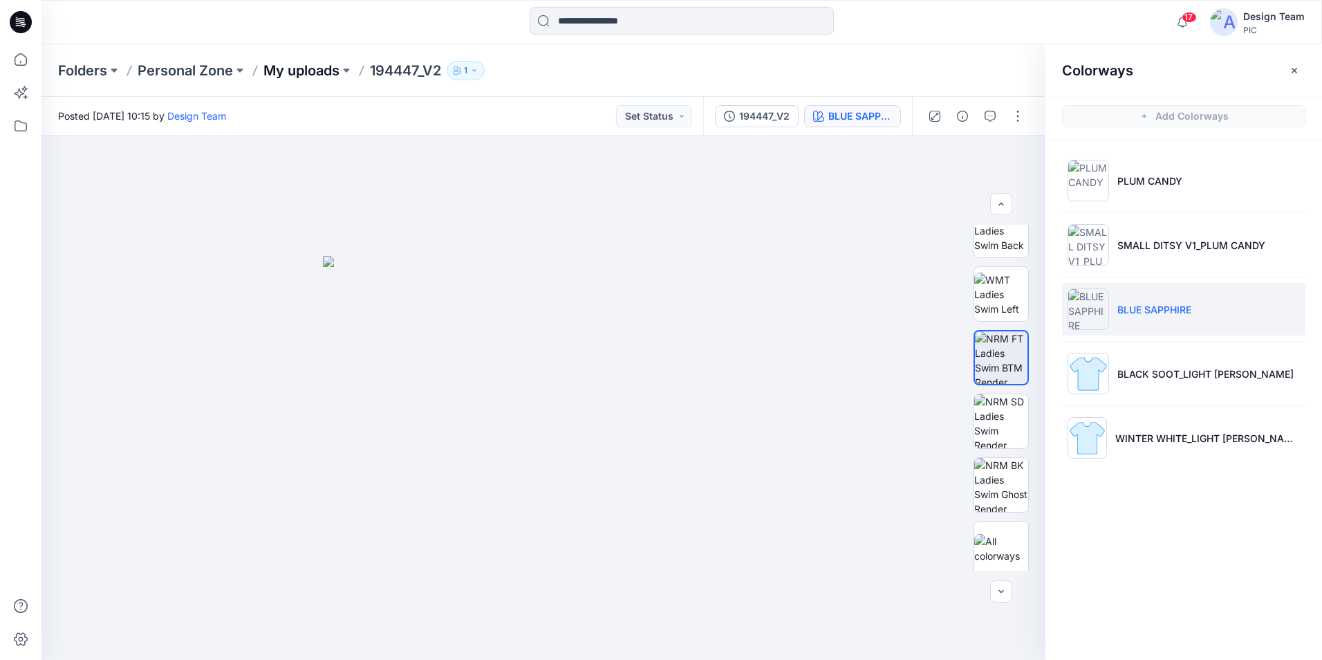
click at [319, 72] on p "My uploads" at bounding box center [301, 70] width 76 height 19
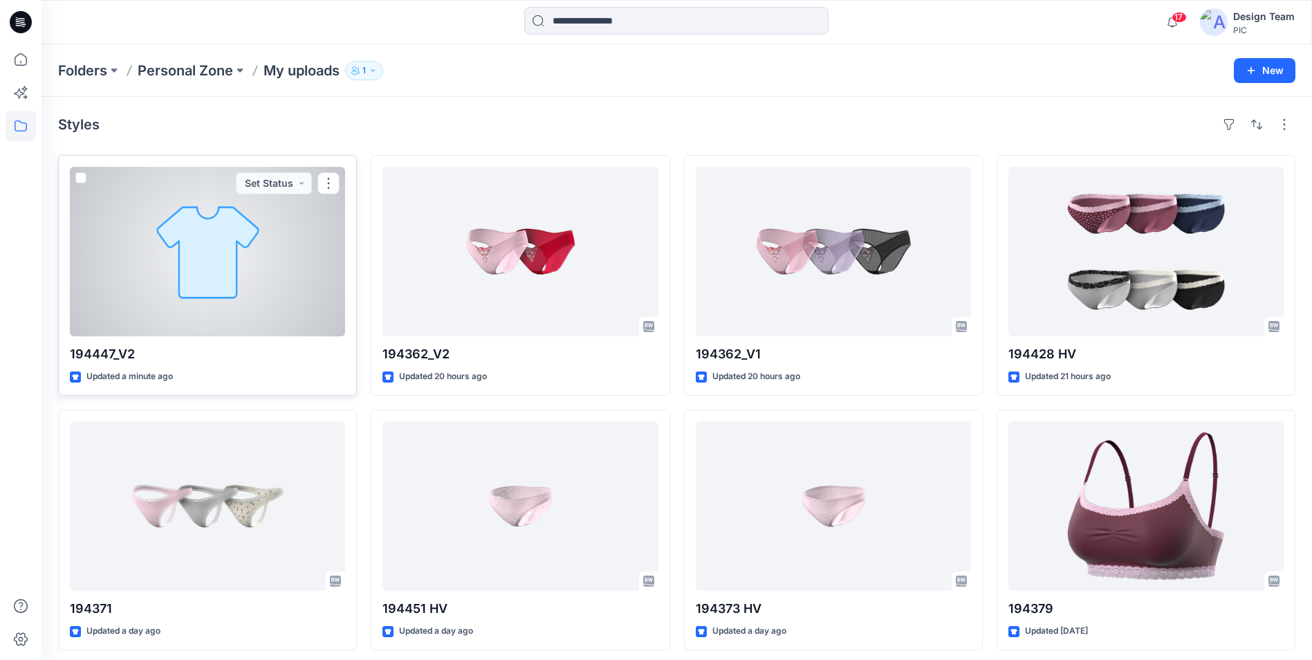
click at [210, 253] on div at bounding box center [207, 251] width 275 height 169
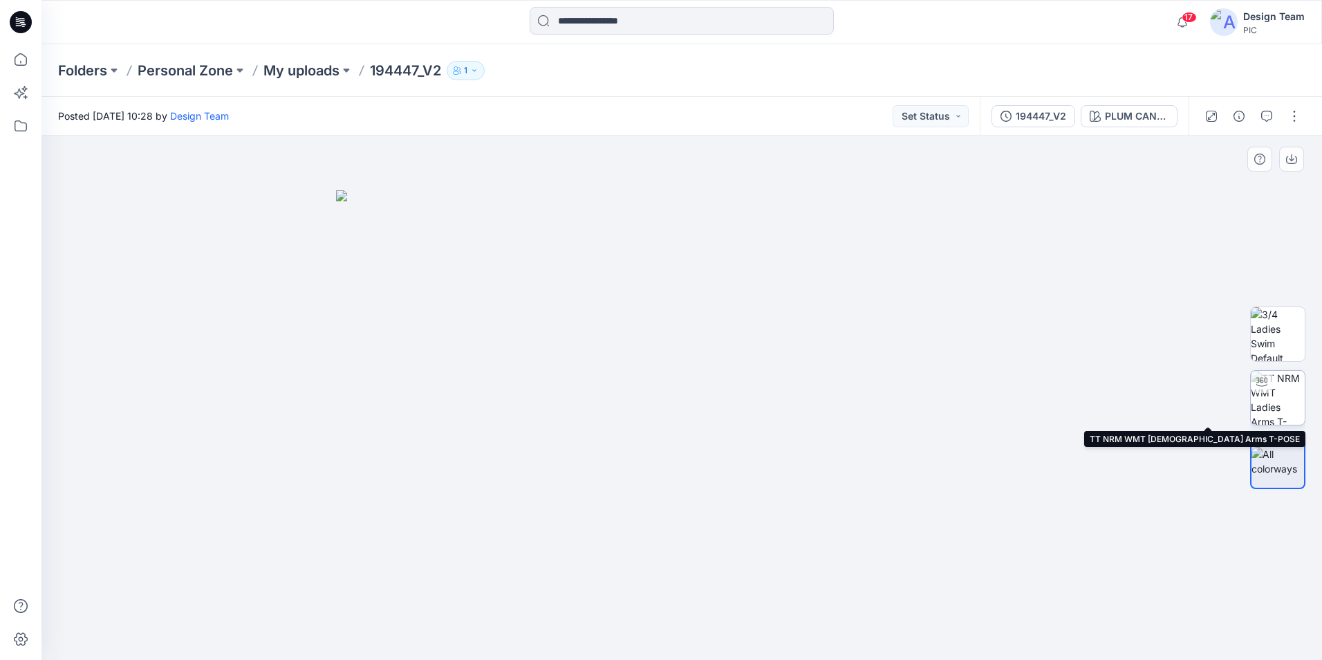
click at [1291, 406] on img at bounding box center [1278, 398] width 54 height 54
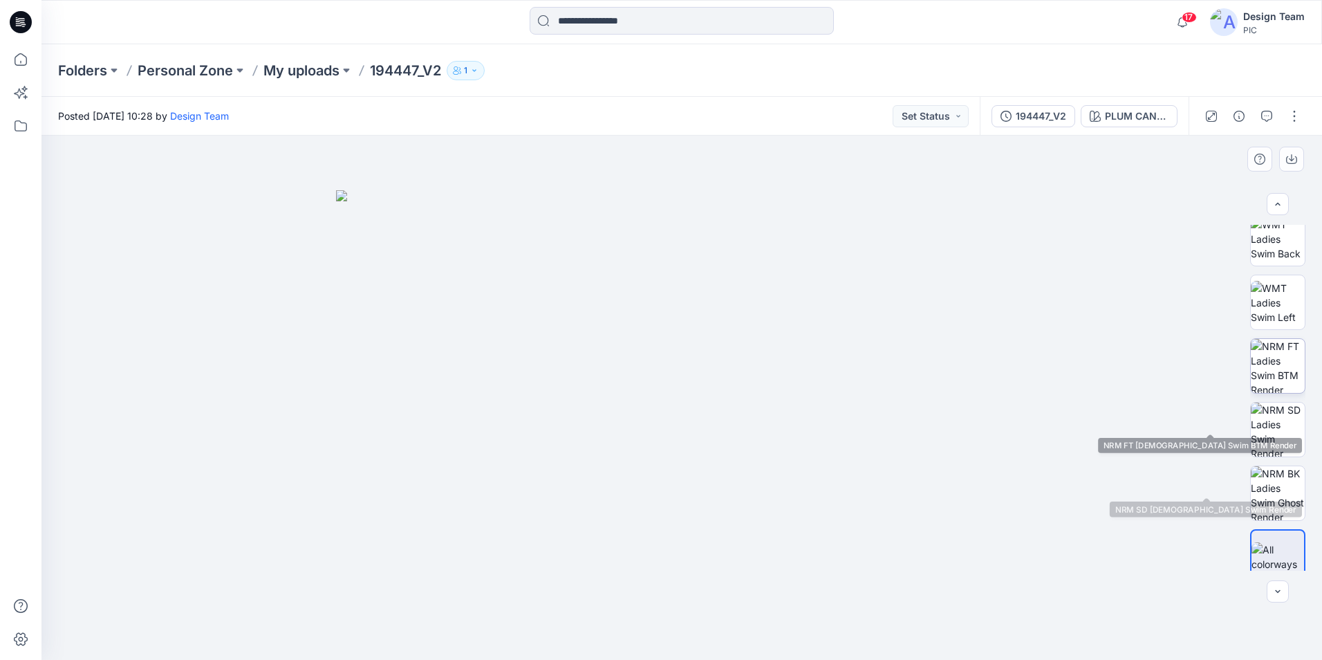
scroll to position [277, 0]
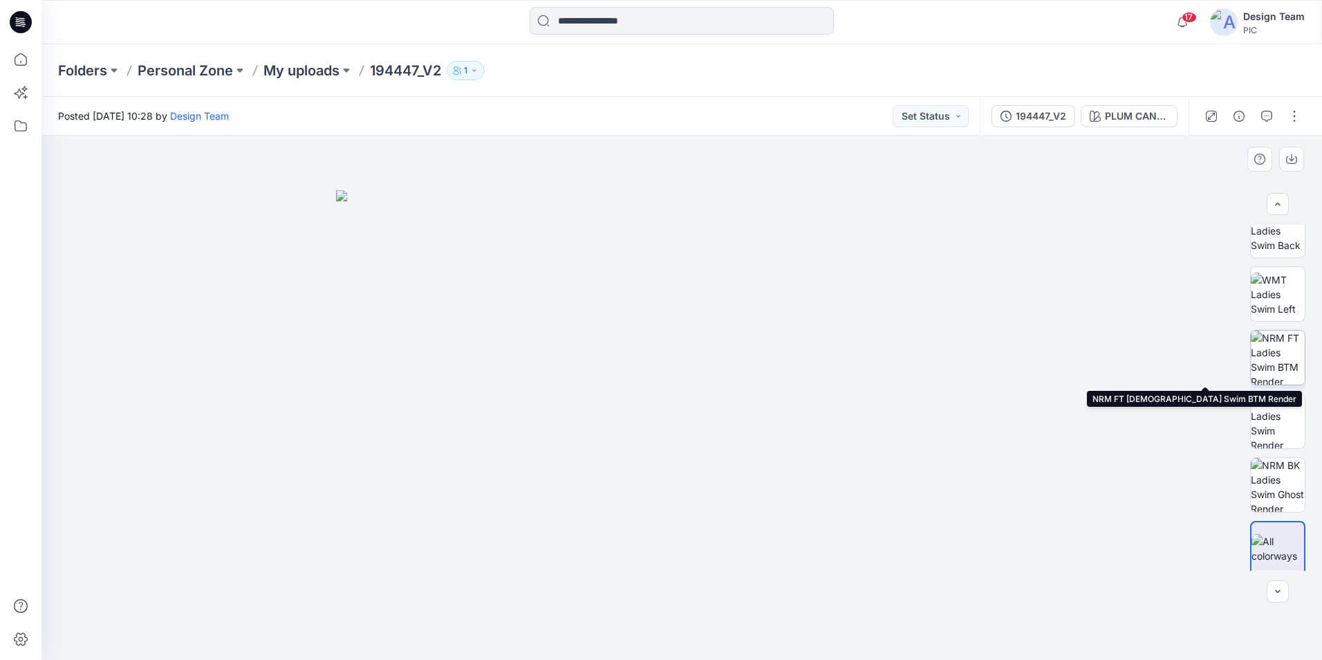
click at [1287, 368] on img at bounding box center [1278, 358] width 54 height 54
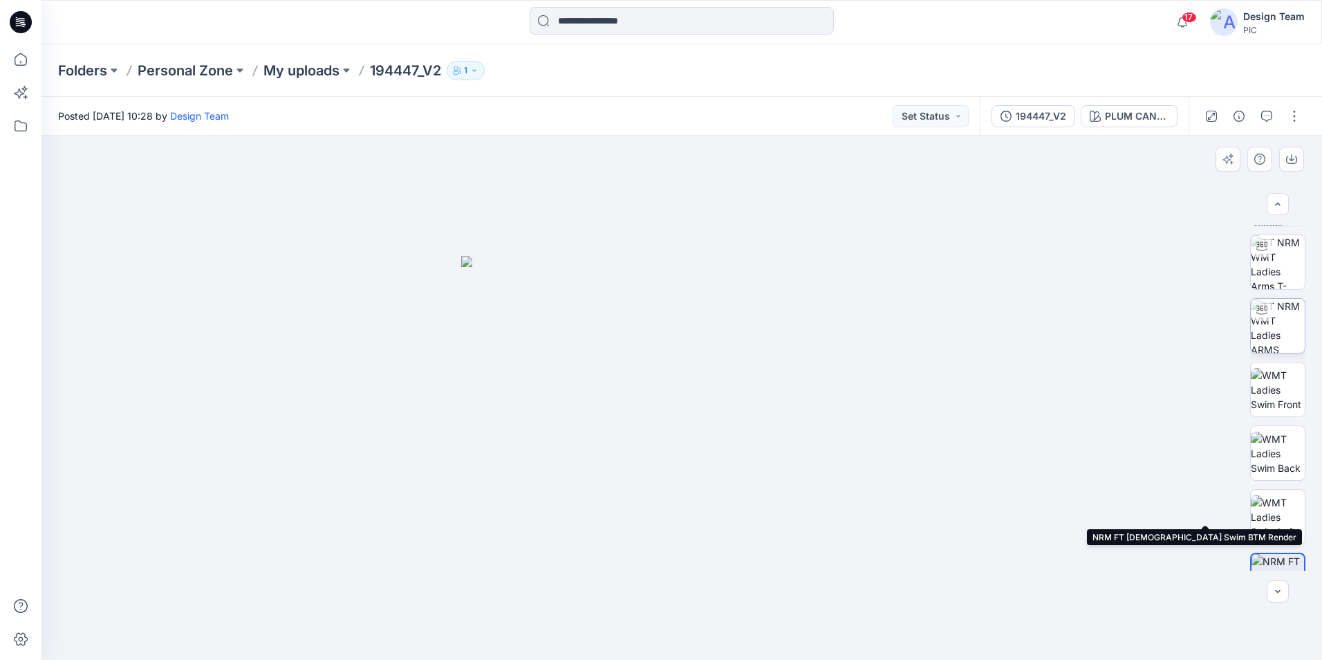
scroll to position [0, 0]
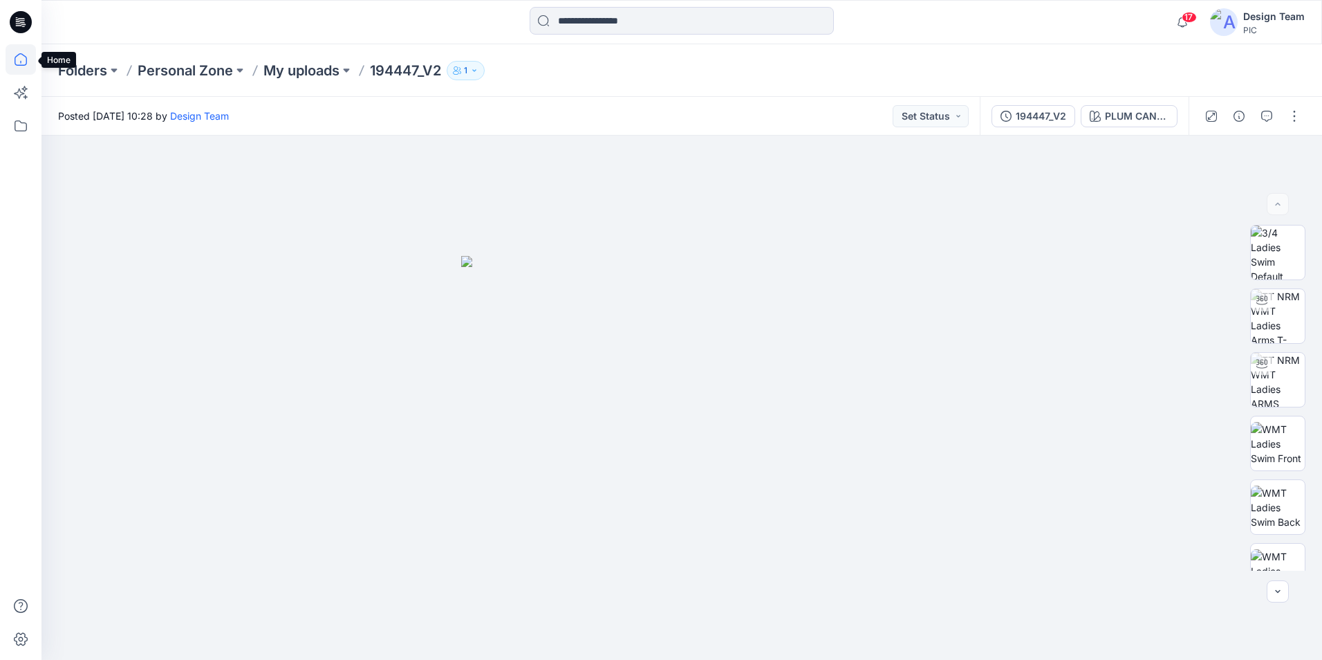
click at [18, 62] on icon at bounding box center [21, 59] width 30 height 30
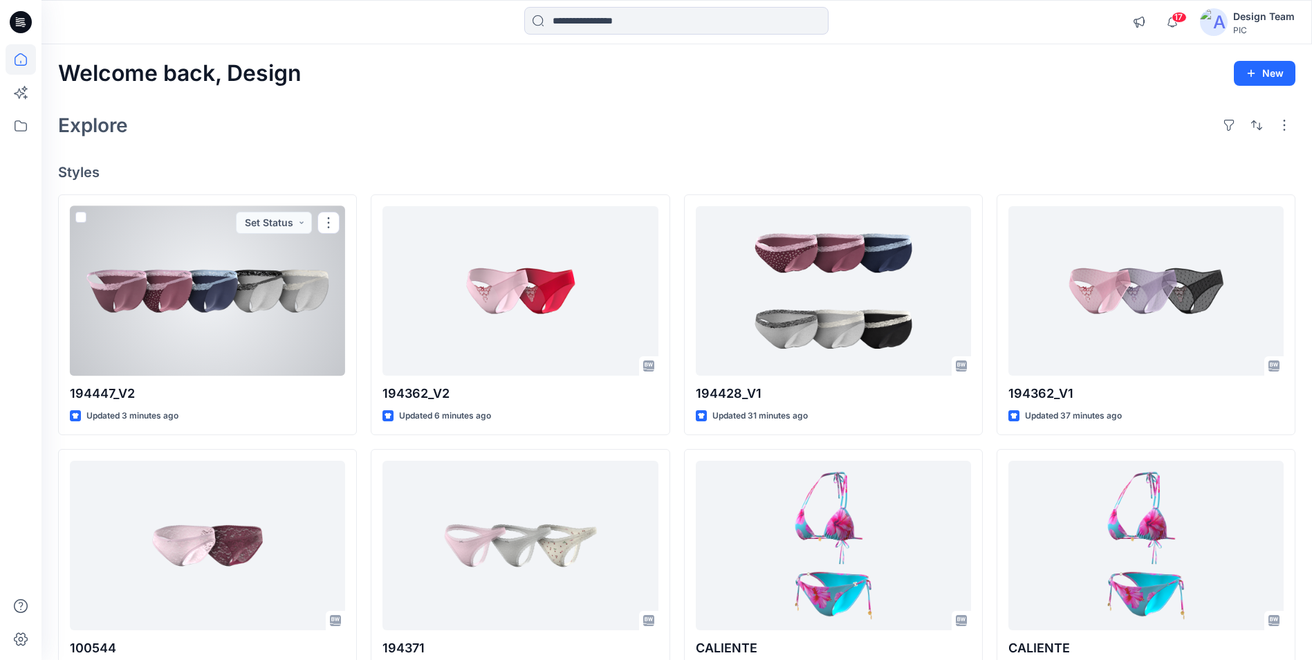
click at [220, 276] on div at bounding box center [207, 290] width 275 height 169
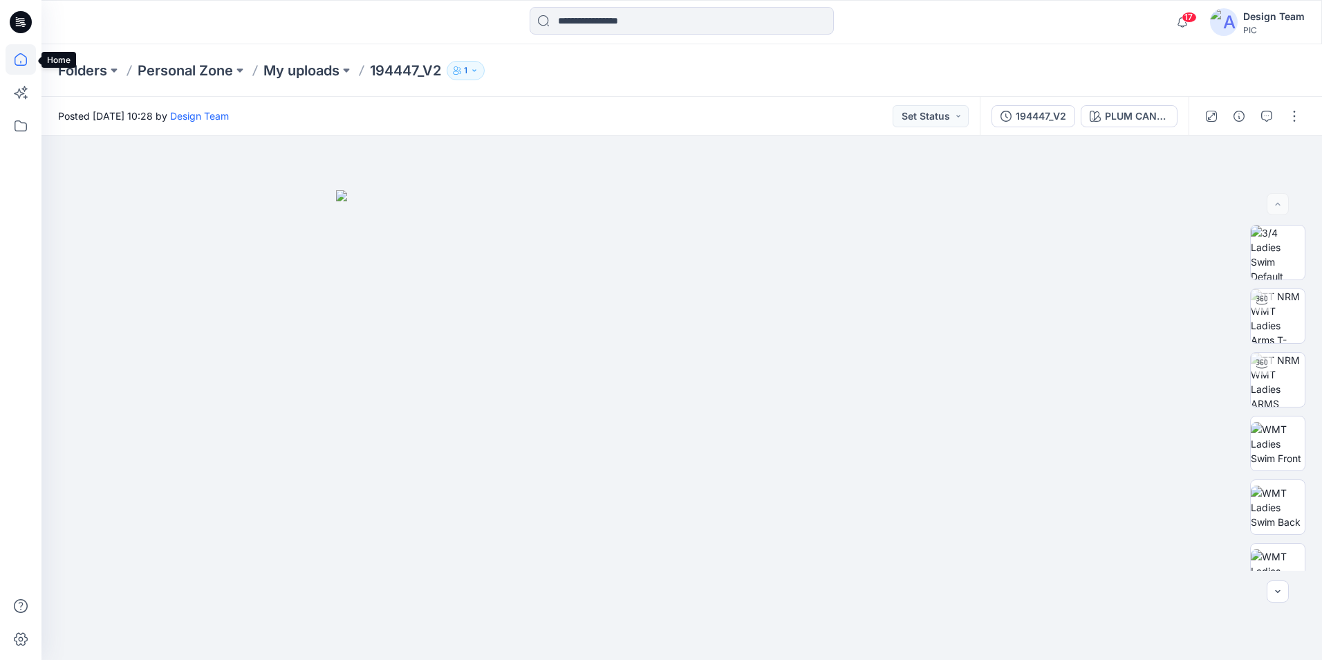
click at [19, 60] on icon at bounding box center [21, 59] width 30 height 30
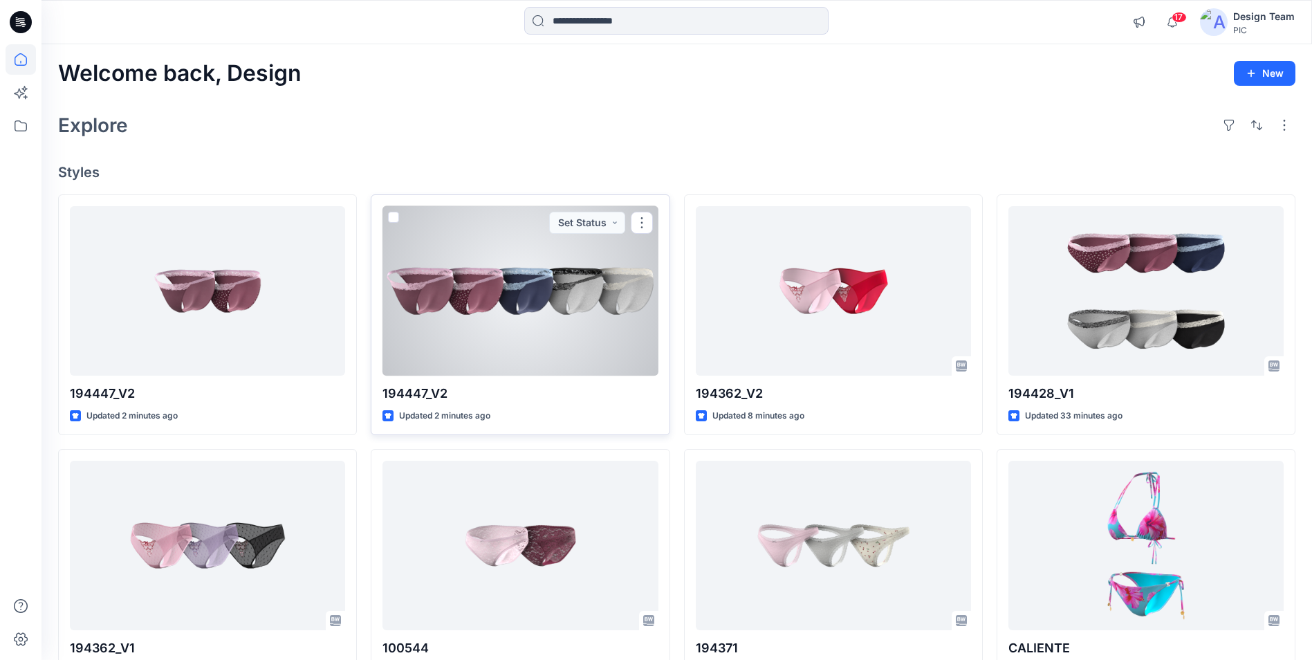
click at [566, 340] on div at bounding box center [519, 290] width 275 height 169
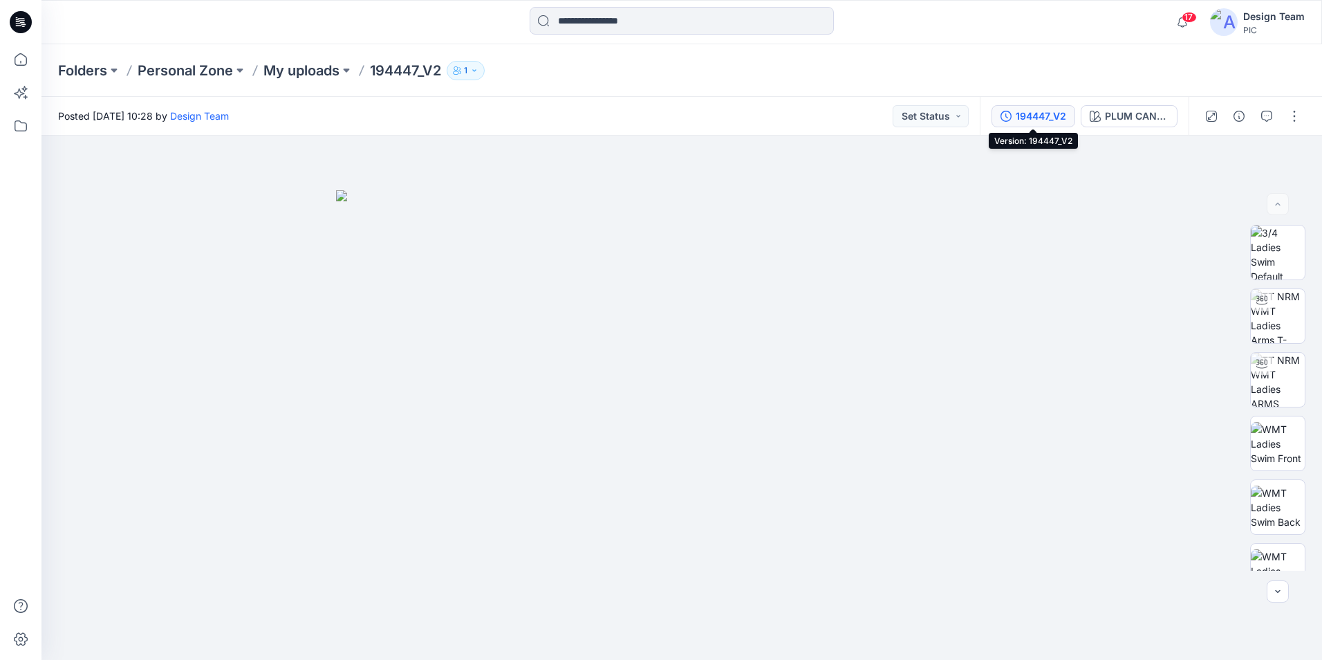
click at [1038, 117] on div "194447_V2" at bounding box center [1041, 116] width 50 height 15
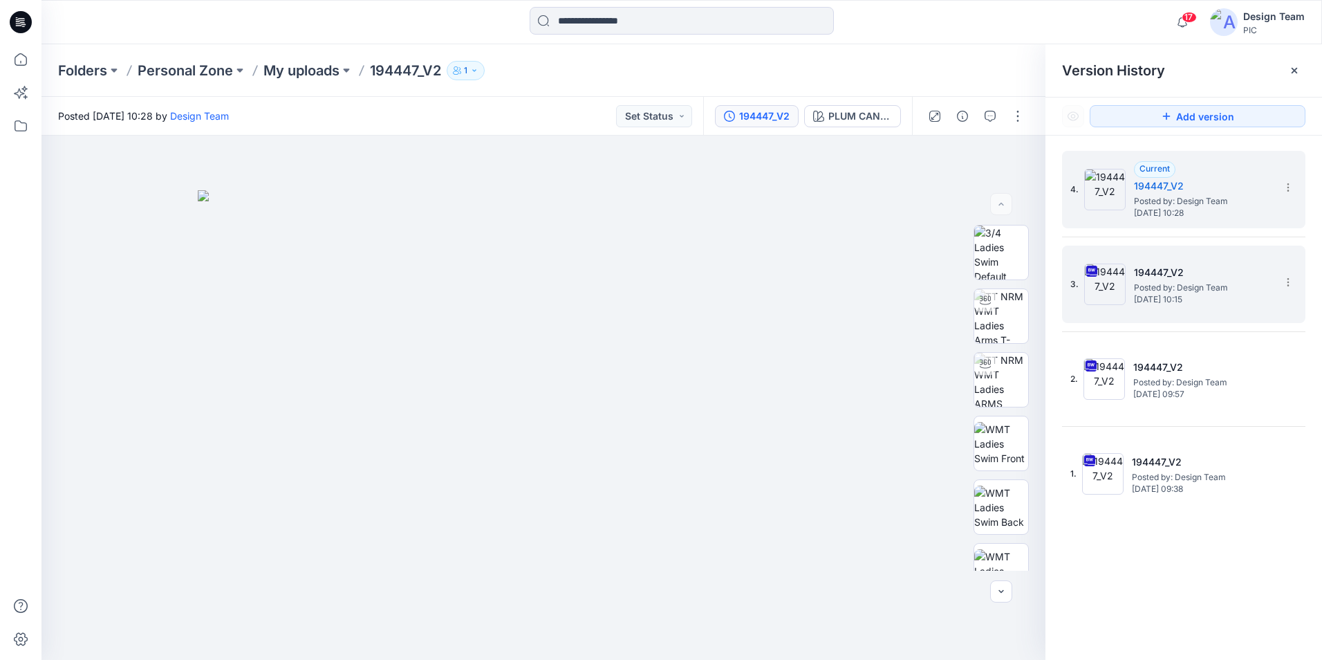
click at [1203, 300] on span "Saturday, October 04, 2025 10:15" at bounding box center [1203, 300] width 138 height 10
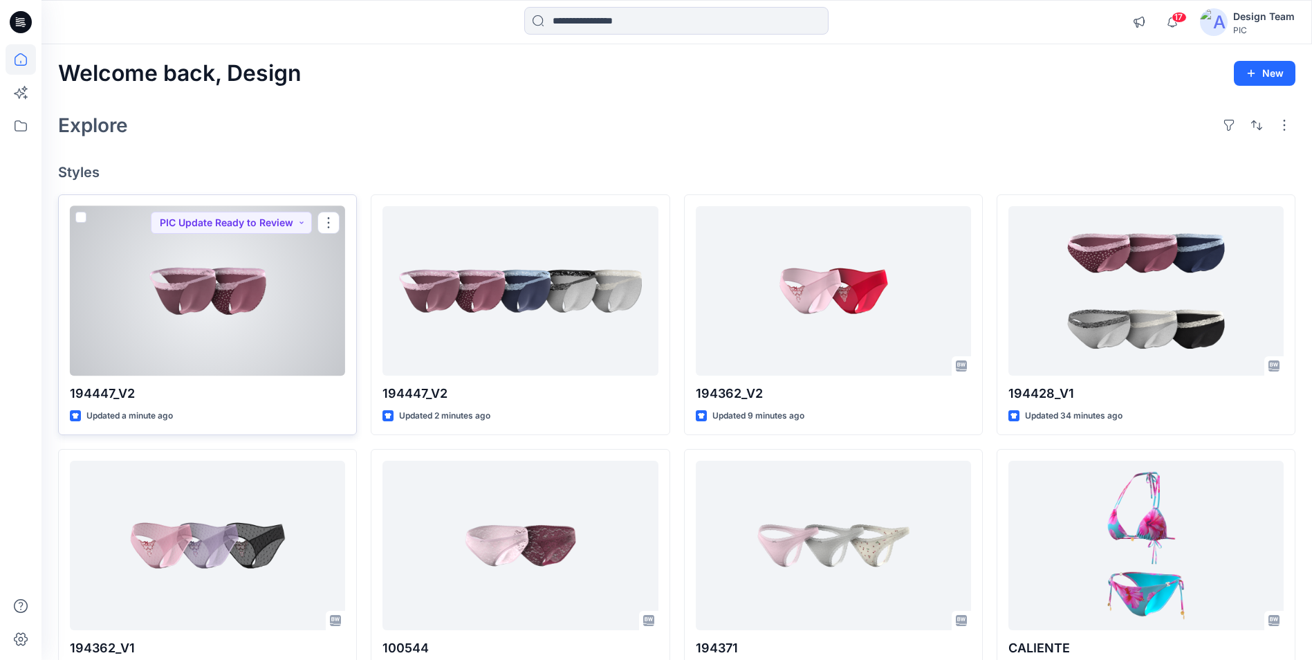
click at [244, 338] on div at bounding box center [207, 290] width 275 height 169
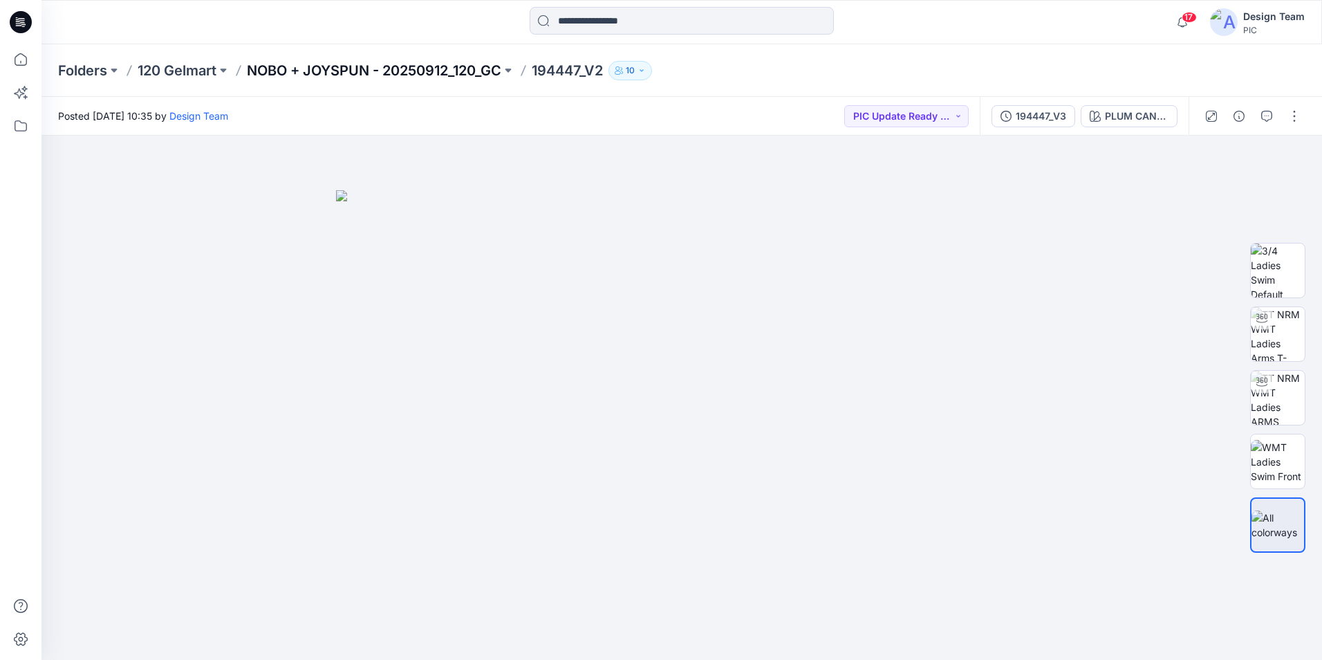
click at [501, 68] on p "NOBO + JOYSPUN - 20250912_120_GC" at bounding box center [374, 70] width 254 height 19
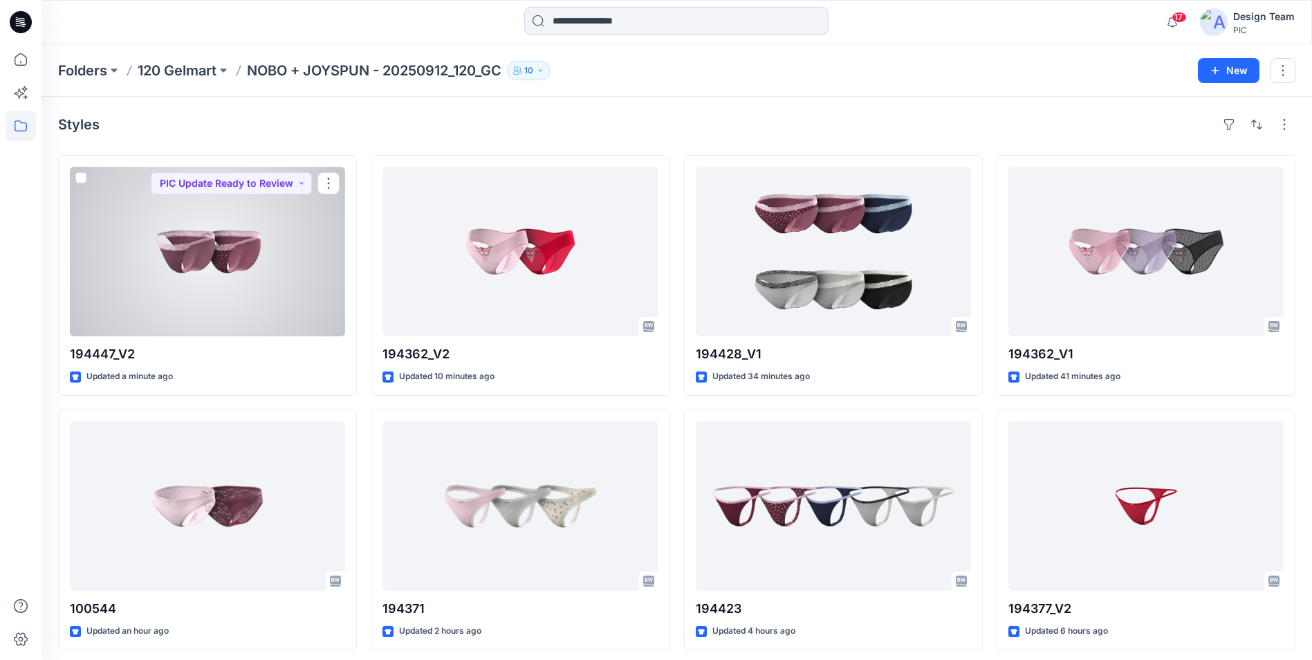
click at [279, 325] on div at bounding box center [207, 251] width 275 height 169
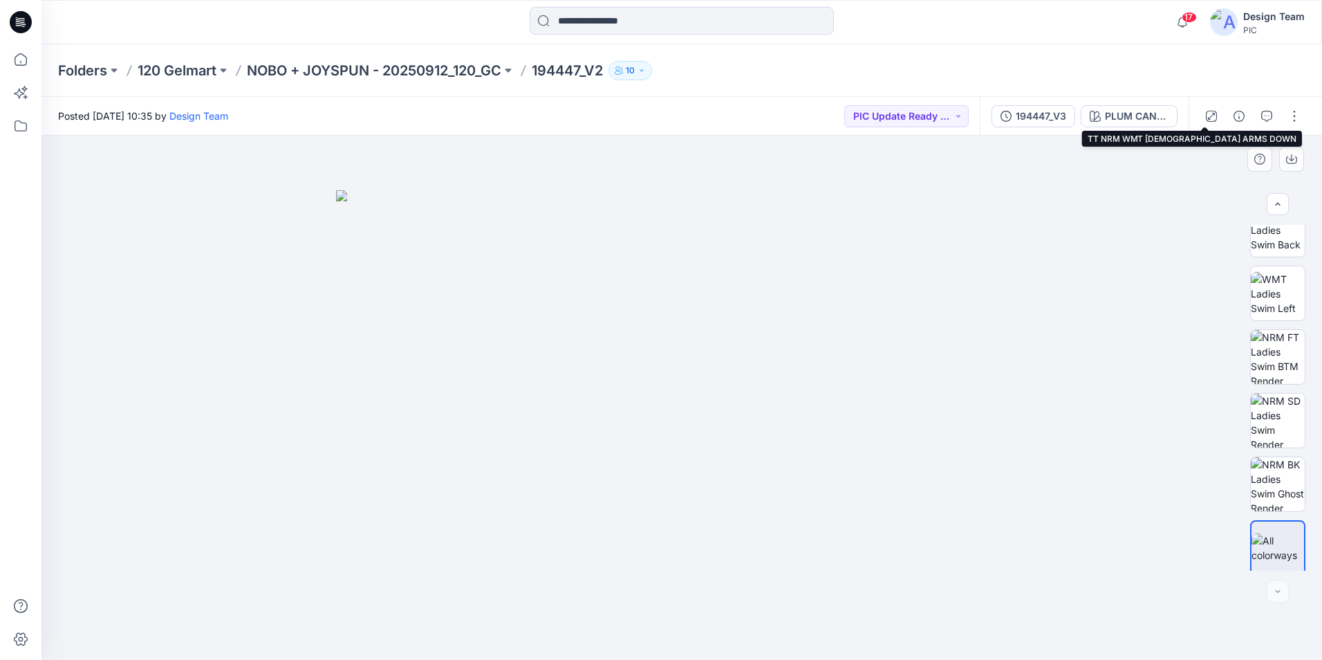
scroll to position [282, 0]
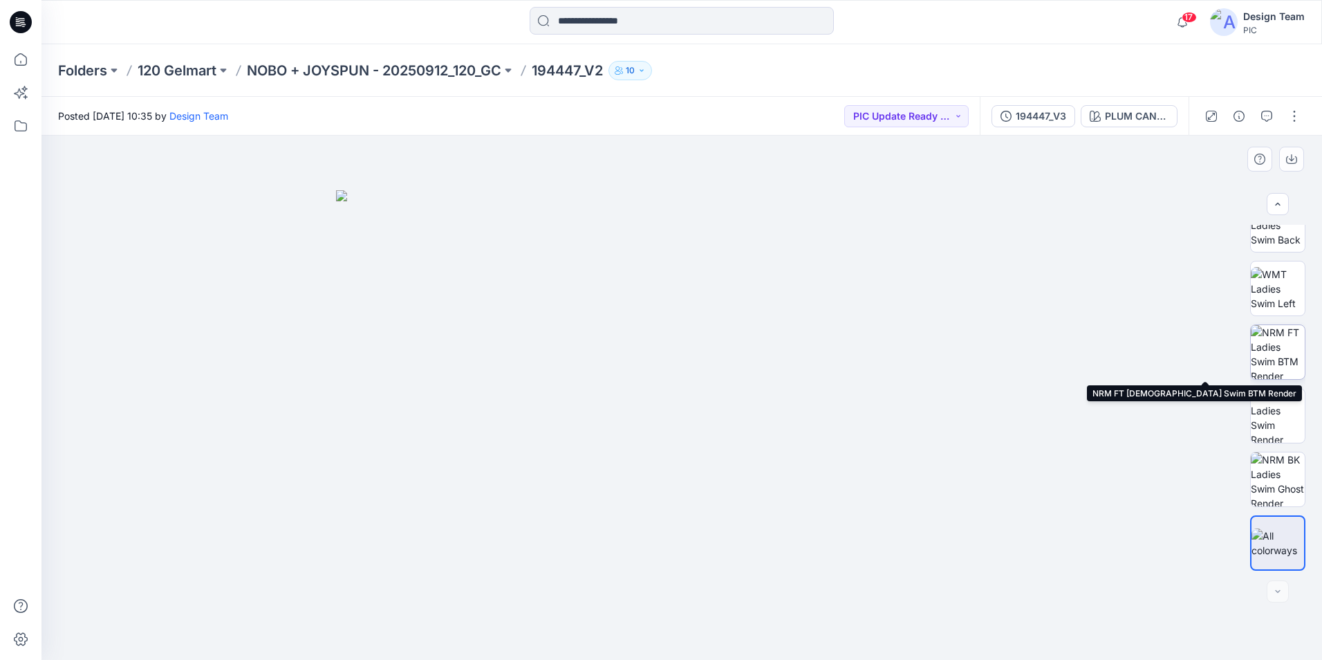
click at [1267, 346] on img at bounding box center [1278, 352] width 54 height 54
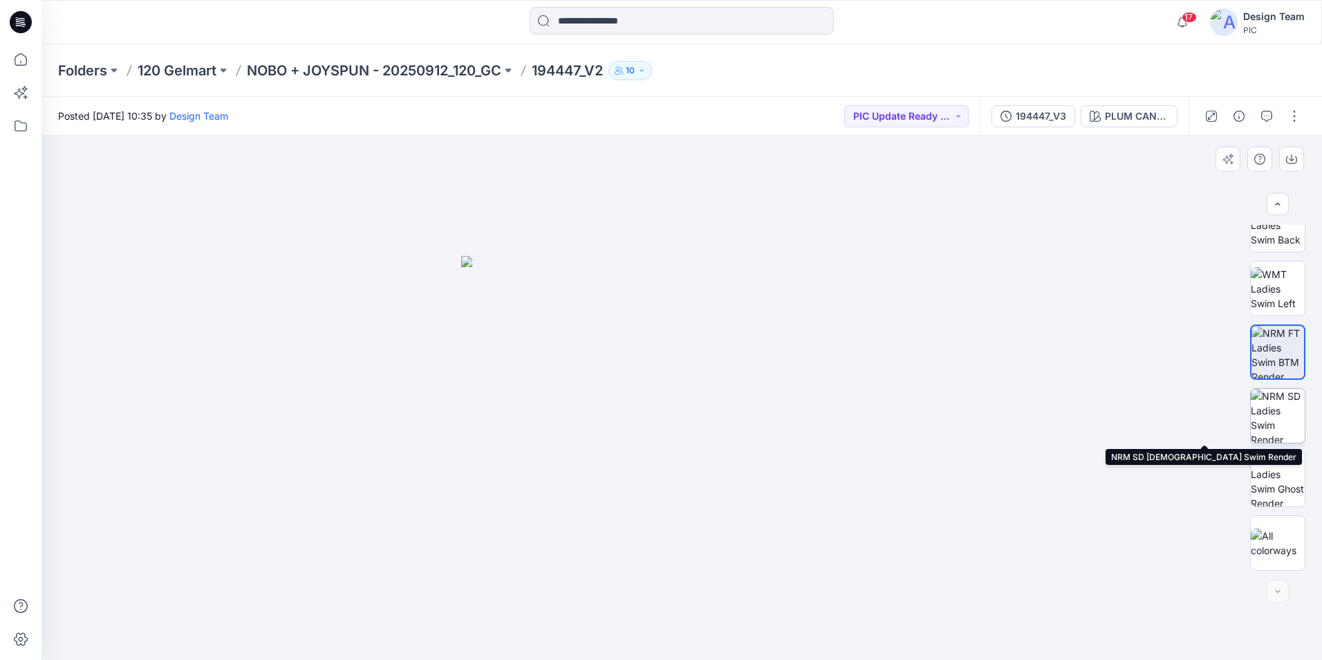
click at [1279, 435] on img at bounding box center [1278, 416] width 54 height 54
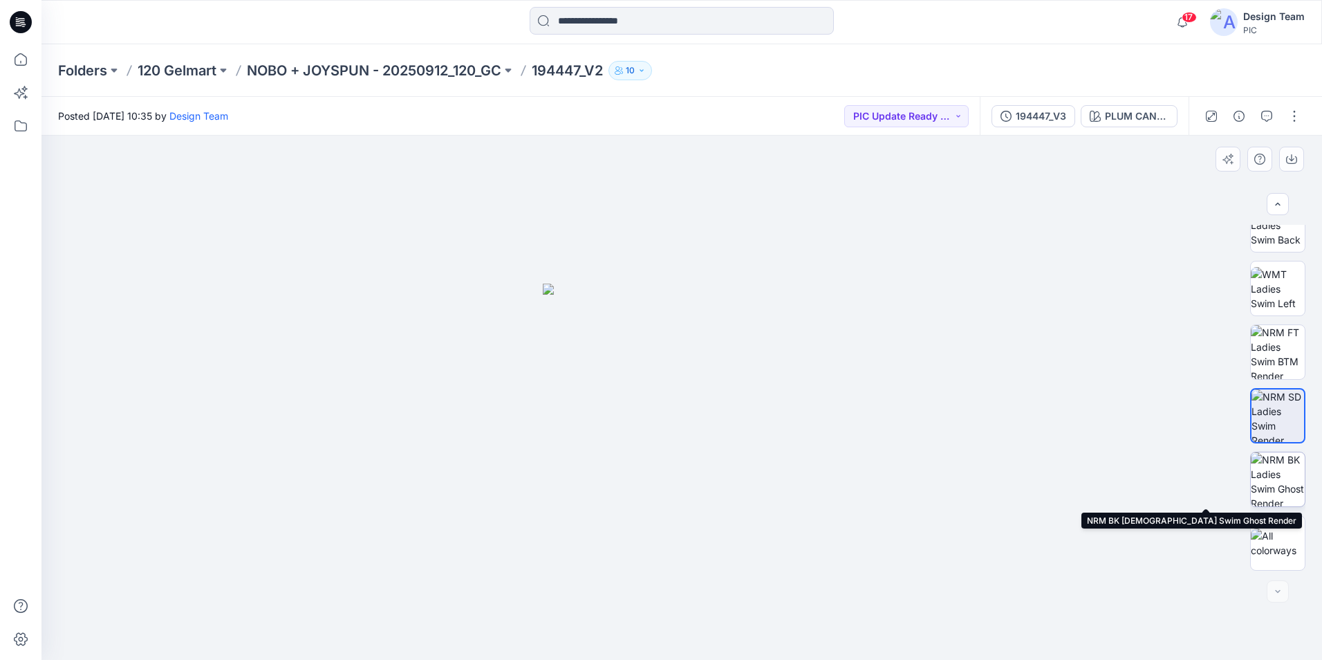
click at [1279, 477] on img at bounding box center [1278, 479] width 54 height 54
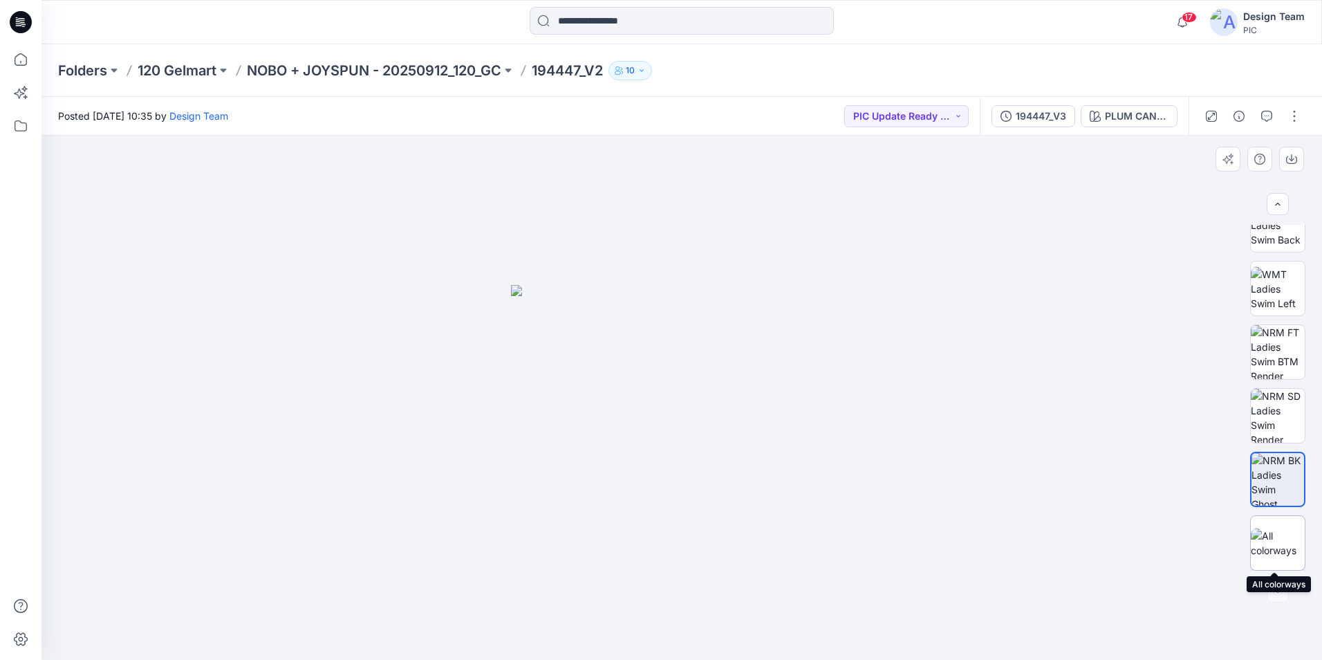
click at [1283, 537] on img at bounding box center [1278, 542] width 54 height 29
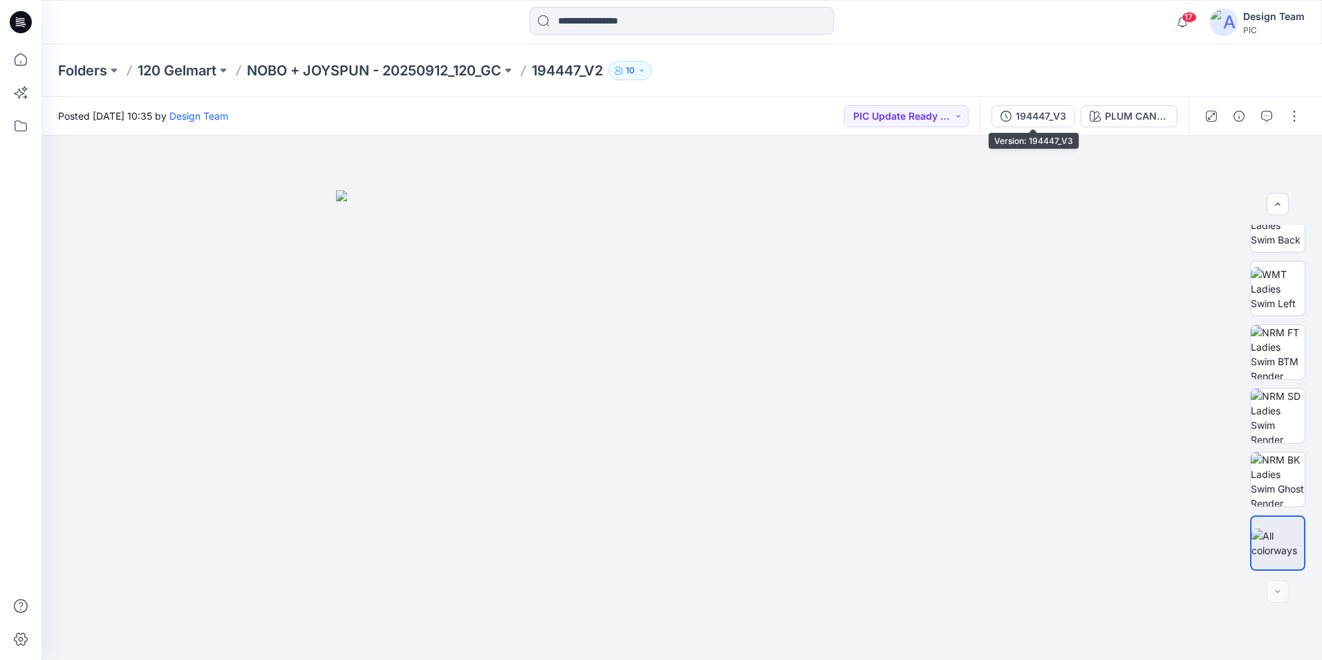
click at [1049, 120] on div "194447_V3" at bounding box center [1041, 116] width 50 height 15
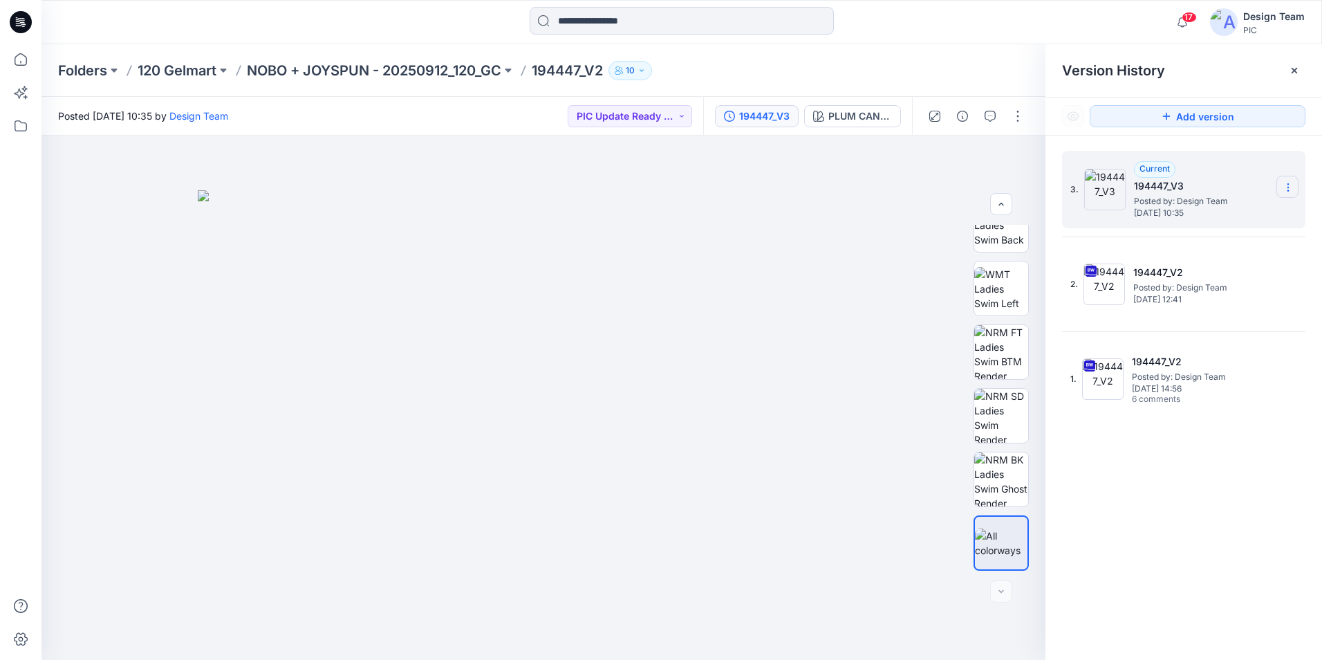
click at [1290, 188] on icon at bounding box center [1288, 187] width 11 height 11
click at [1239, 272] on div "Delete Version" at bounding box center [1214, 276] width 160 height 28
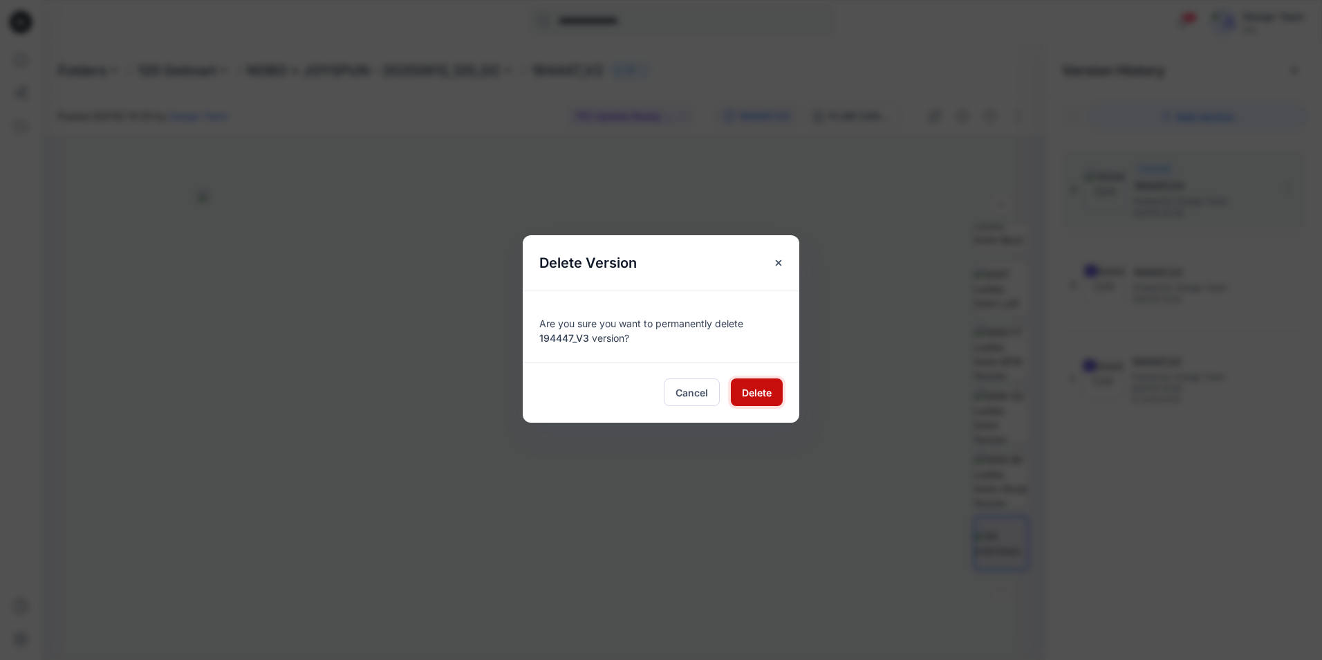
click at [773, 396] on button "Delete" at bounding box center [757, 392] width 52 height 28
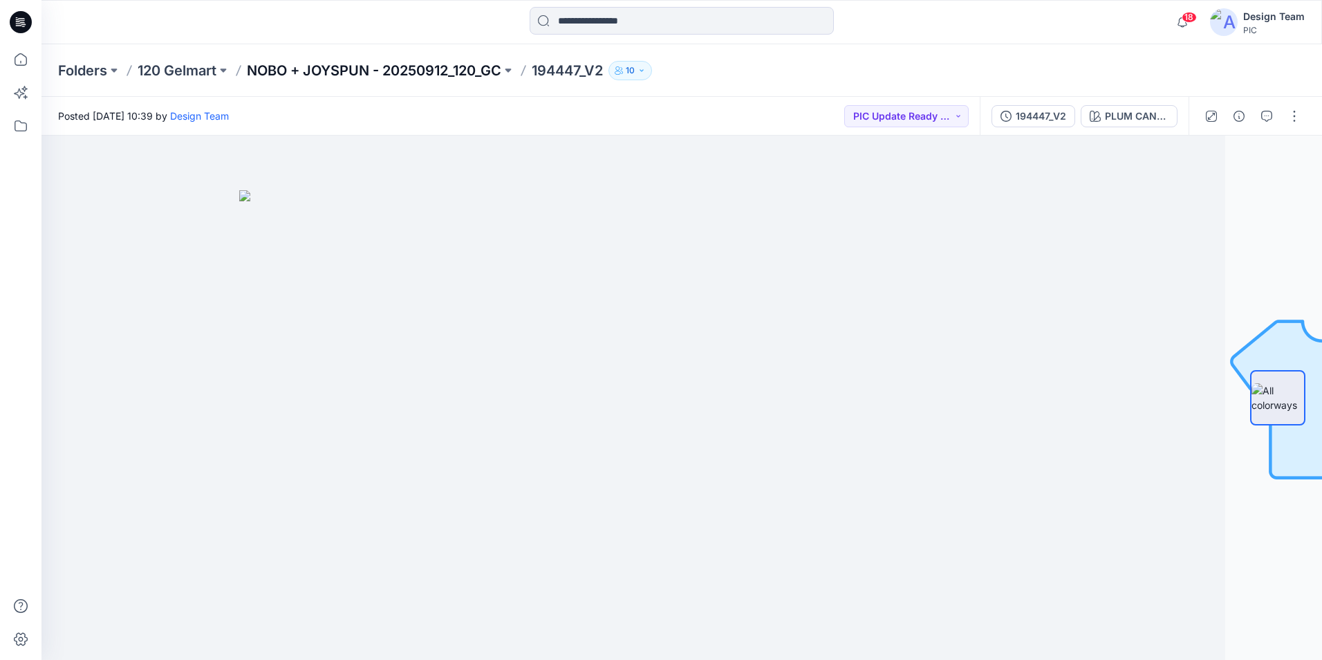
click at [445, 73] on p "NOBO + JOYSPUN - 20250912_120_GC" at bounding box center [374, 70] width 254 height 19
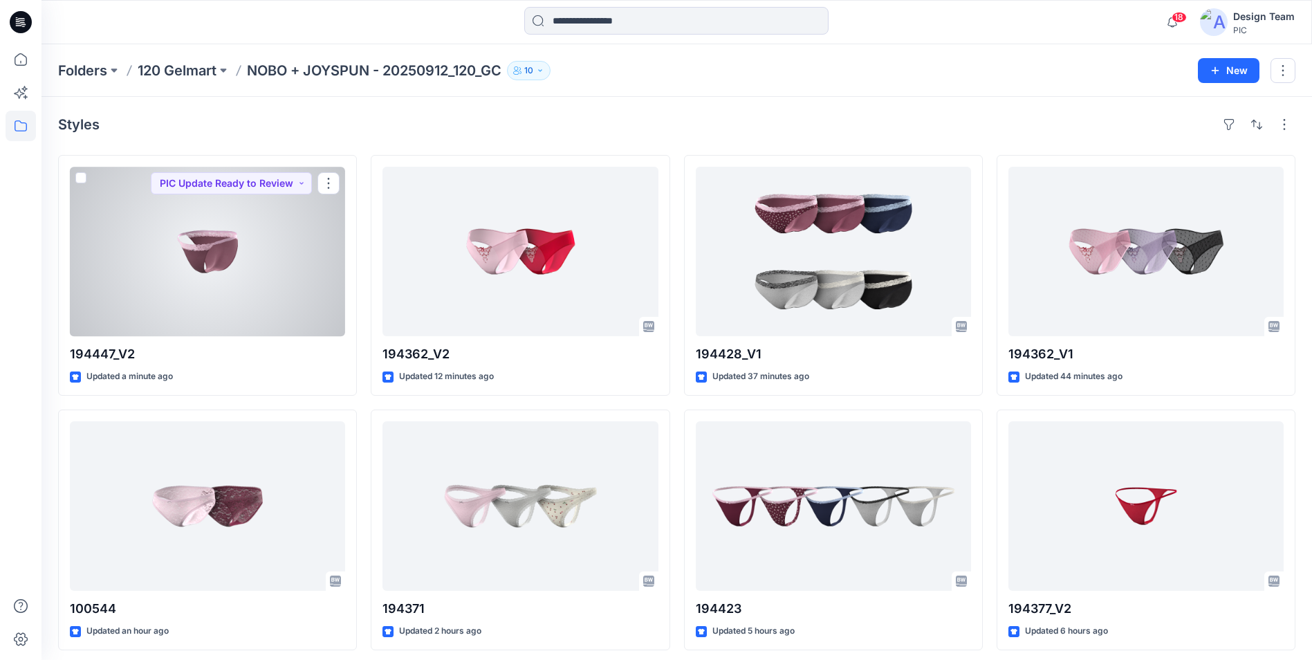
click at [279, 324] on div at bounding box center [207, 251] width 275 height 169
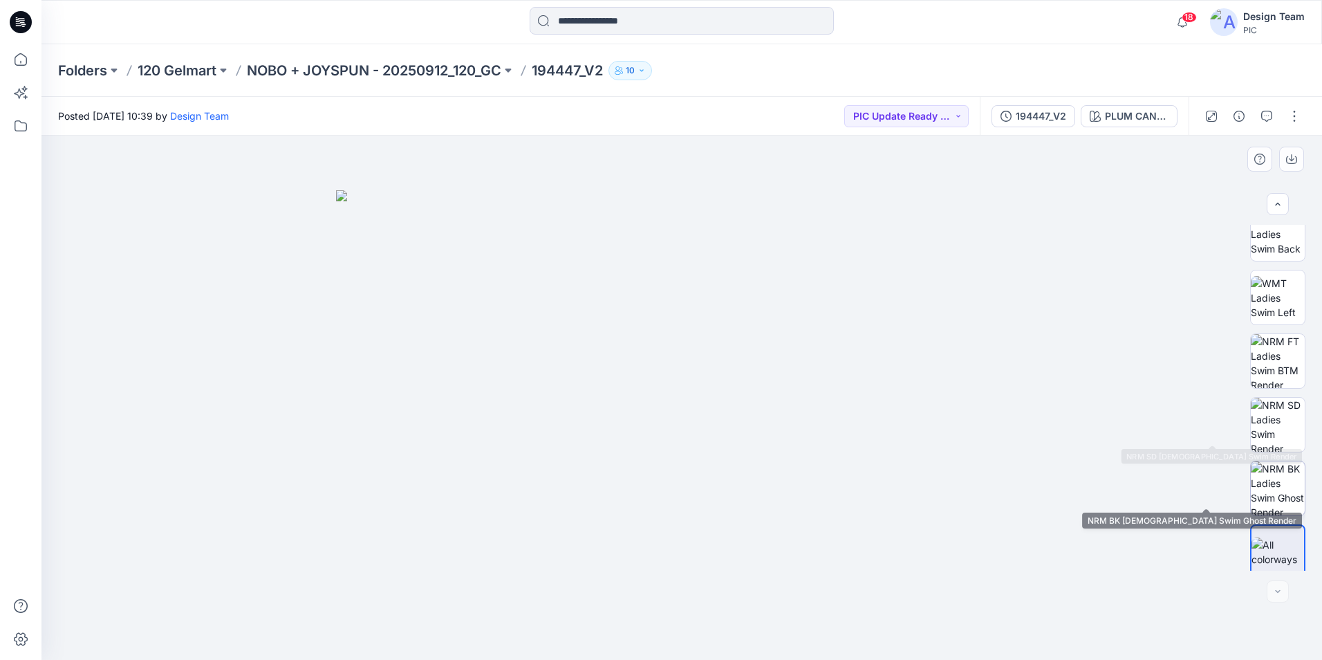
scroll to position [282, 0]
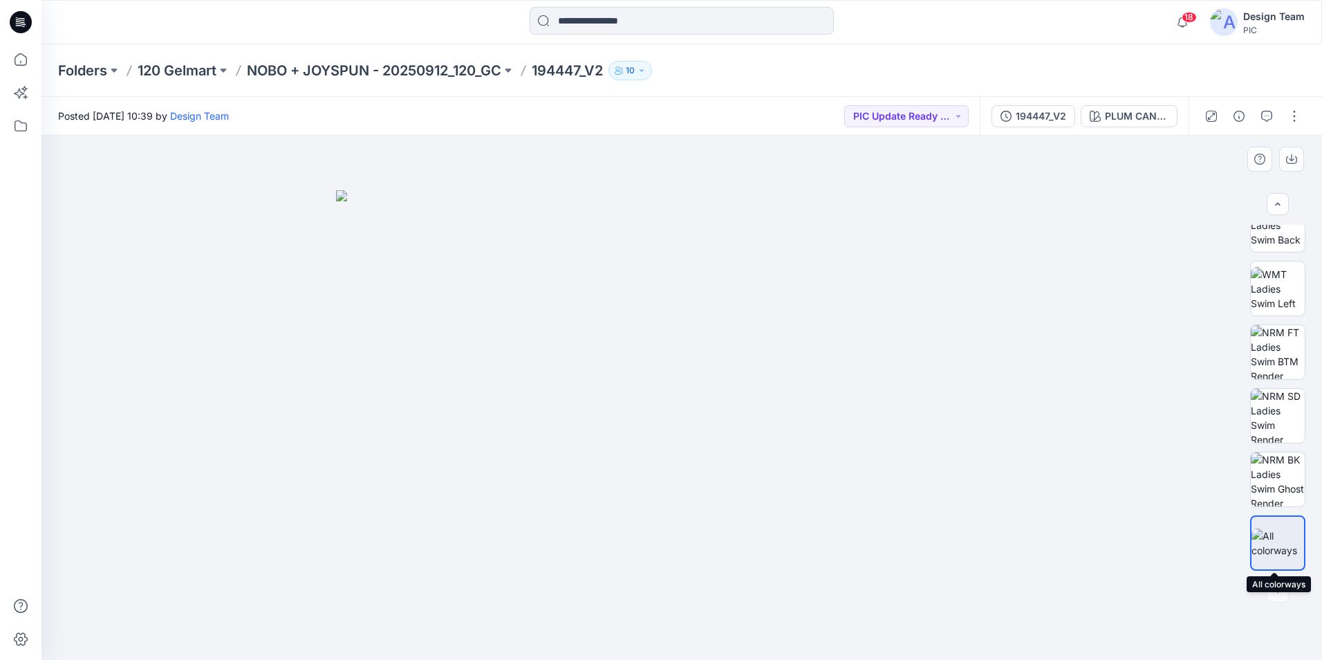
click at [1281, 546] on img at bounding box center [1278, 542] width 53 height 29
click at [324, 72] on p "NOBO + JOYSPUN - 20250912_120_GC" at bounding box center [374, 70] width 254 height 19
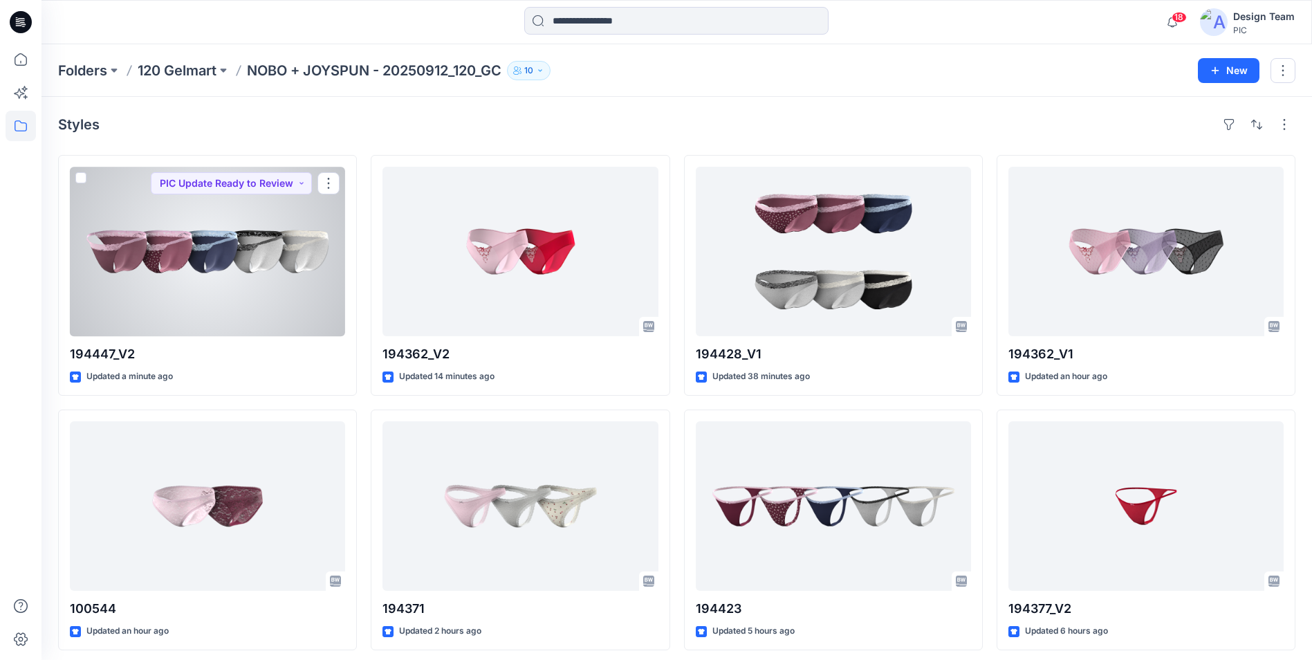
click at [270, 316] on div at bounding box center [207, 251] width 275 height 169
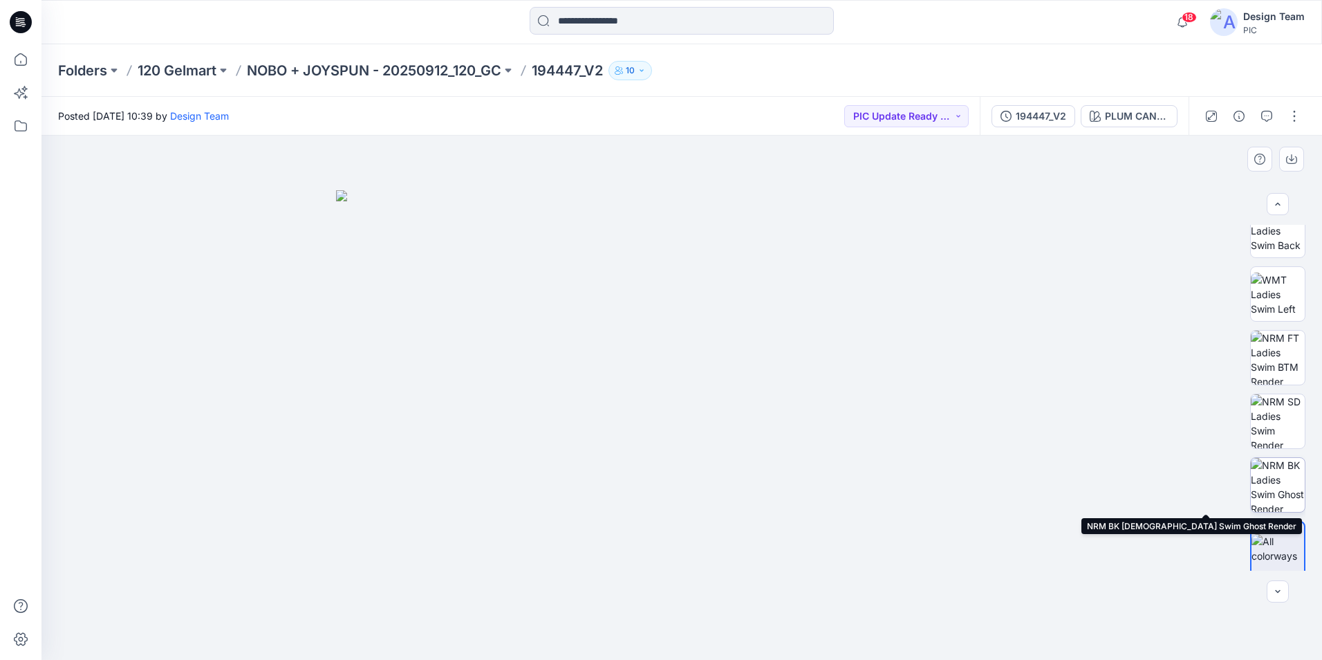
scroll to position [282, 0]
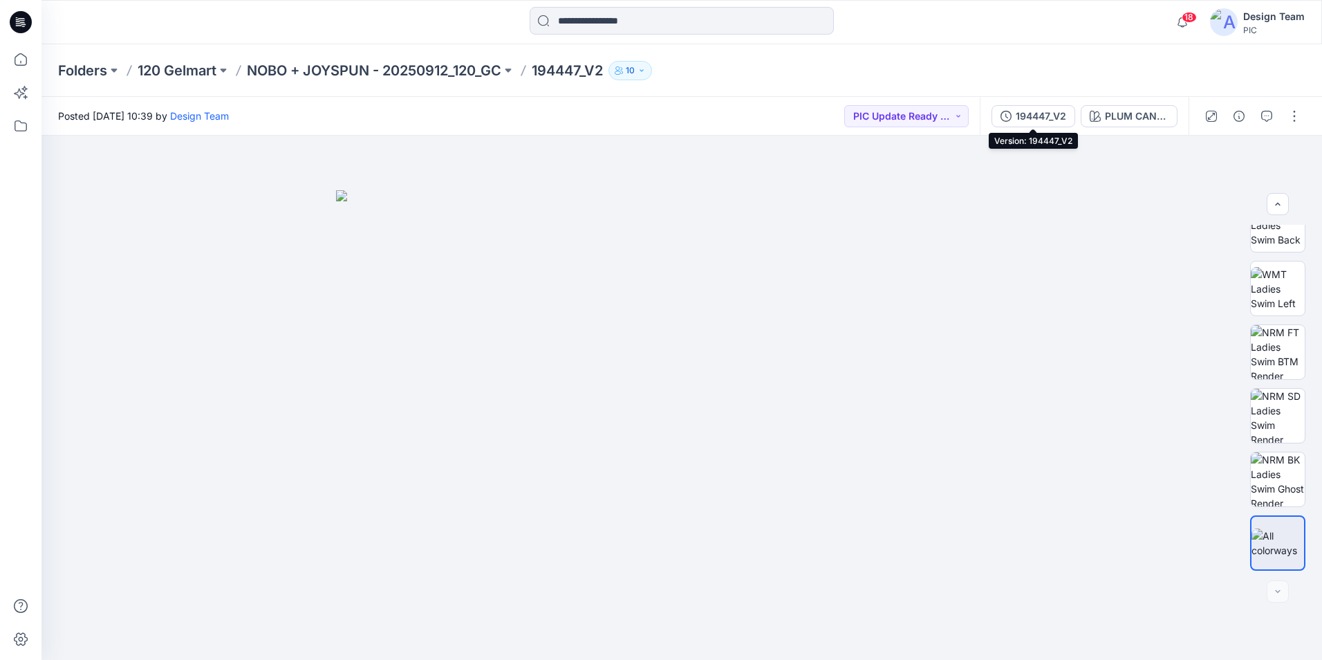
click at [1068, 113] on button "194447_V2" at bounding box center [1034, 116] width 84 height 22
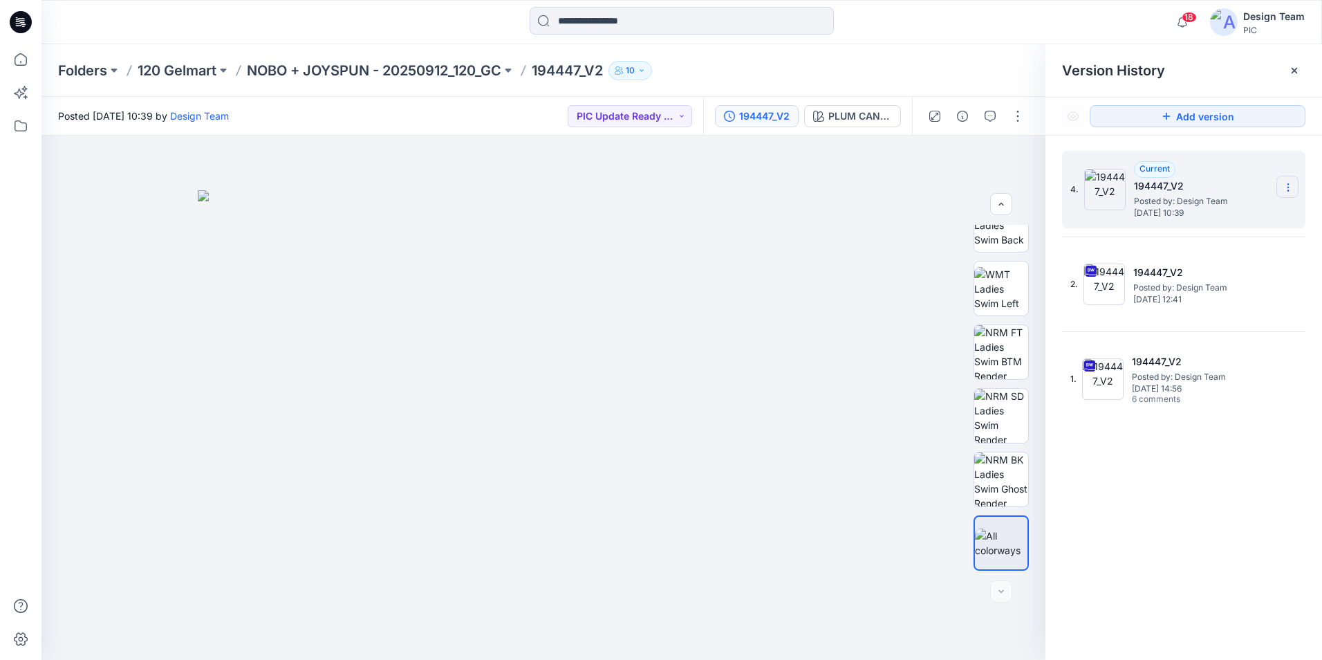
click at [1288, 192] on icon at bounding box center [1288, 187] width 11 height 11
click at [1236, 249] on div "Rename Version" at bounding box center [1214, 242] width 160 height 28
click at [1205, 183] on input "*********" at bounding box center [1220, 185] width 152 height 22
type input "*********"
click at [1238, 472] on div "4. Current 194447_V2 Posted by: Design Team [DATE] 10:39 2. 194447_V2 Posted by…" at bounding box center [1184, 408] width 277 height 544
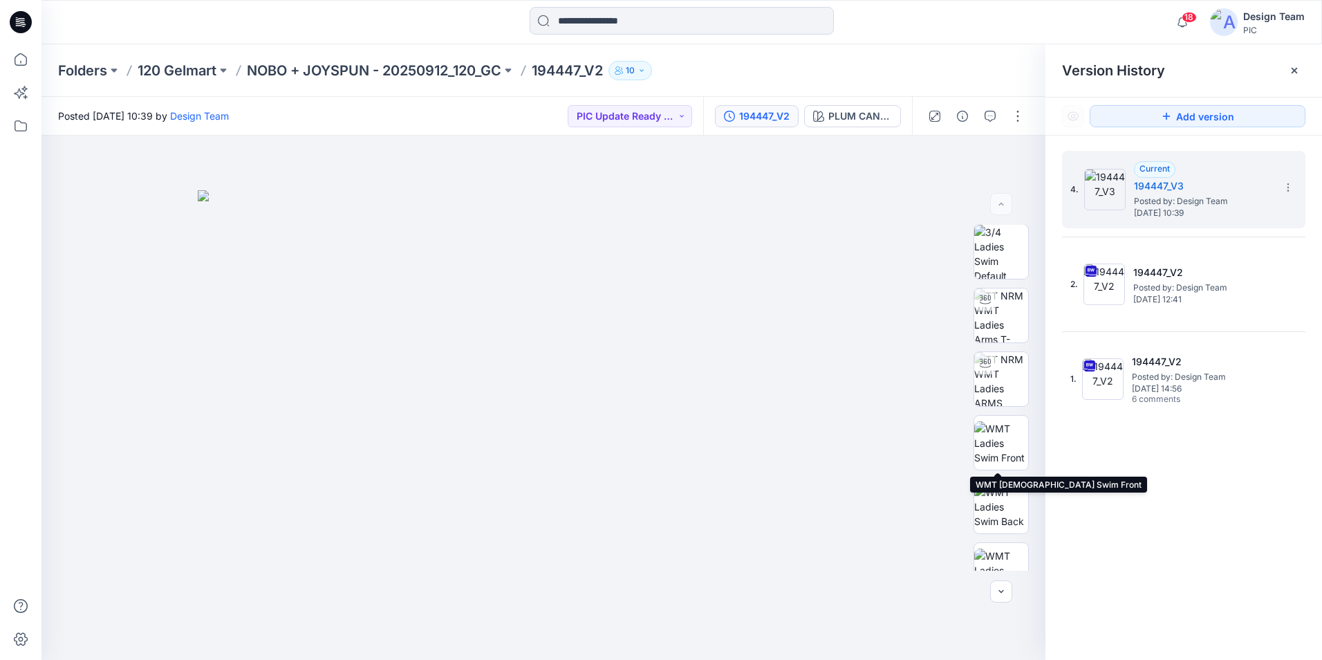
scroll to position [0, 0]
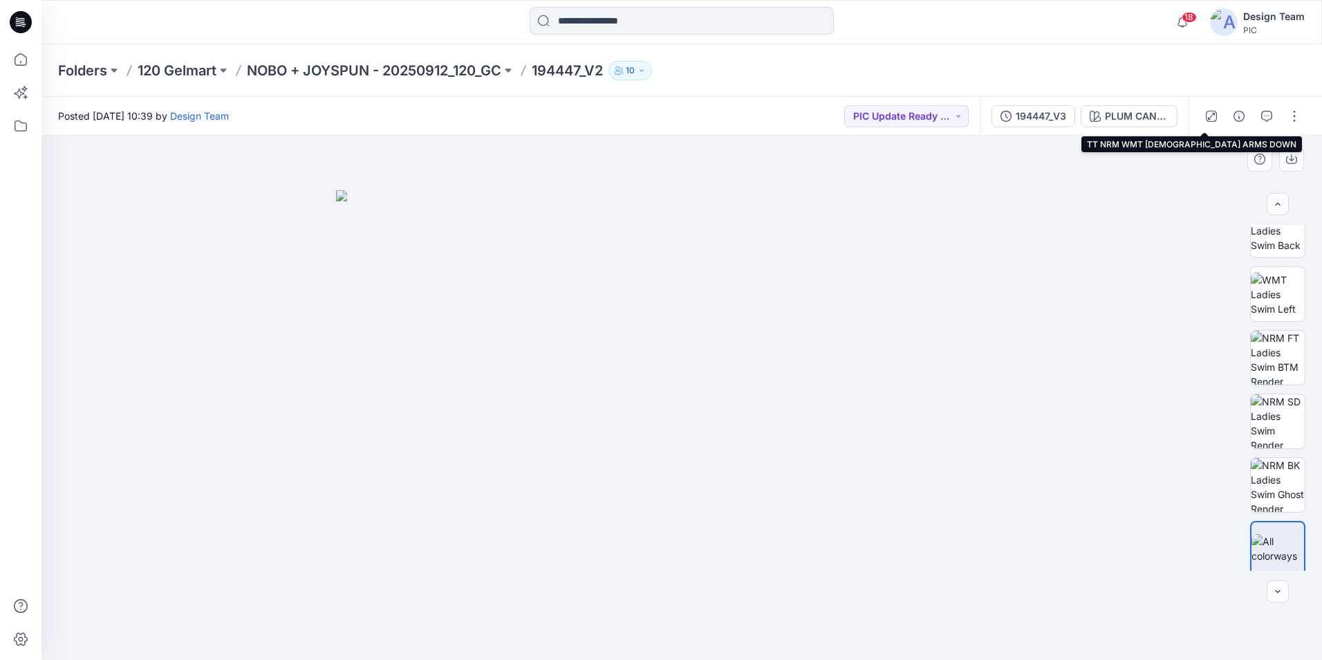
scroll to position [282, 0]
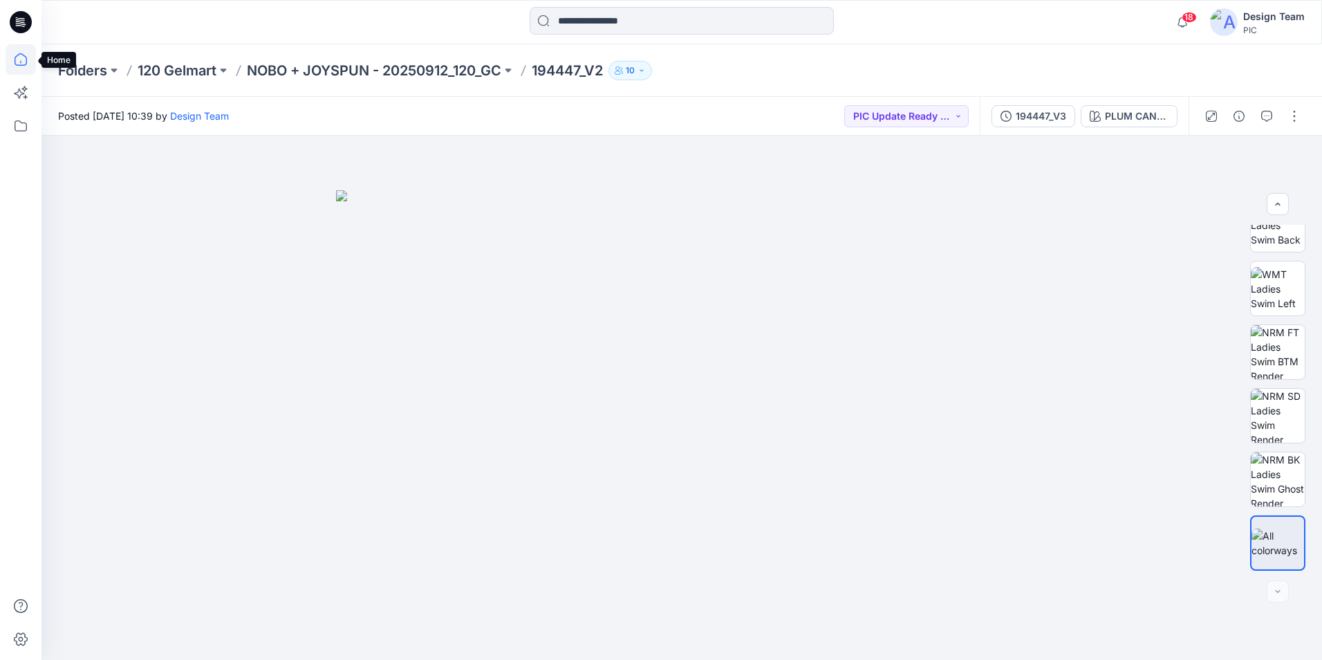
click at [16, 59] on icon at bounding box center [21, 59] width 30 height 30
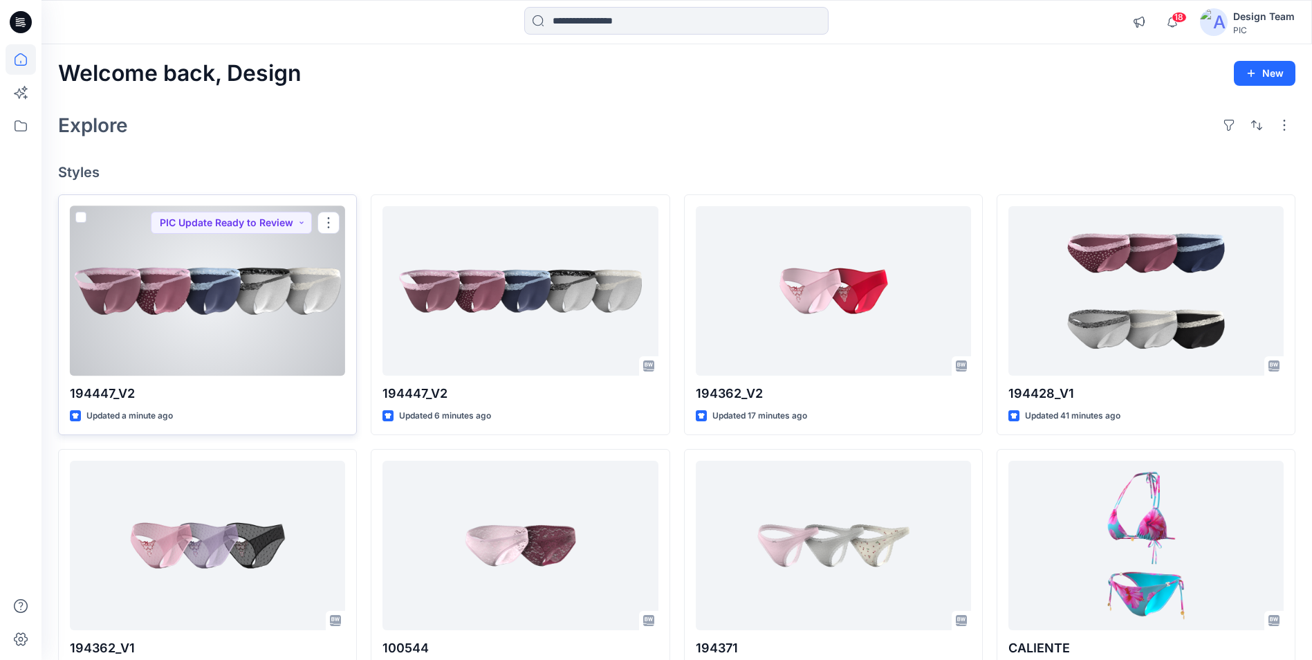
click at [299, 345] on div at bounding box center [207, 290] width 275 height 169
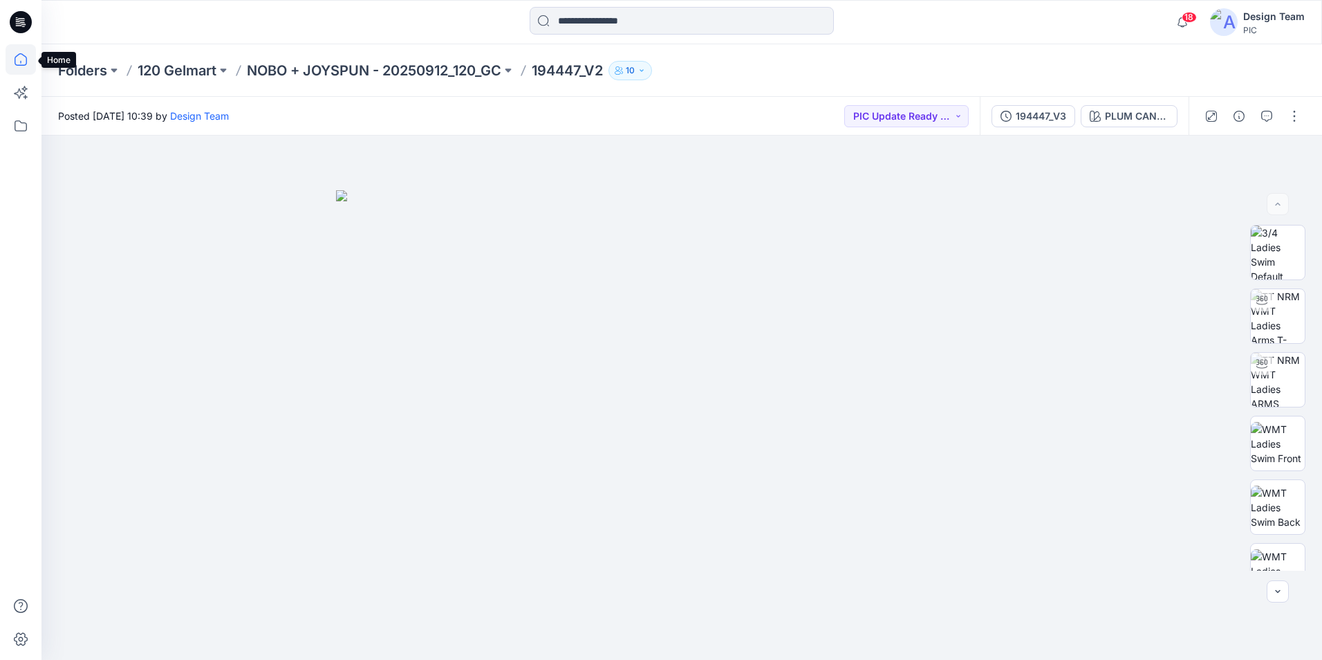
click at [18, 62] on icon at bounding box center [21, 59] width 30 height 30
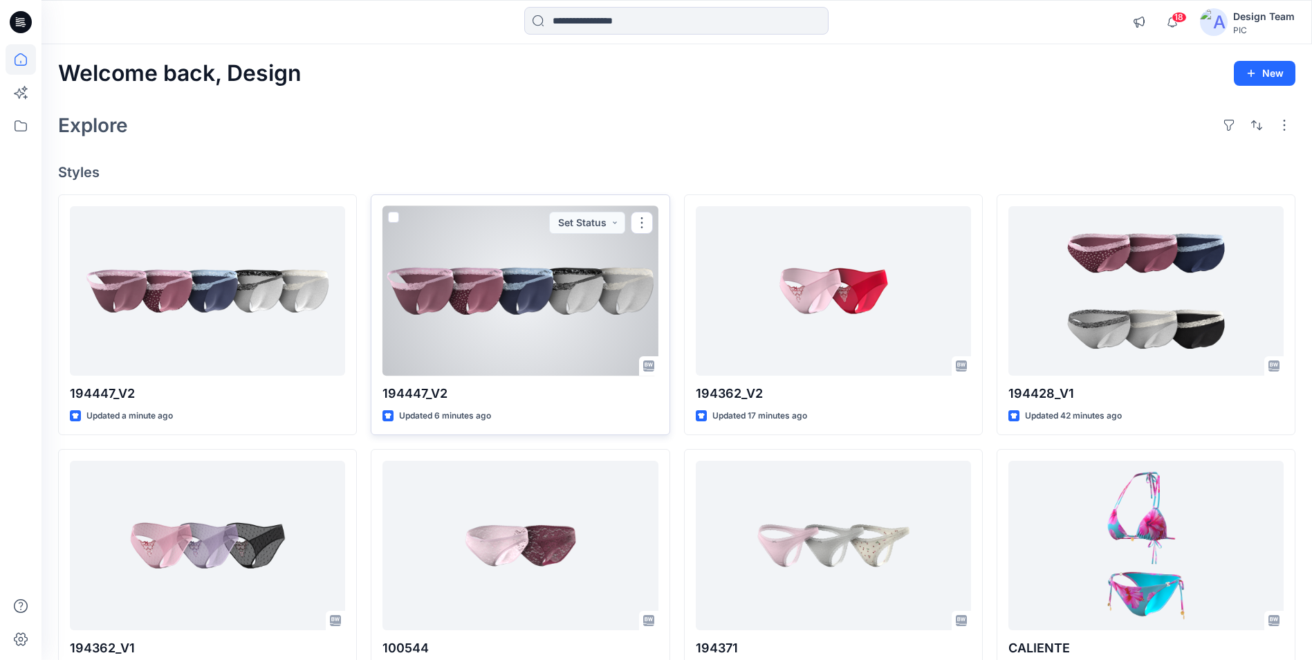
click at [511, 348] on div at bounding box center [519, 290] width 275 height 169
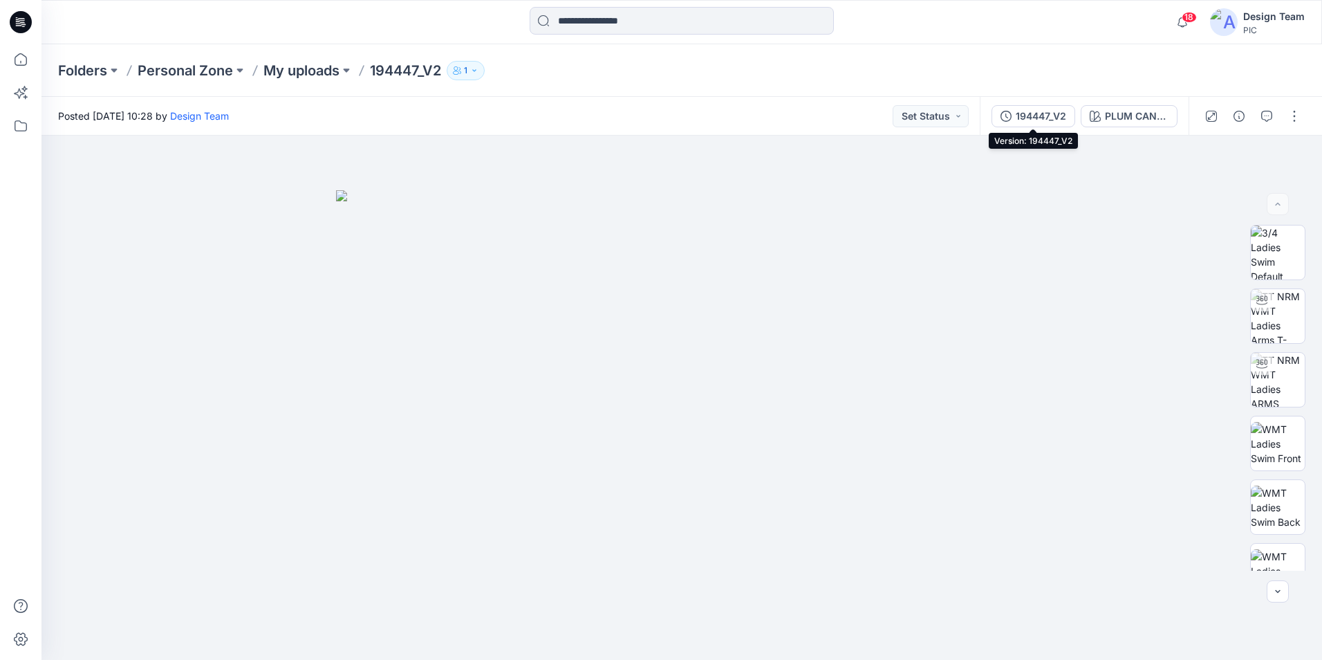
click at [1060, 124] on button "194447_V2" at bounding box center [1034, 116] width 84 height 22
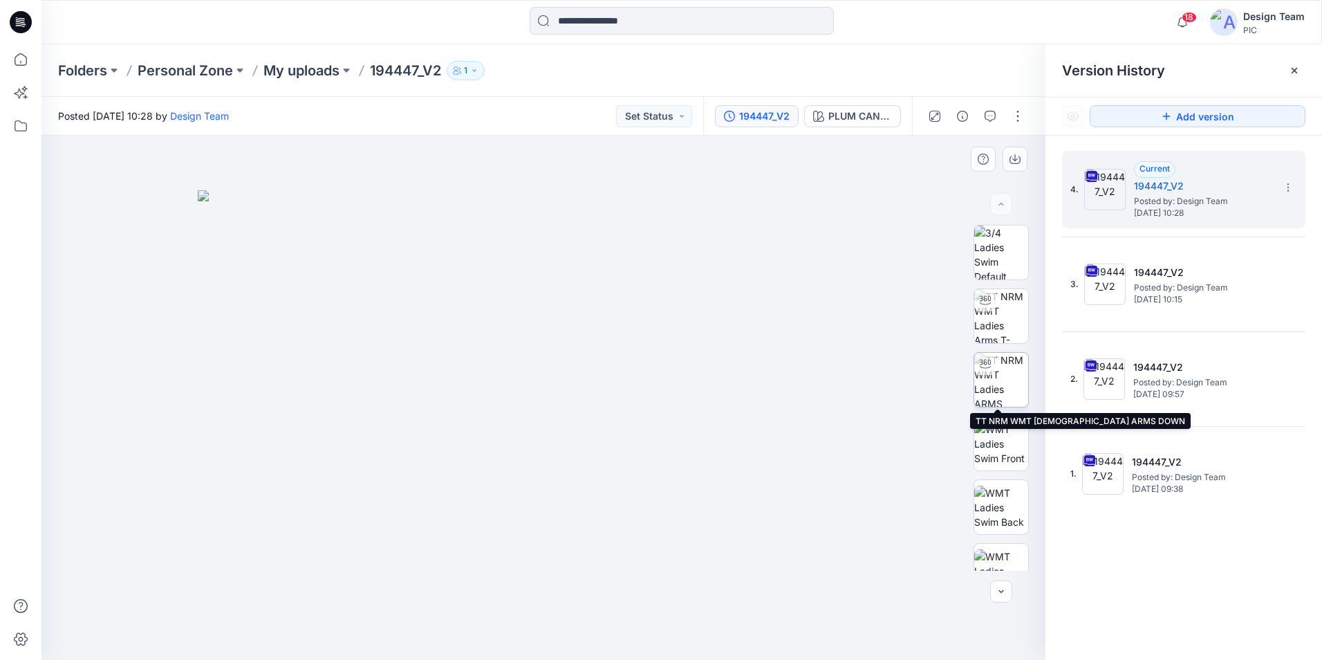
click at [1010, 382] on img at bounding box center [1001, 380] width 54 height 54
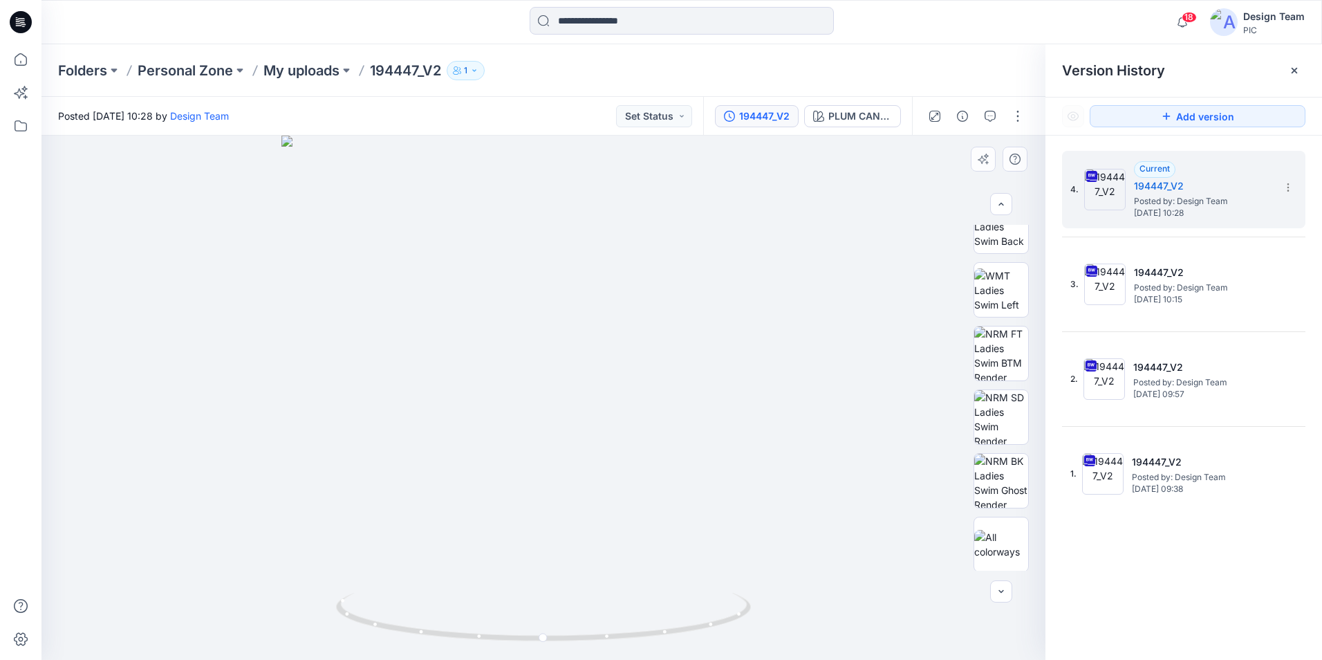
scroll to position [282, 0]
click at [999, 427] on img at bounding box center [1001, 416] width 54 height 54
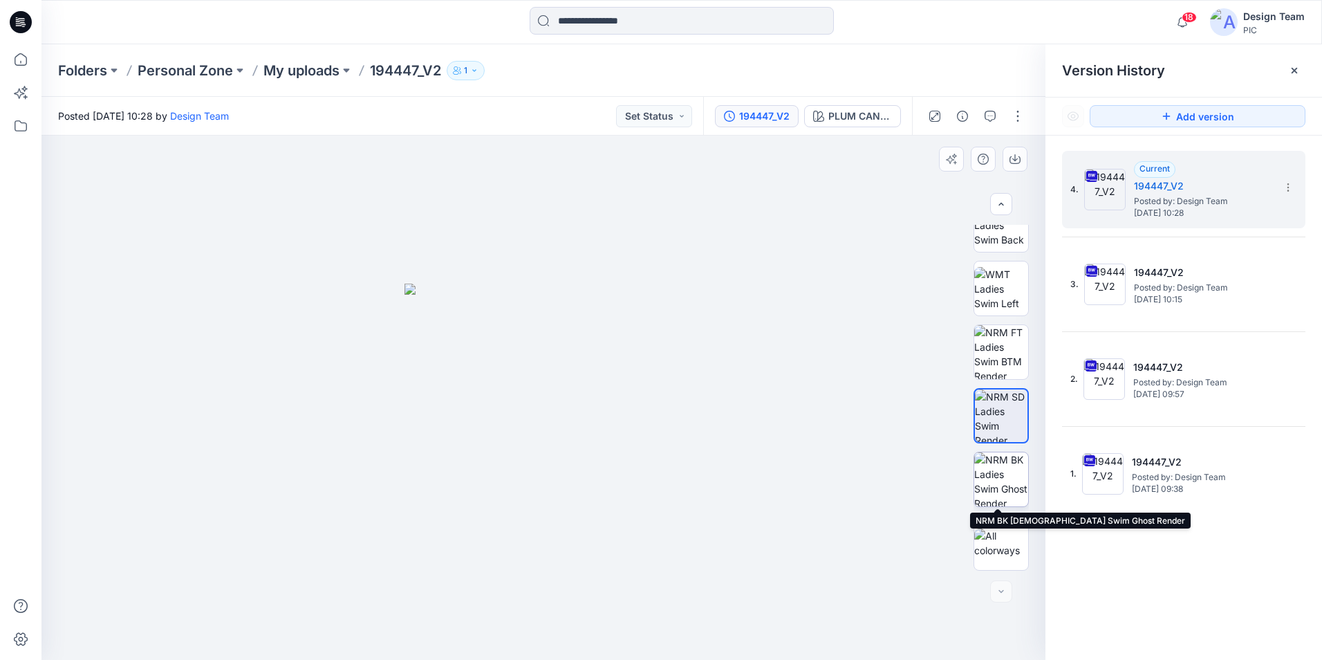
click at [1004, 492] on img at bounding box center [1001, 479] width 54 height 54
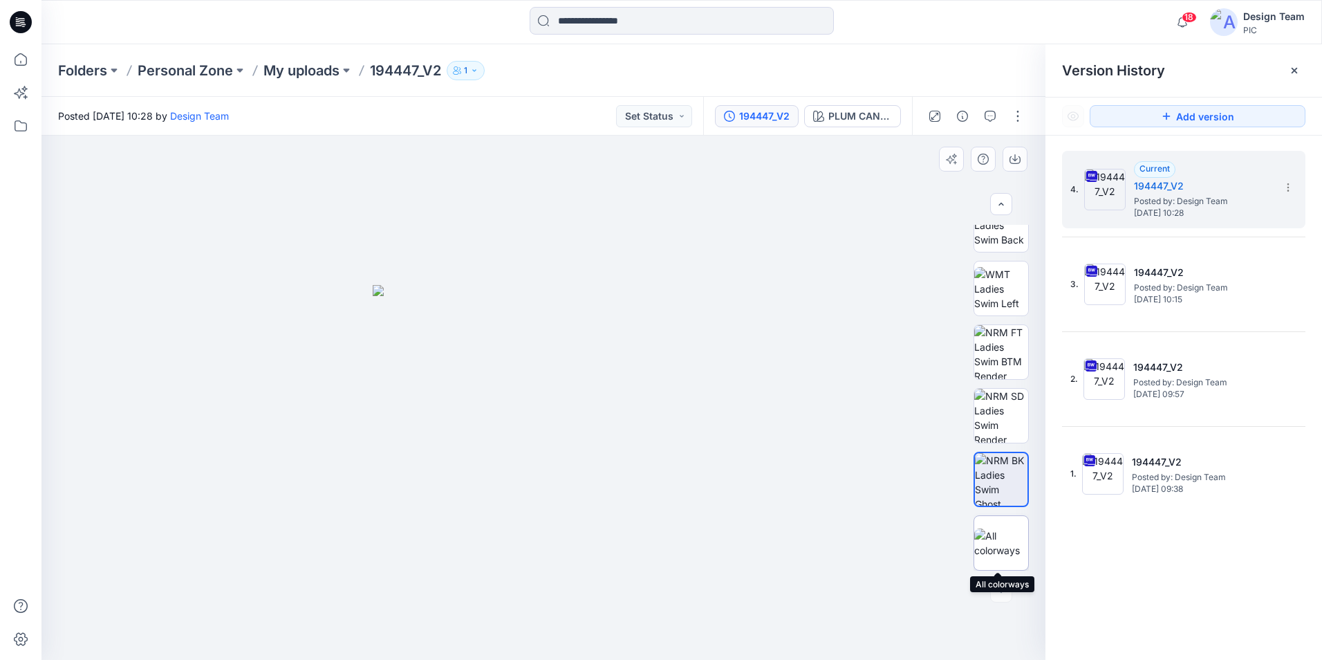
click at [1008, 533] on img at bounding box center [1001, 542] width 54 height 29
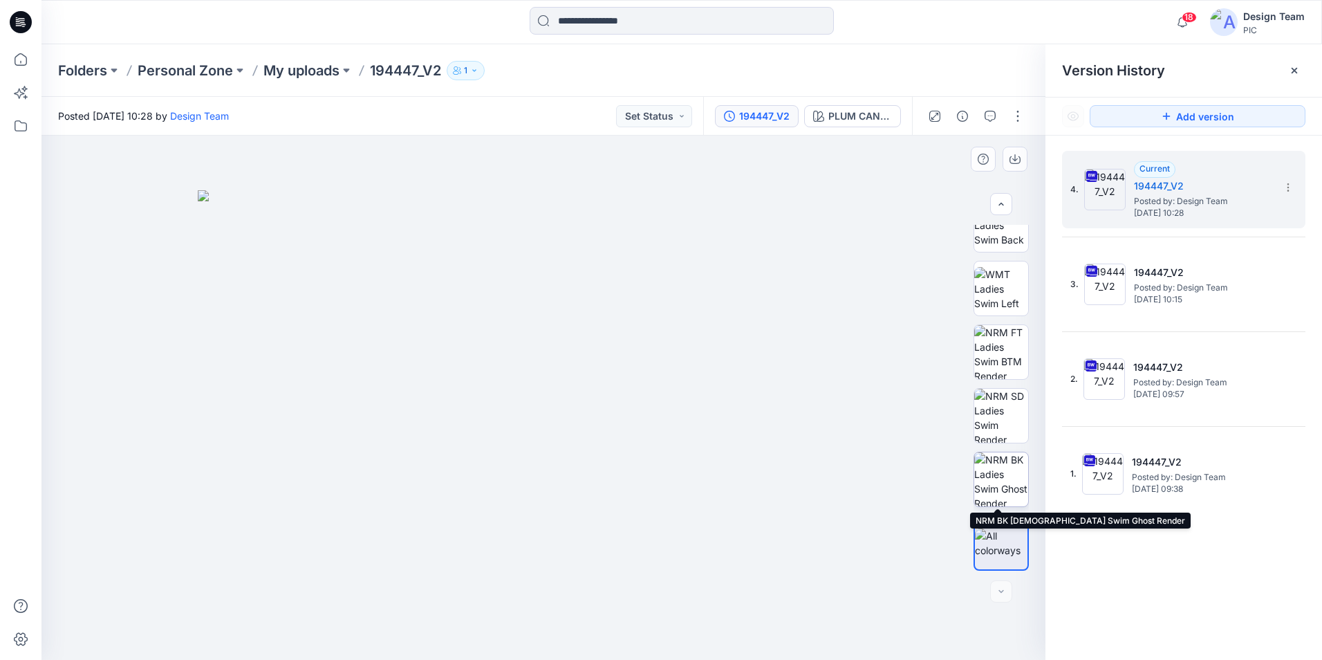
click at [1001, 485] on img at bounding box center [1001, 479] width 54 height 54
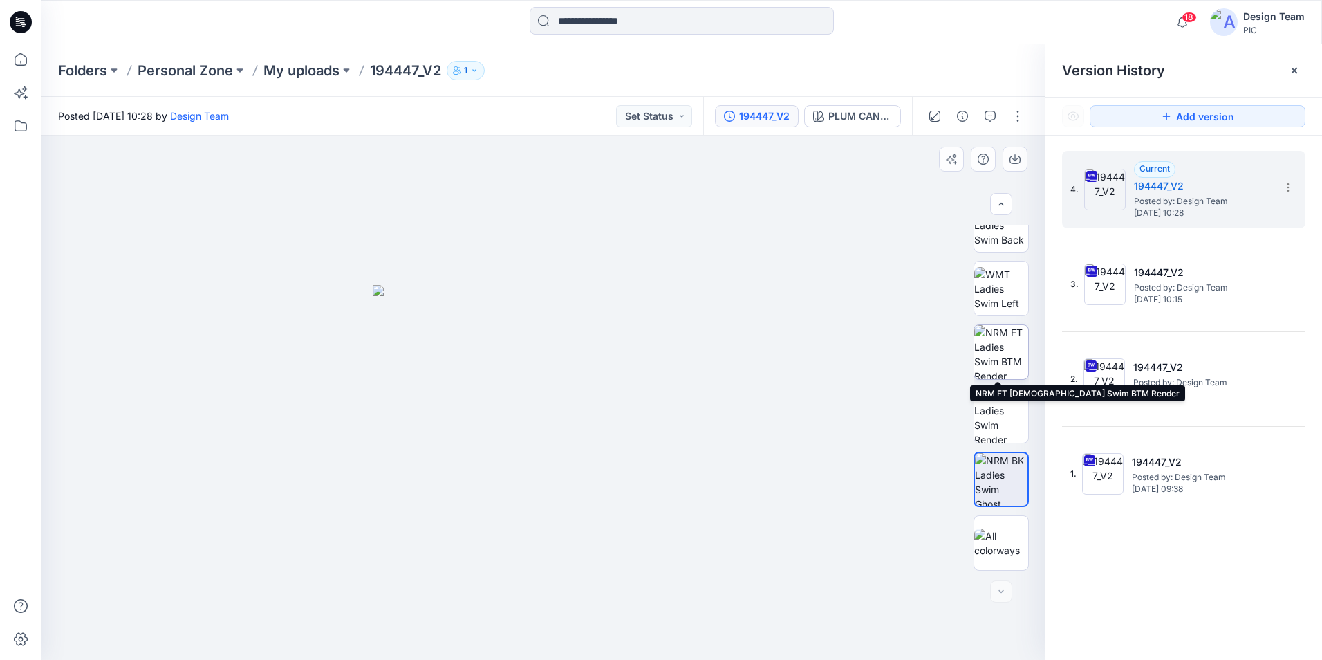
click at [1014, 368] on img at bounding box center [1001, 352] width 54 height 54
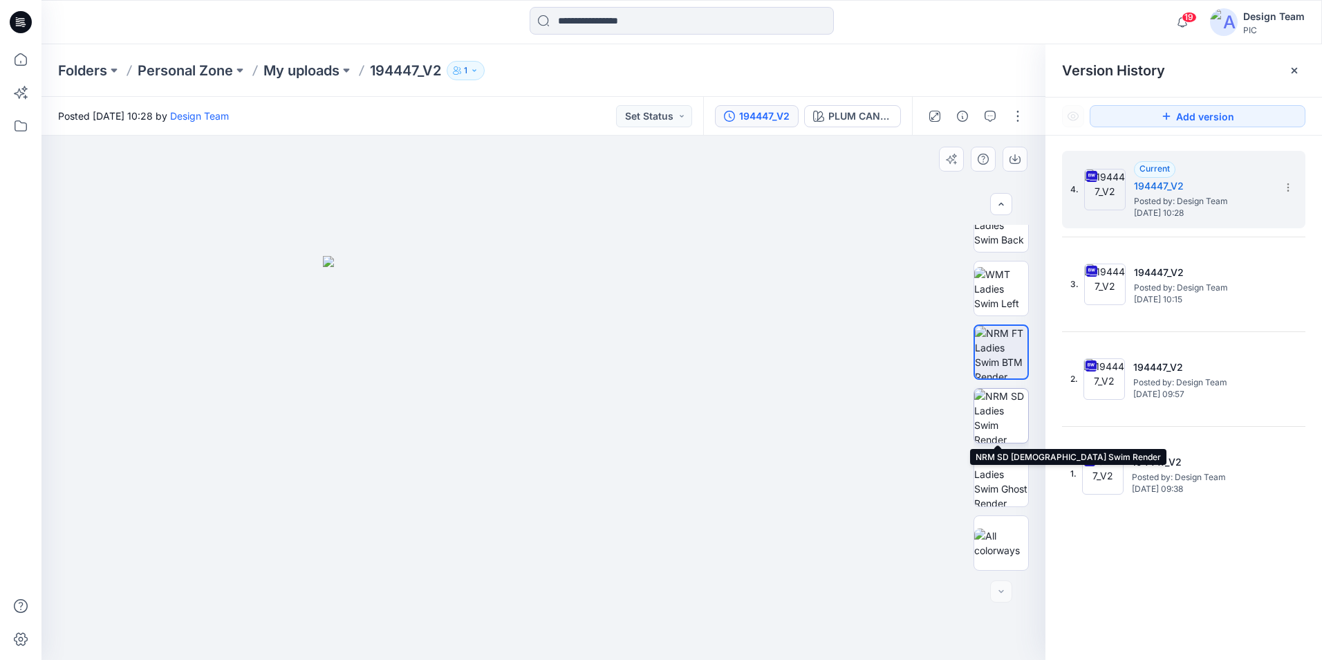
click at [1001, 410] on img at bounding box center [1001, 416] width 54 height 54
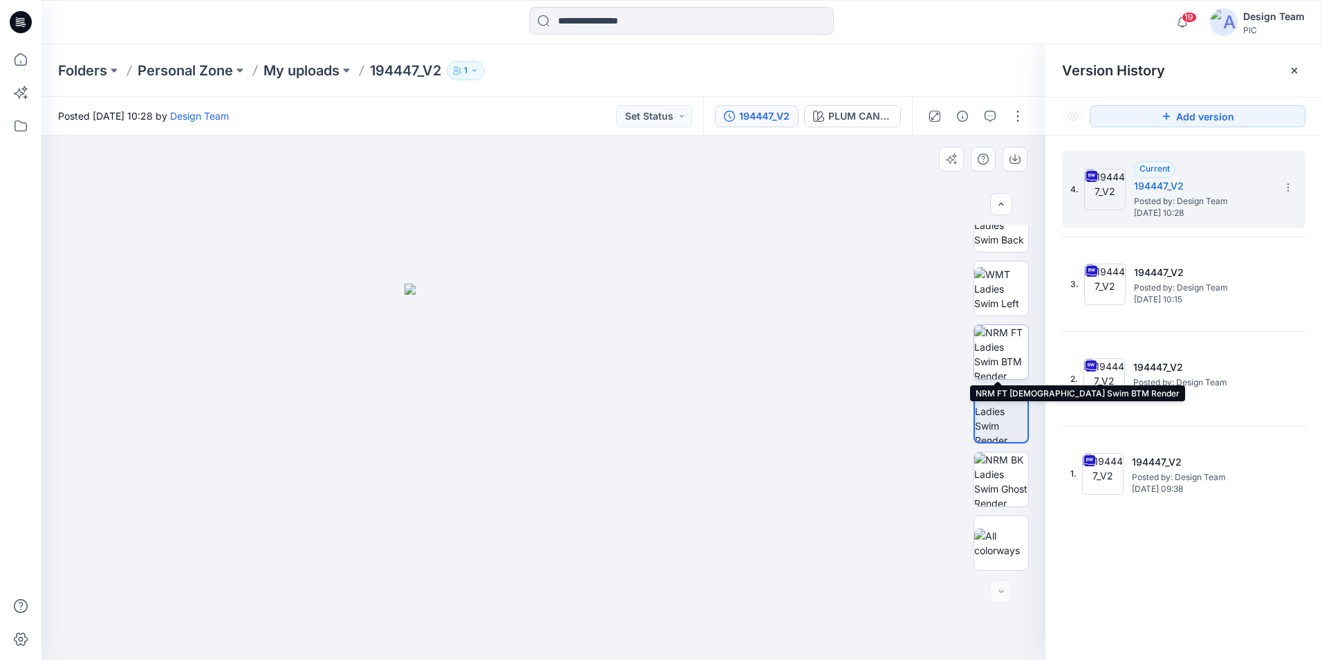
drag, startPoint x: 1010, startPoint y: 351, endPoint x: 1008, endPoint y: 362, distance: 11.2
click at [1010, 353] on img at bounding box center [1001, 352] width 54 height 54
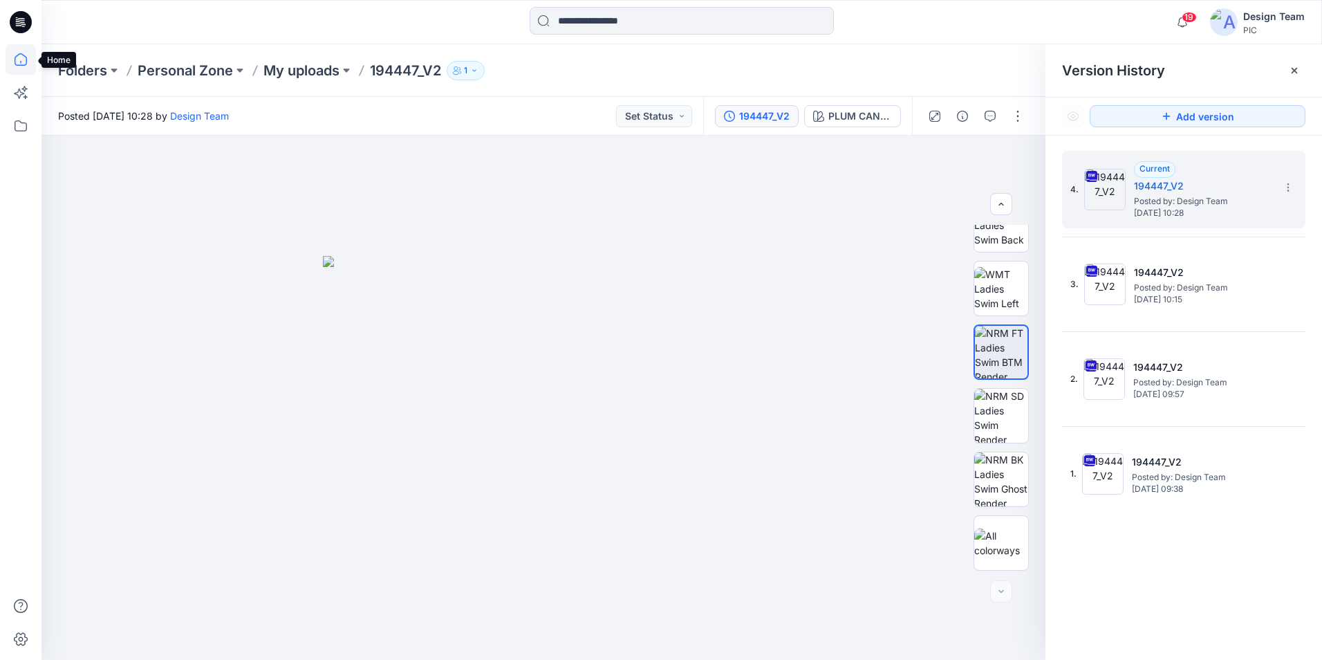
click at [13, 59] on icon at bounding box center [21, 59] width 30 height 30
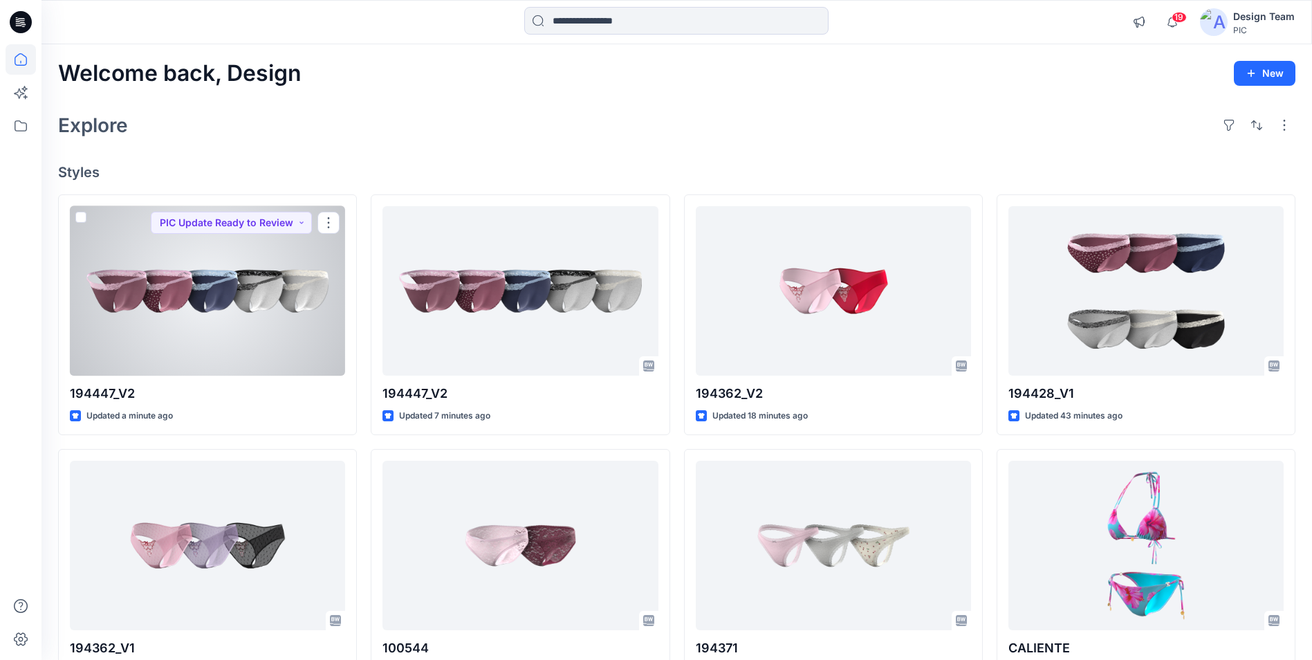
click at [310, 333] on div at bounding box center [207, 290] width 275 height 169
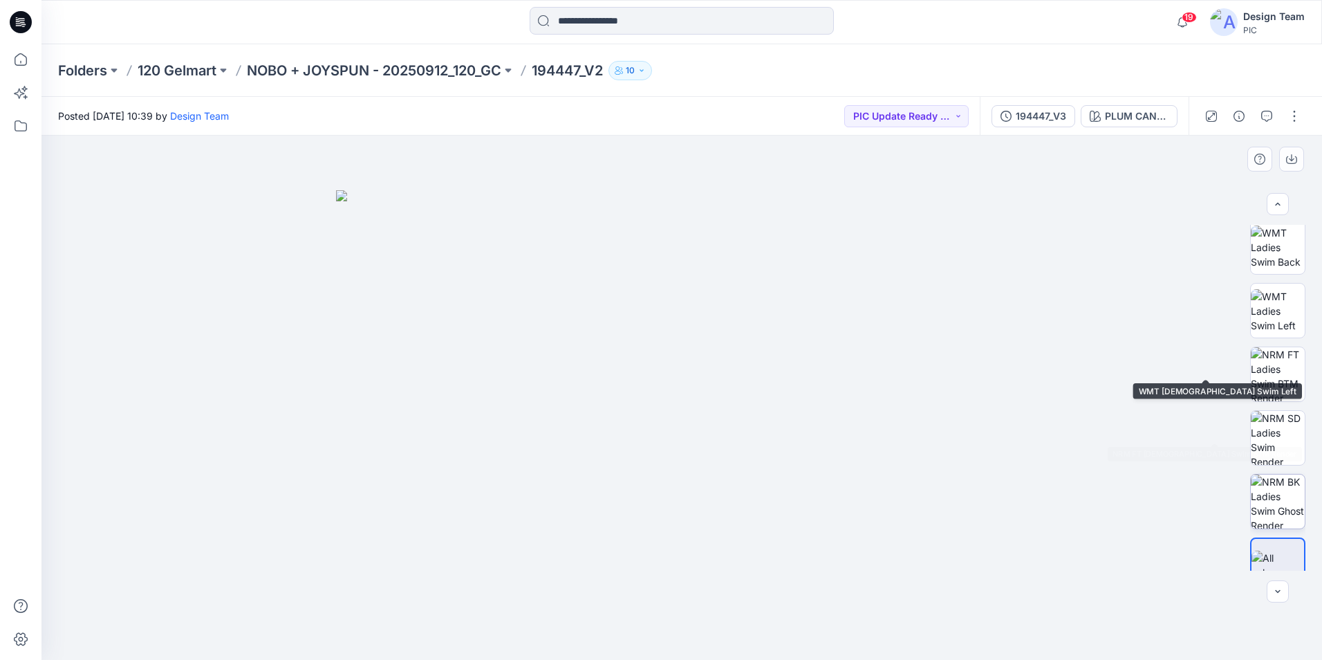
scroll to position [282, 0]
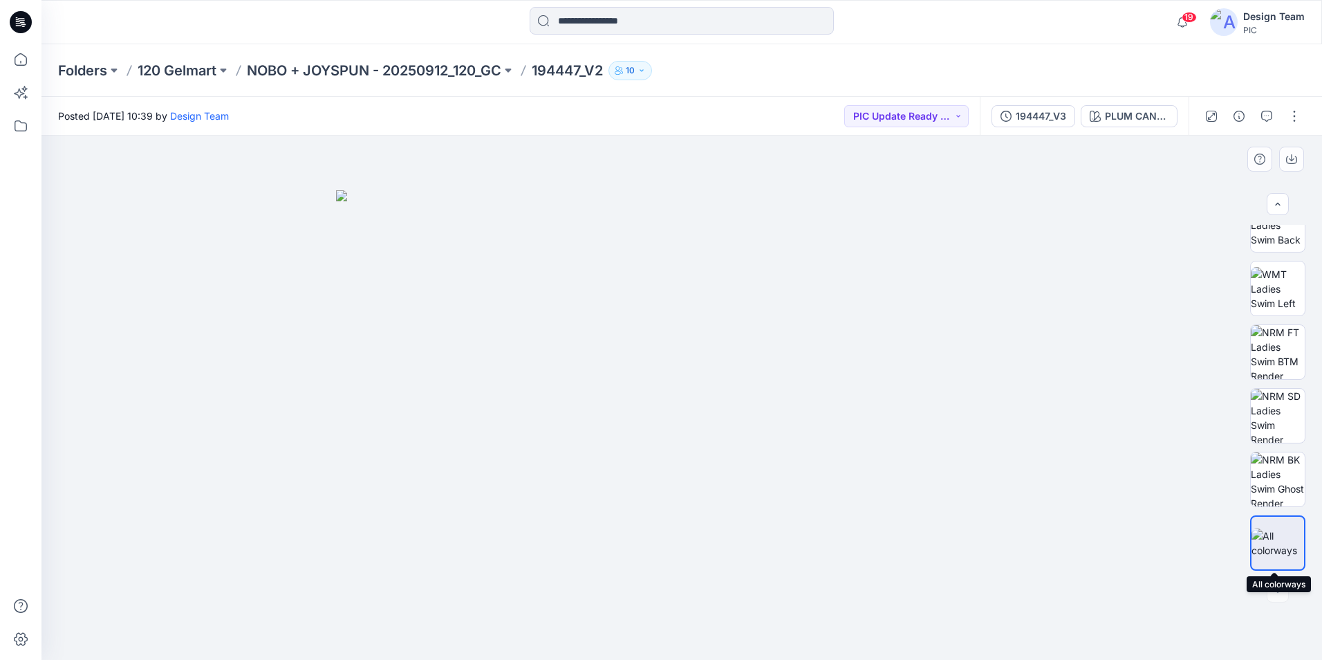
click at [1273, 535] on img at bounding box center [1278, 542] width 53 height 29
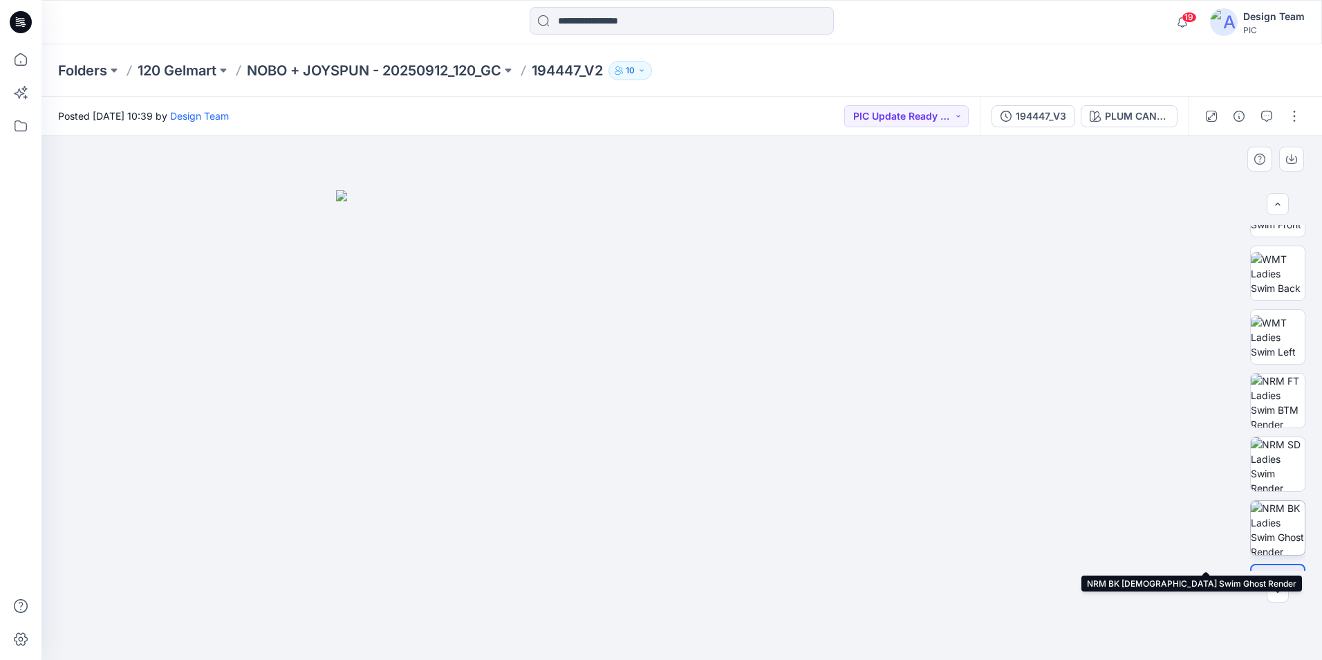
scroll to position [213, 0]
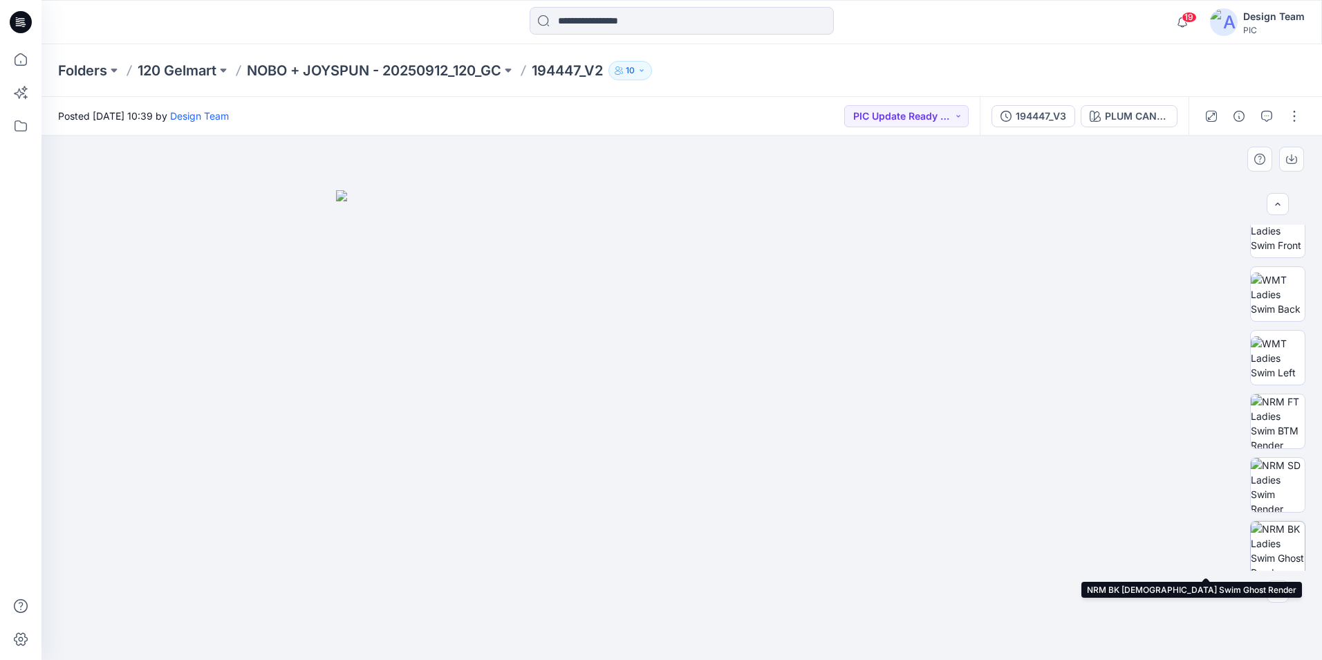
click at [1271, 541] on img at bounding box center [1278, 548] width 54 height 54
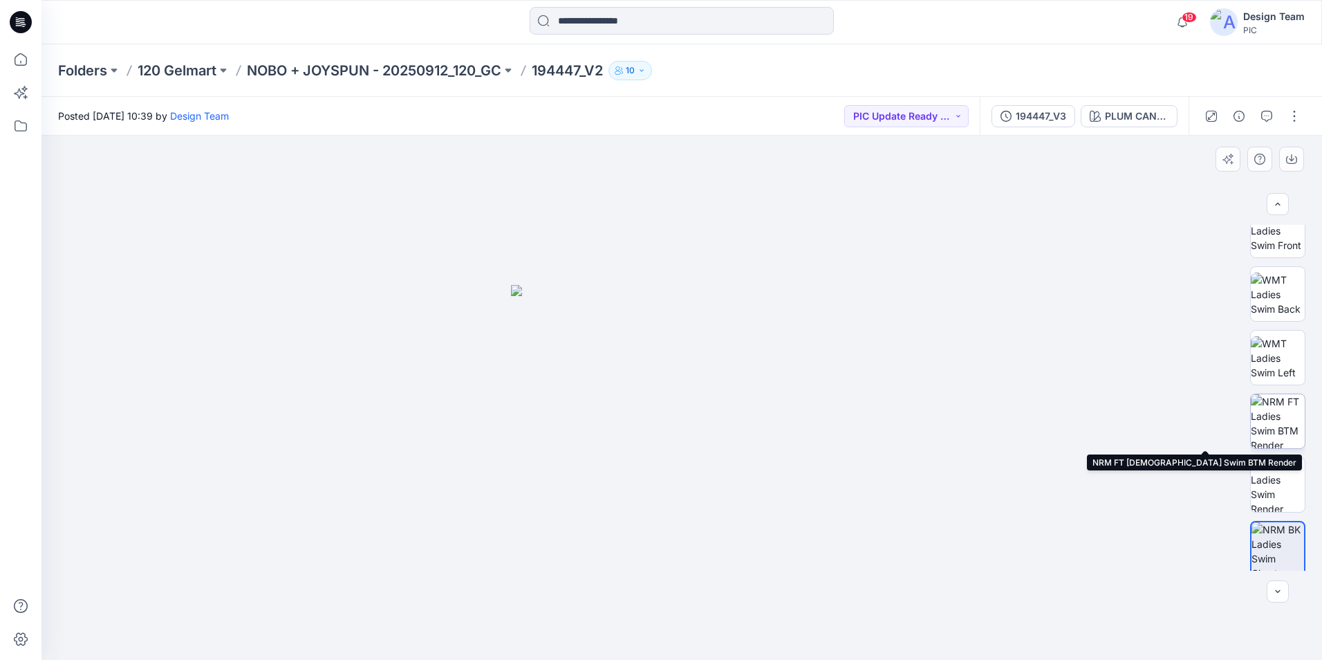
click at [1263, 434] on img at bounding box center [1278, 421] width 54 height 54
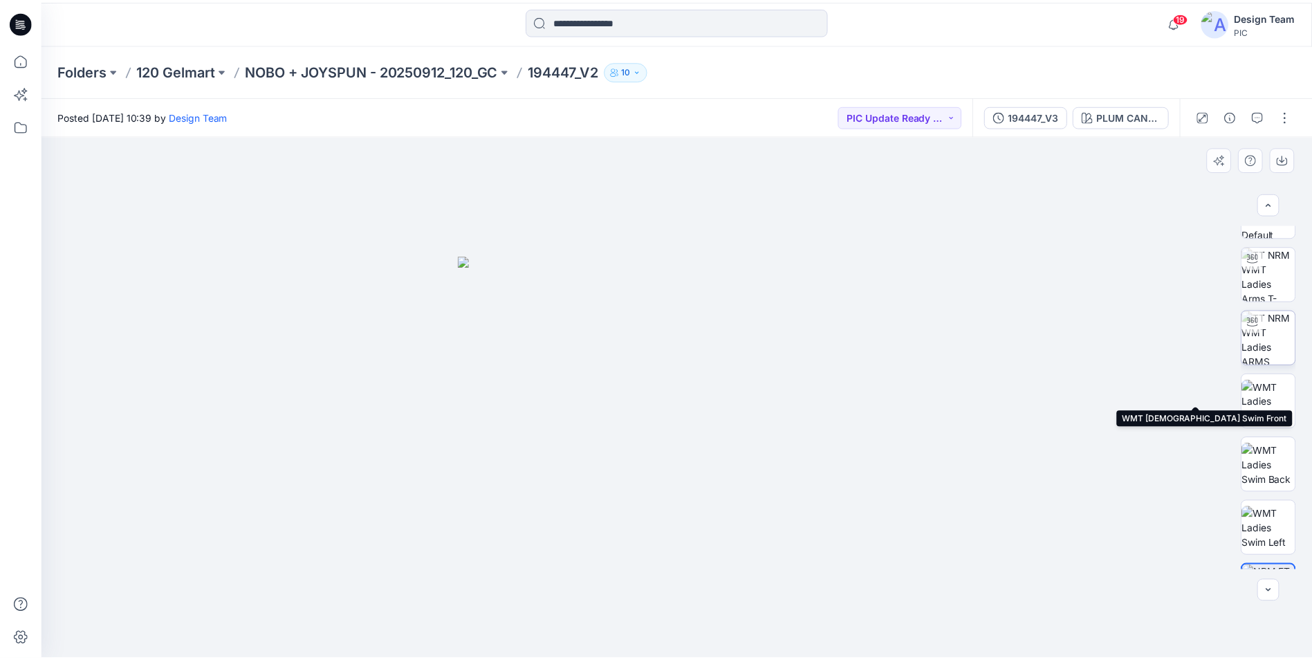
scroll to position [0, 0]
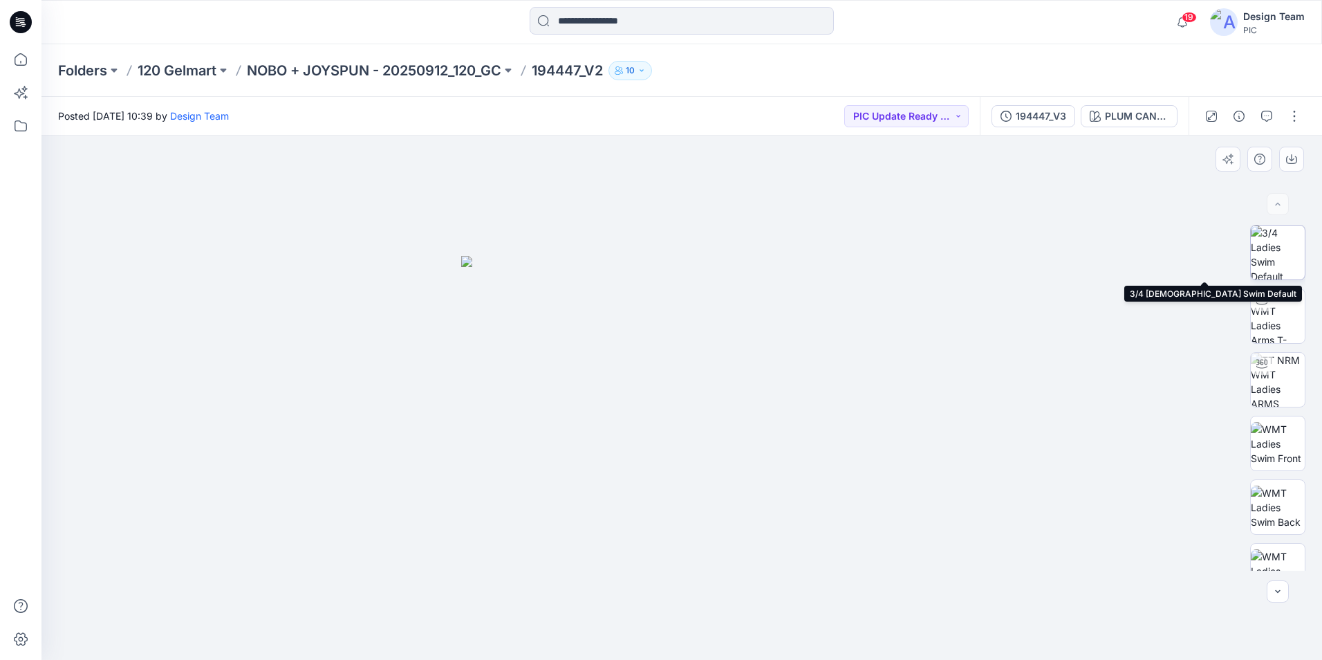
drag, startPoint x: 1281, startPoint y: 261, endPoint x: 1279, endPoint y: 270, distance: 8.7
click at [1281, 261] on img at bounding box center [1278, 252] width 54 height 54
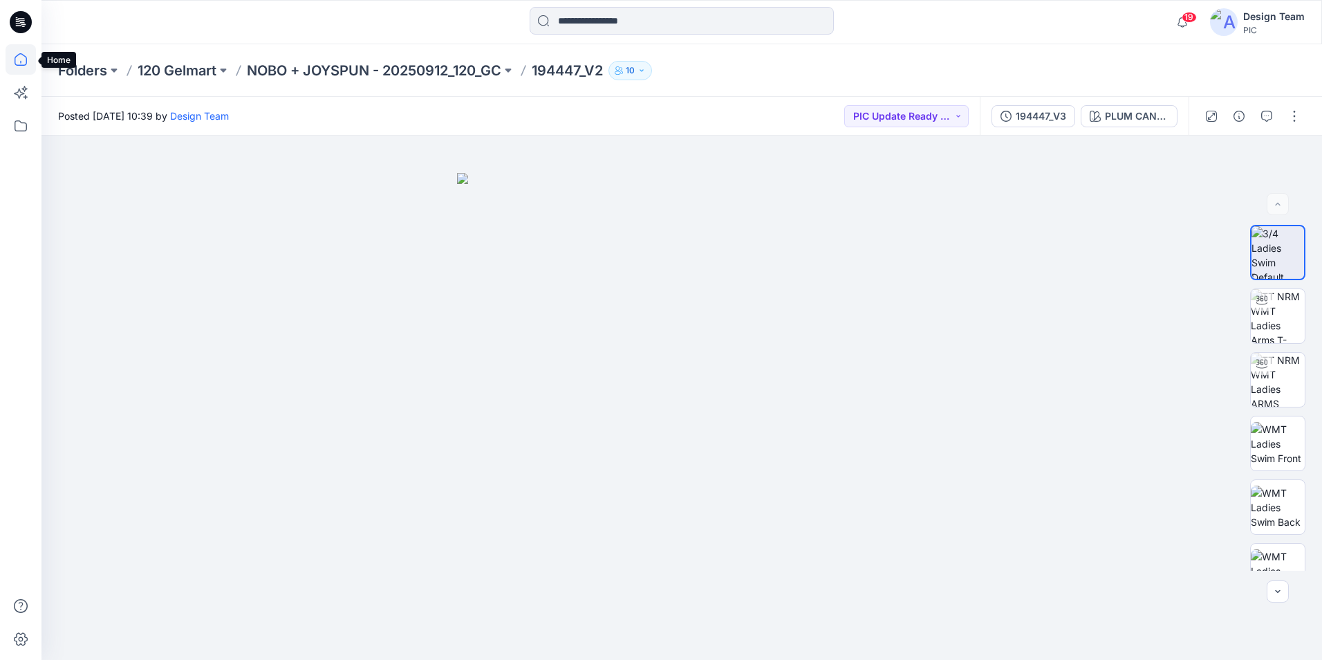
click at [19, 58] on icon at bounding box center [21, 59] width 30 height 30
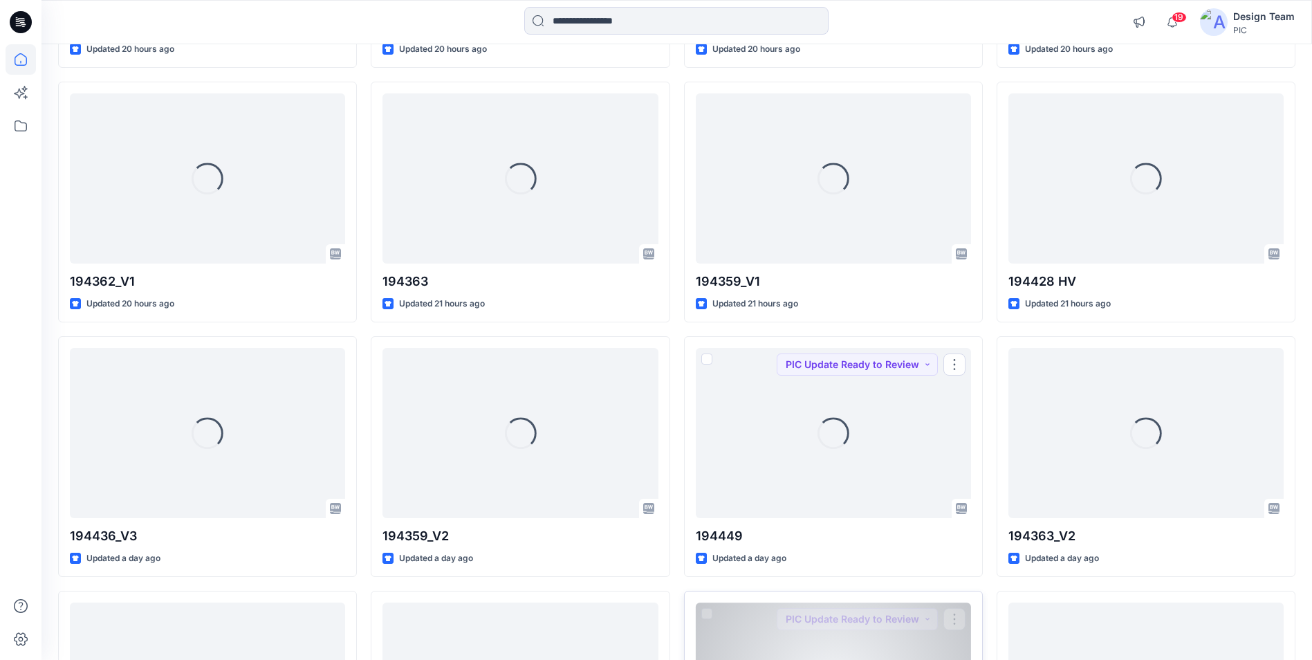
scroll to position [1667, 0]
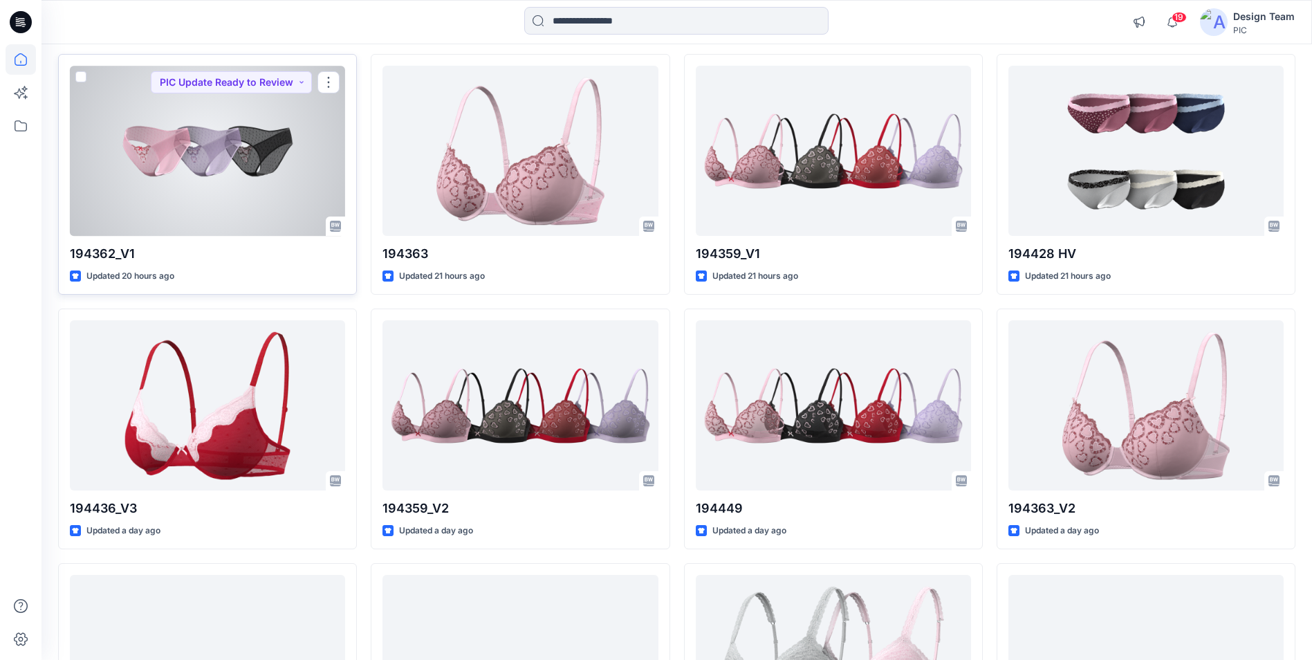
click at [239, 185] on div at bounding box center [207, 150] width 275 height 169
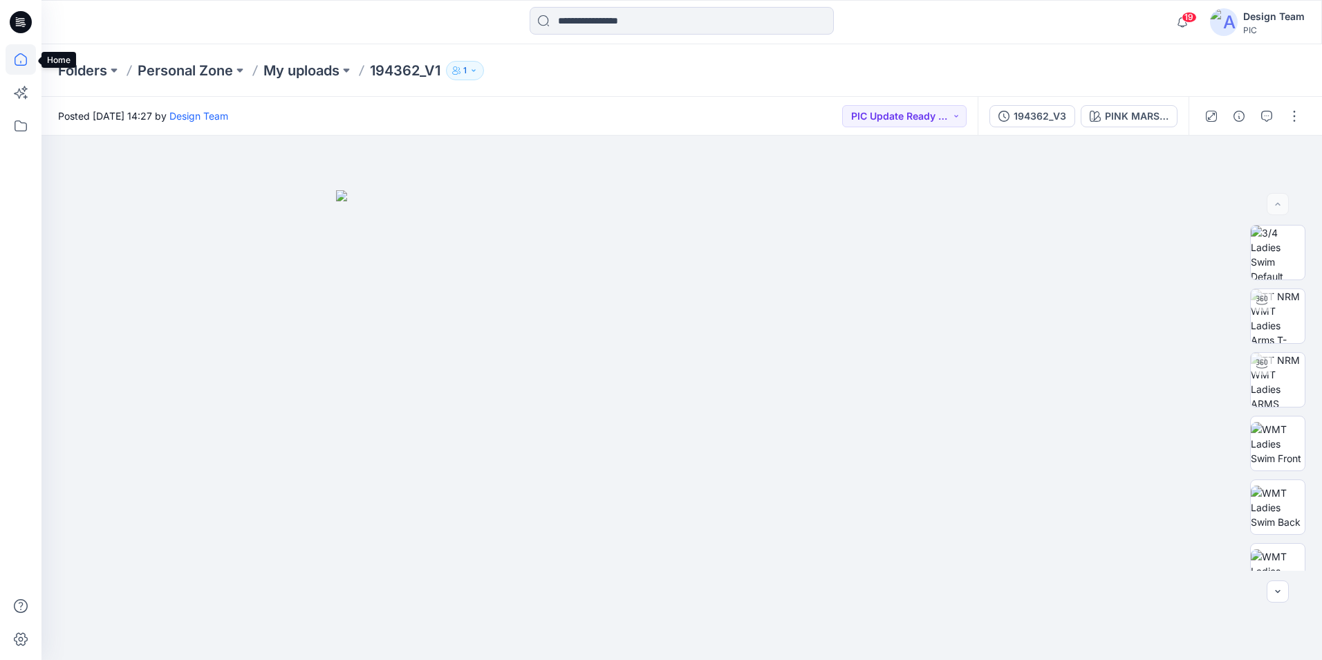
click at [19, 55] on icon at bounding box center [21, 59] width 30 height 30
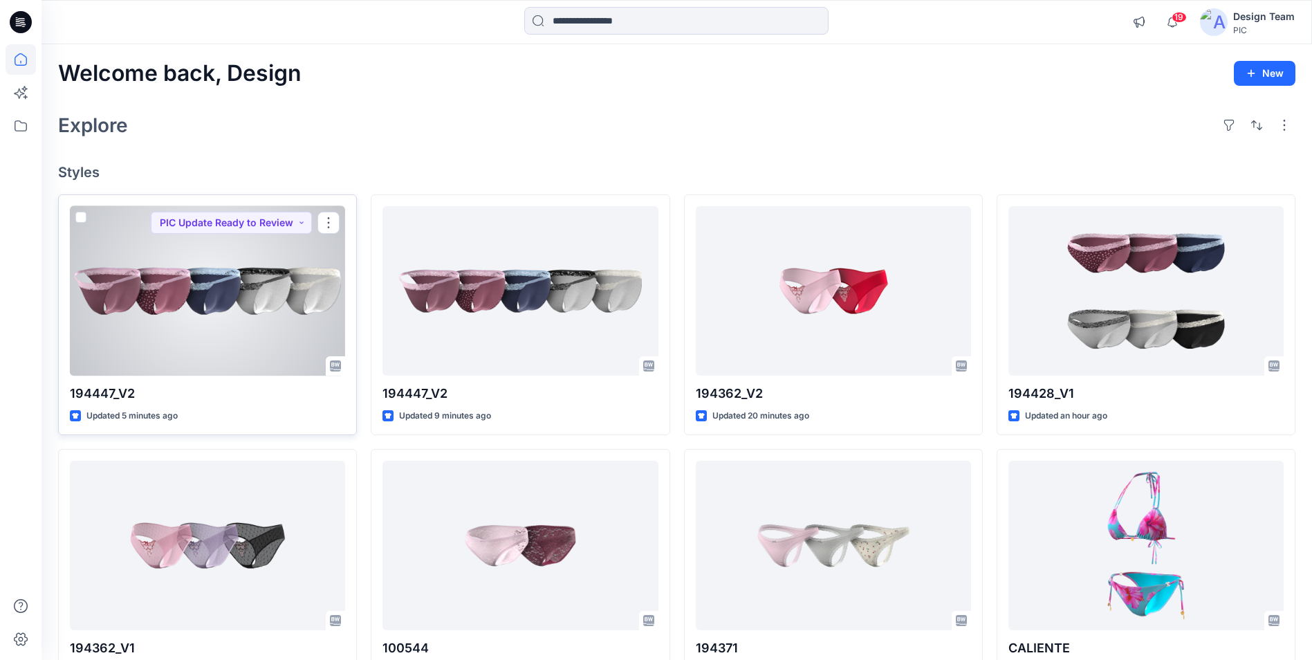
click at [291, 346] on div at bounding box center [207, 290] width 275 height 169
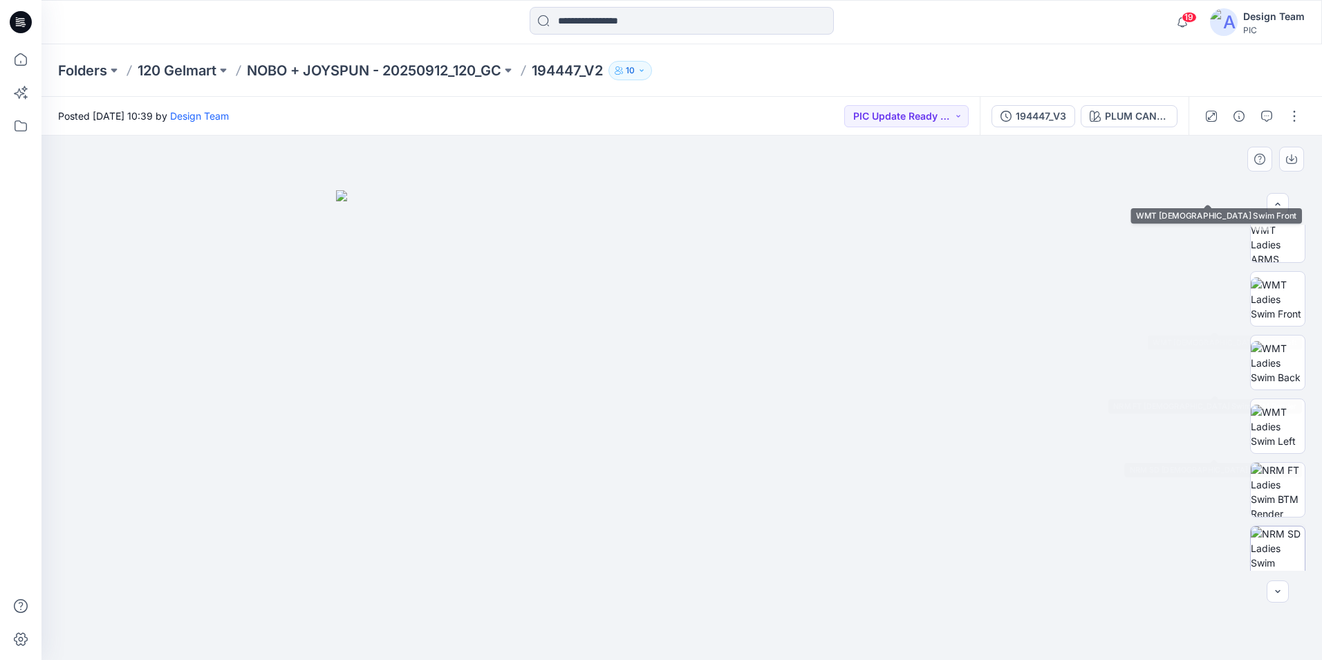
scroll to position [277, 0]
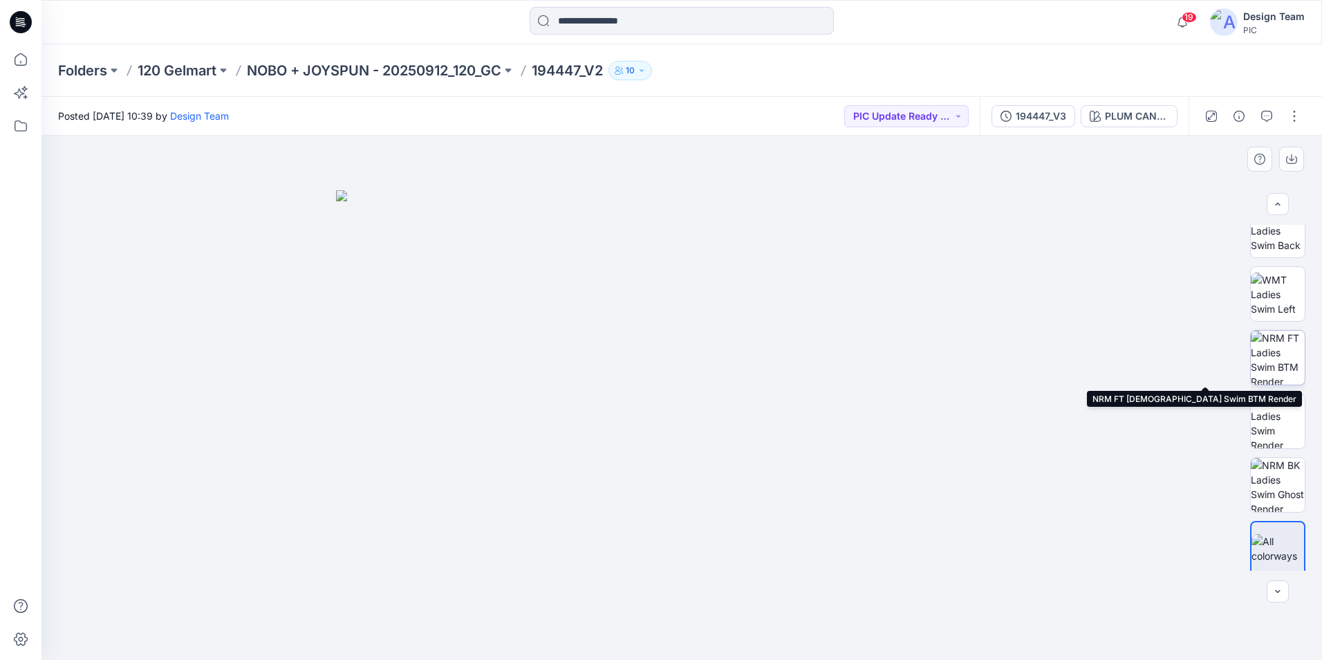
click at [1266, 373] on img at bounding box center [1278, 358] width 54 height 54
